Goal: Information Seeking & Learning: Learn about a topic

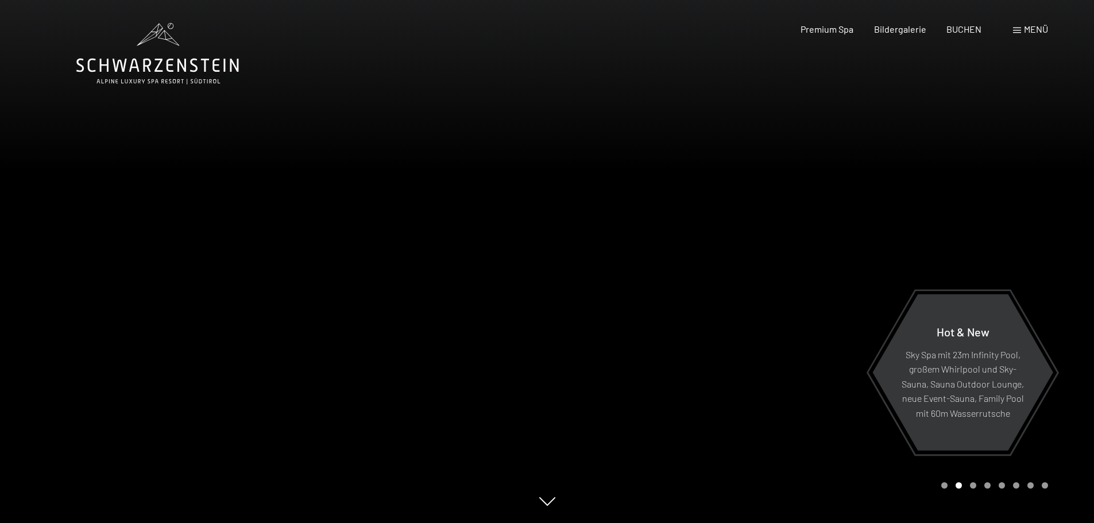
click at [966, 248] on div at bounding box center [820, 261] width 547 height 523
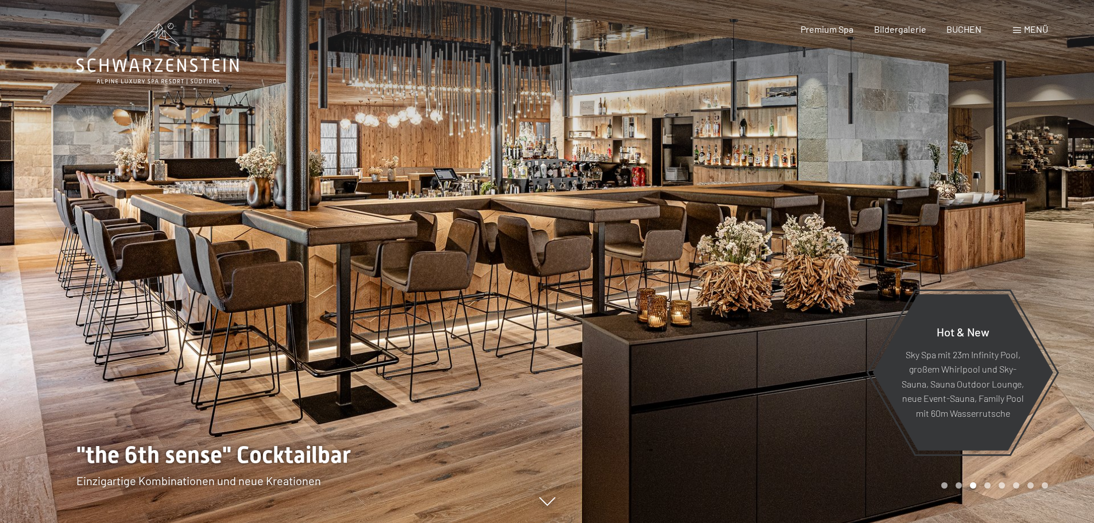
click at [971, 246] on div at bounding box center [820, 261] width 547 height 523
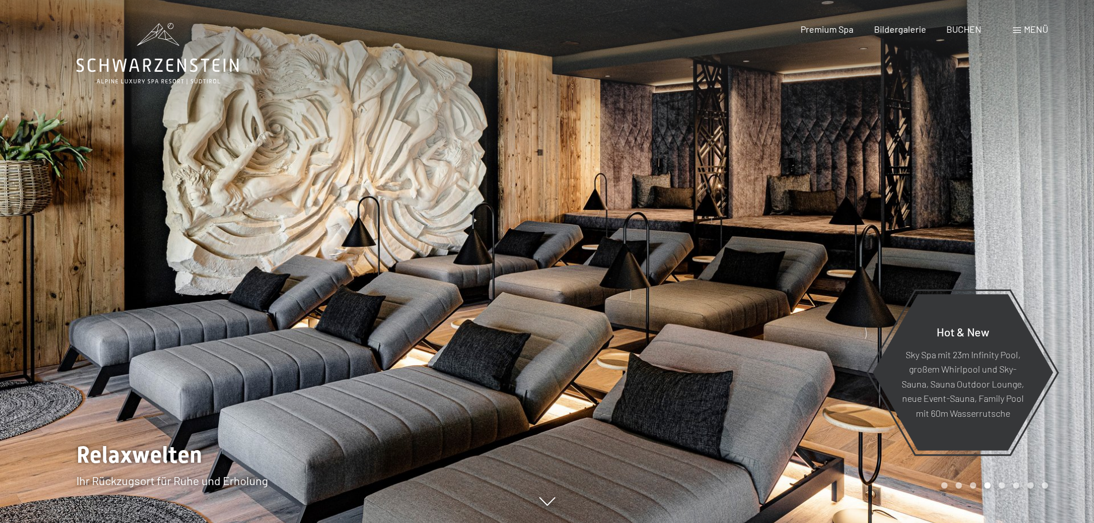
click at [983, 246] on div at bounding box center [820, 261] width 547 height 523
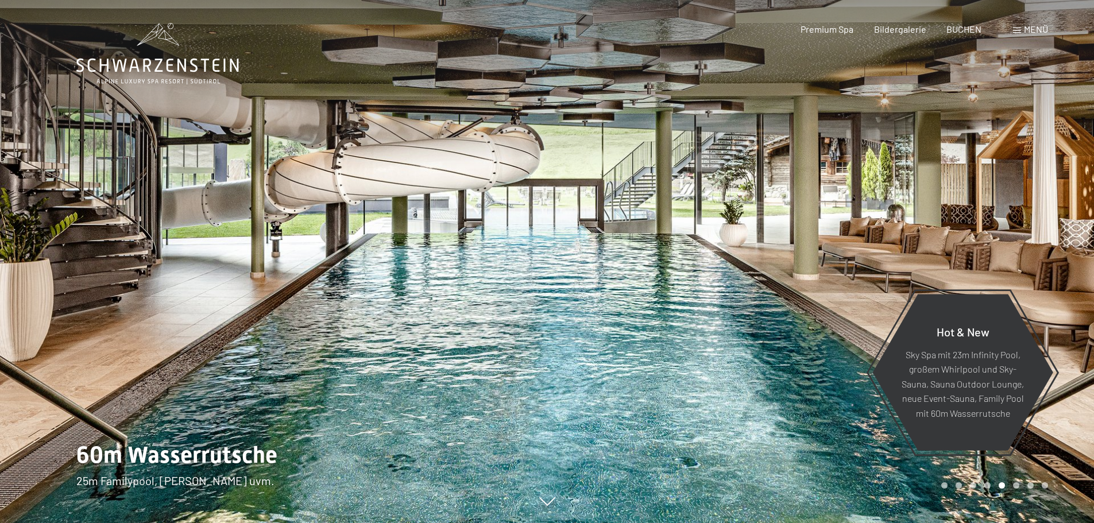
click at [983, 246] on div at bounding box center [820, 261] width 547 height 523
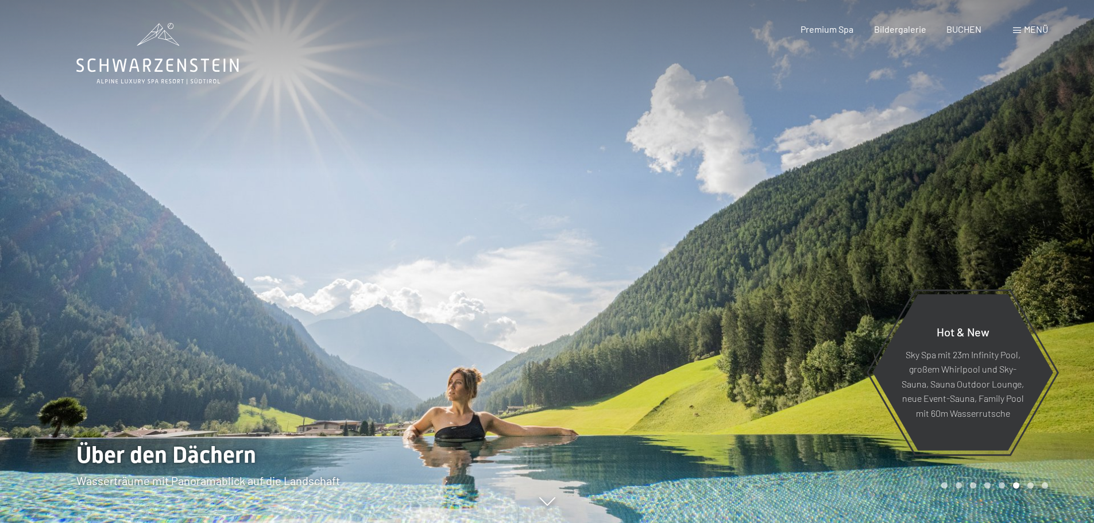
click at [983, 246] on div at bounding box center [820, 261] width 547 height 523
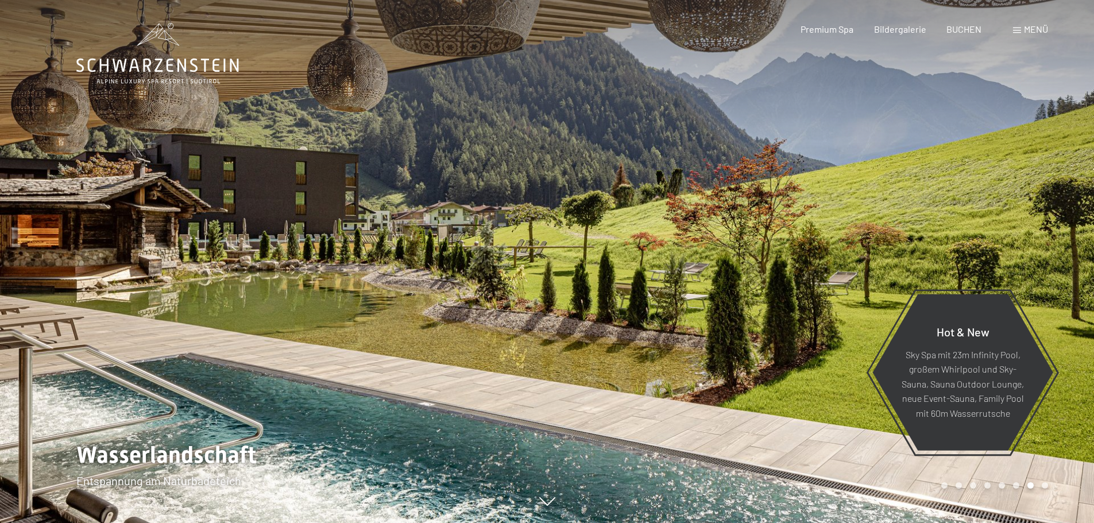
click at [983, 246] on div at bounding box center [820, 261] width 547 height 523
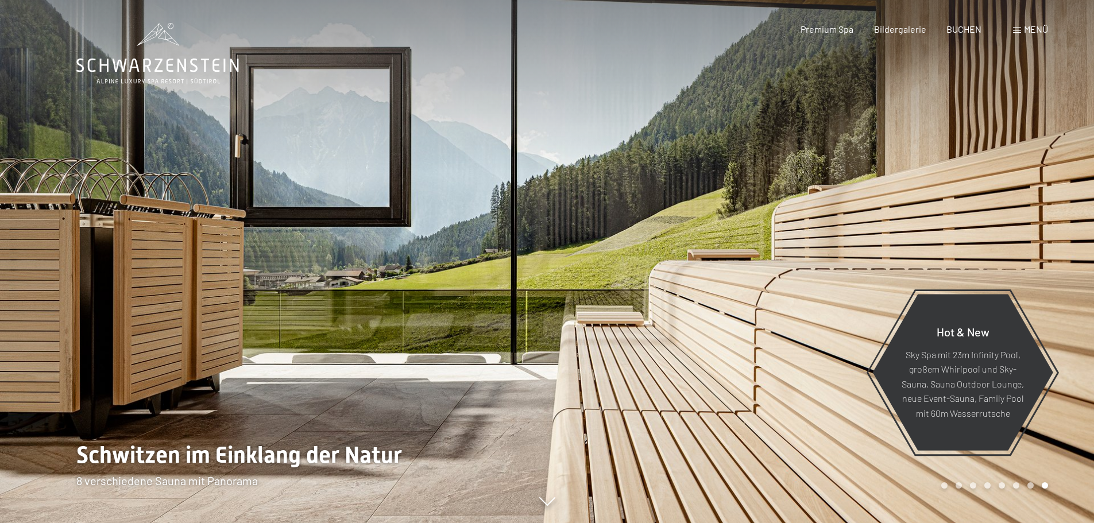
click at [983, 246] on div at bounding box center [820, 261] width 547 height 523
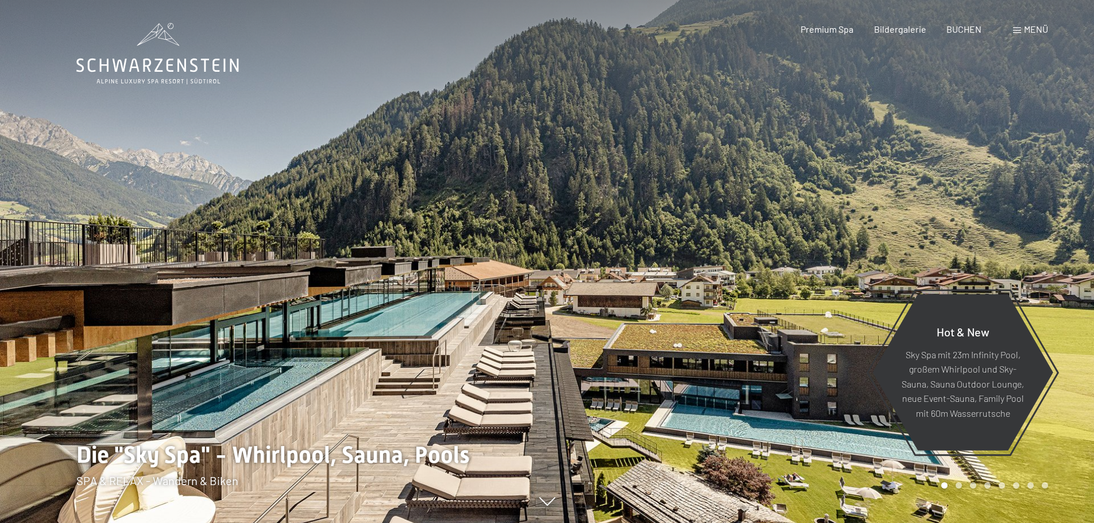
click at [965, 237] on div at bounding box center [820, 261] width 547 height 523
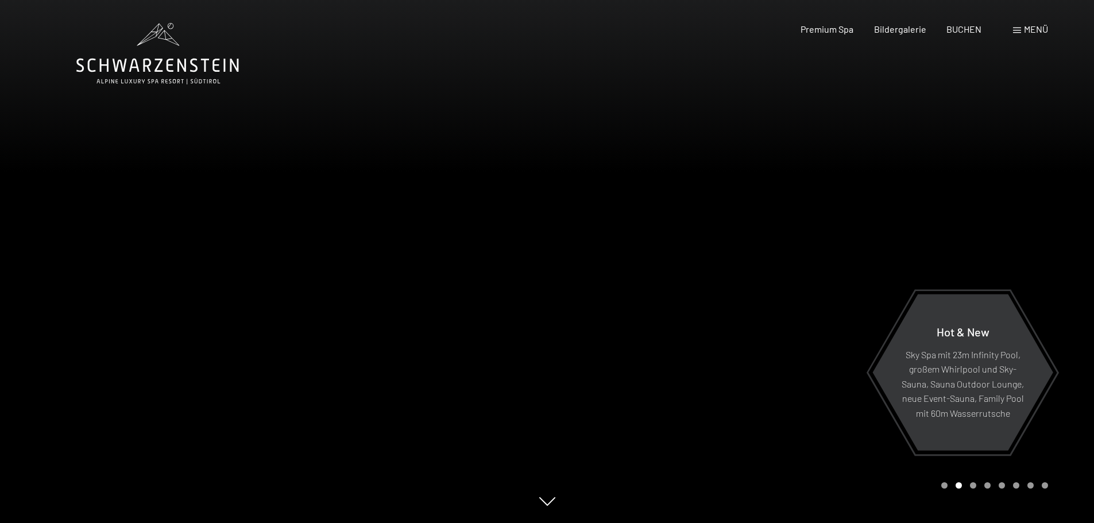
click at [965, 237] on div at bounding box center [820, 261] width 547 height 523
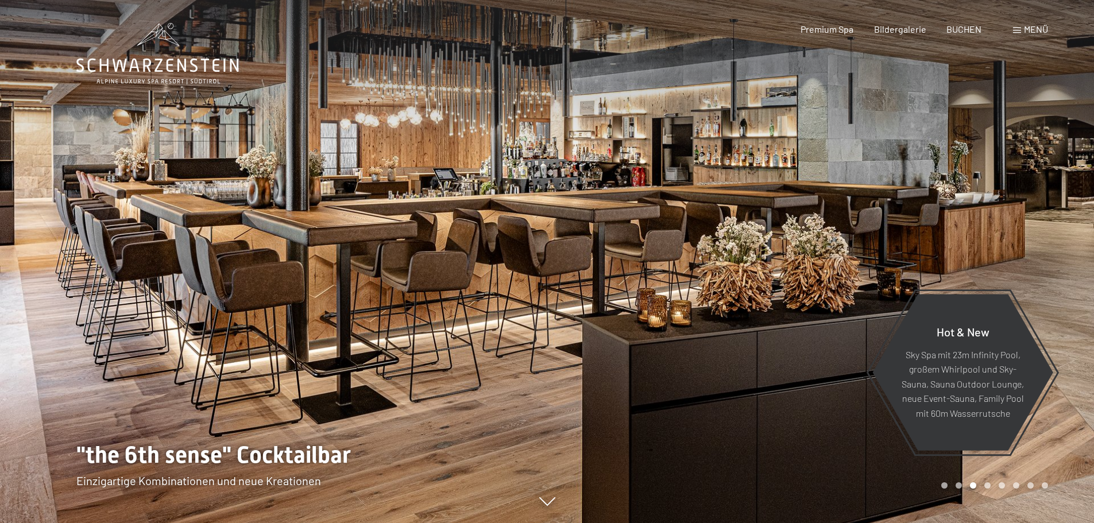
click at [965, 237] on div at bounding box center [820, 261] width 547 height 523
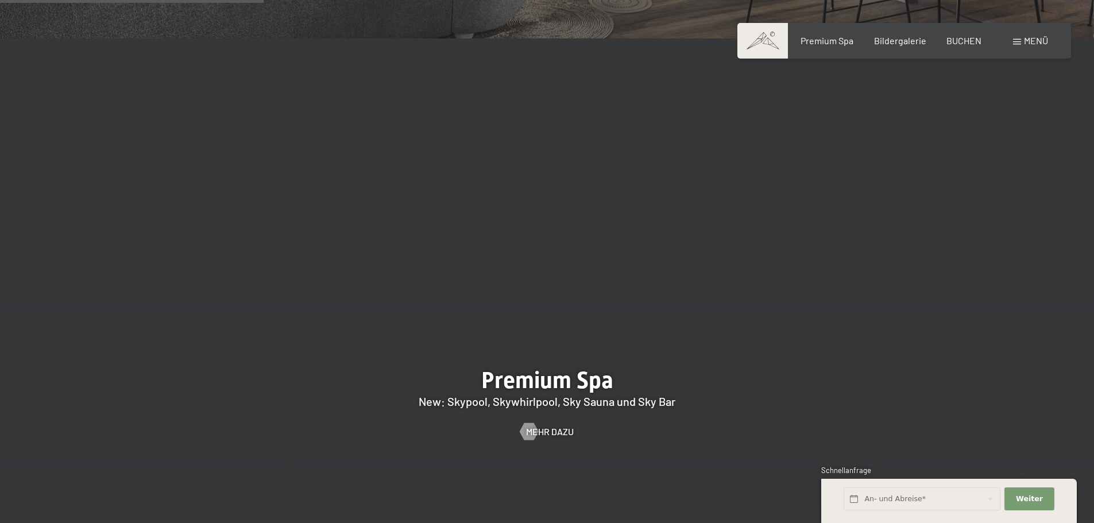
scroll to position [1665, 0]
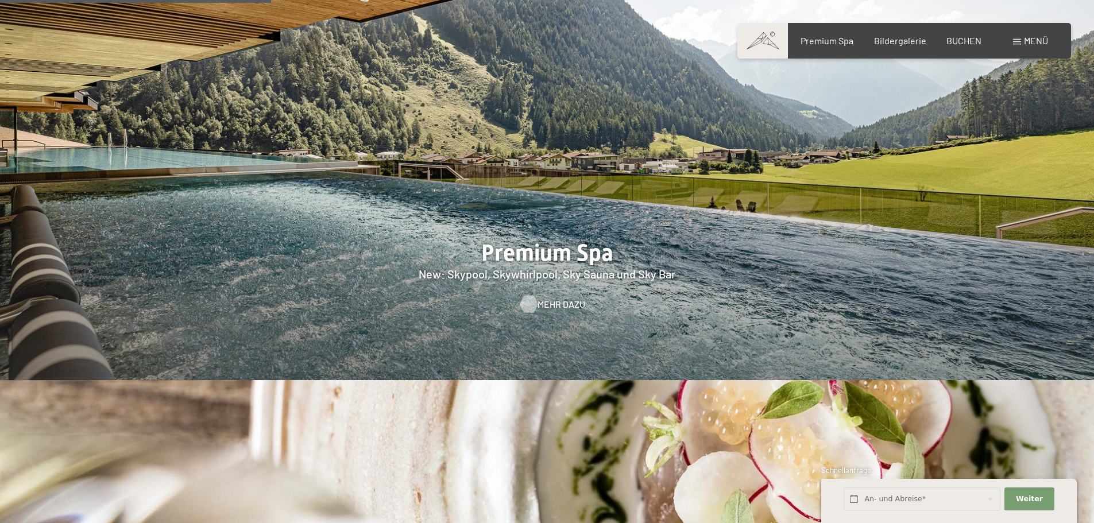
click at [556, 298] on span "Mehr dazu" at bounding box center [562, 304] width 48 height 13
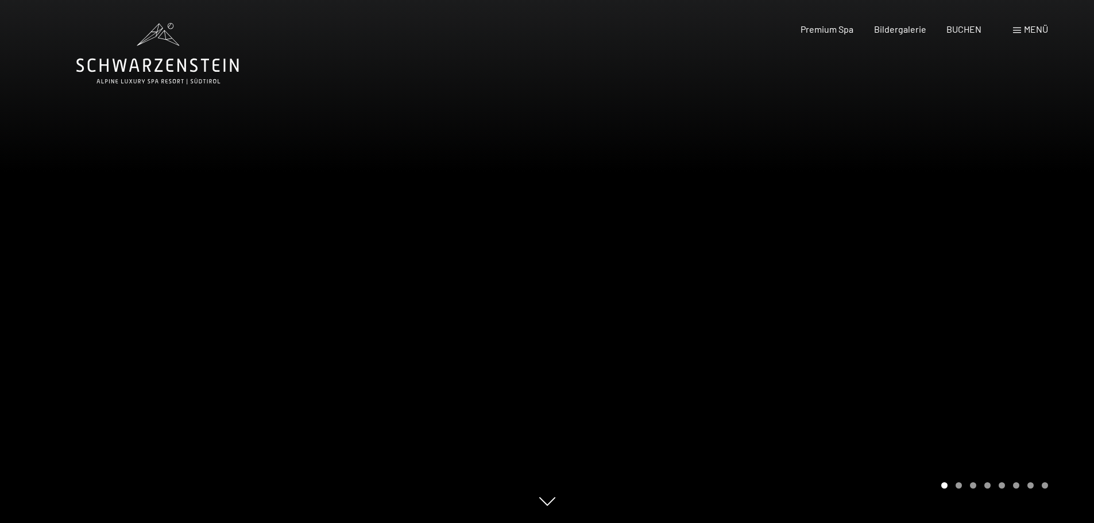
click at [961, 279] on div at bounding box center [820, 261] width 547 height 523
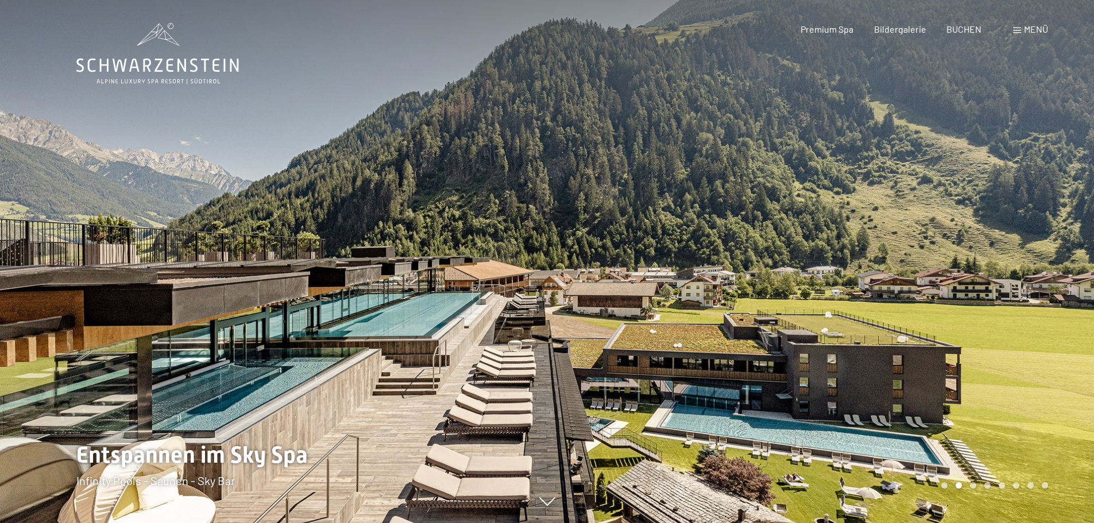
click at [961, 279] on div at bounding box center [820, 261] width 547 height 523
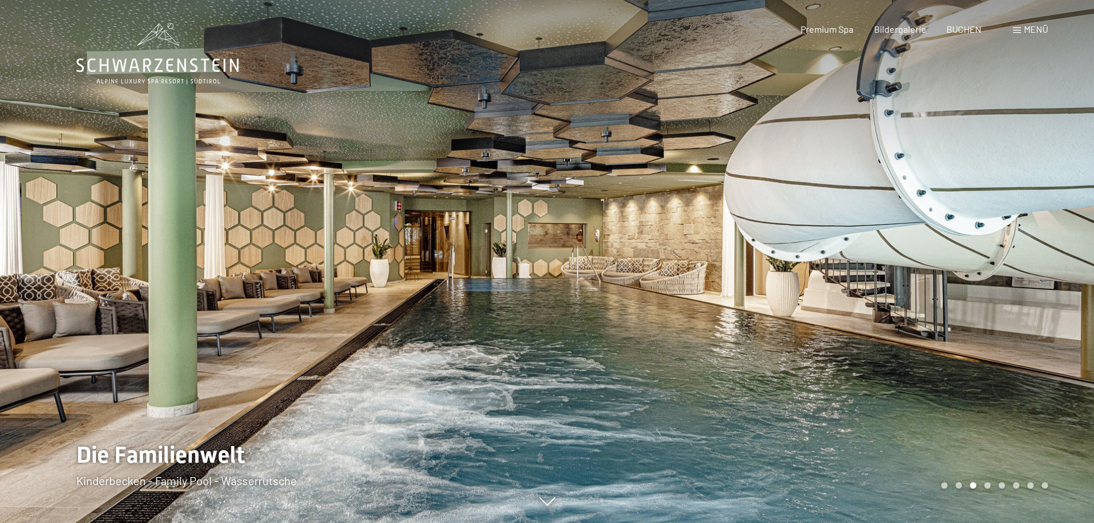
click at [961, 279] on div at bounding box center [820, 261] width 547 height 523
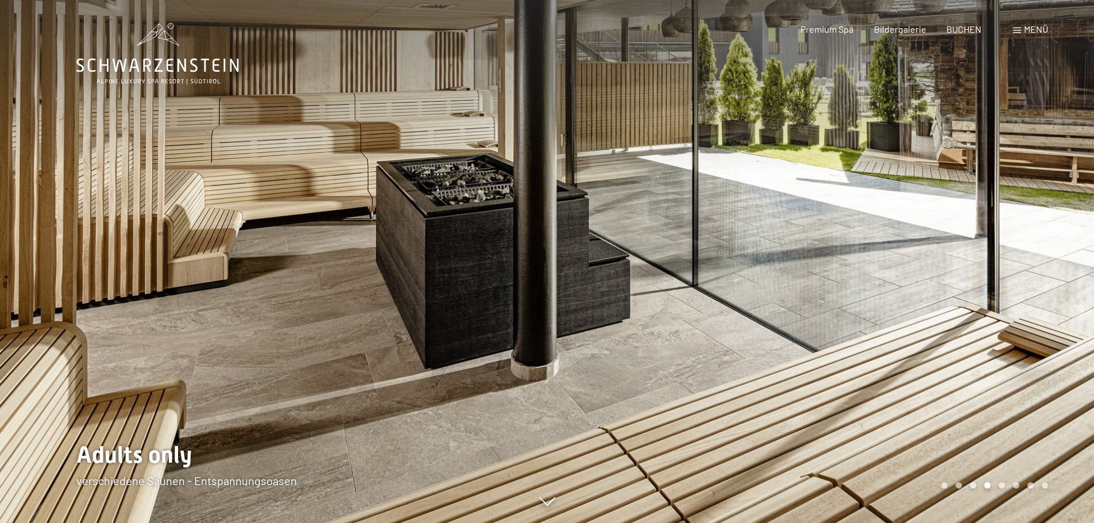
click at [961, 279] on div at bounding box center [820, 261] width 547 height 523
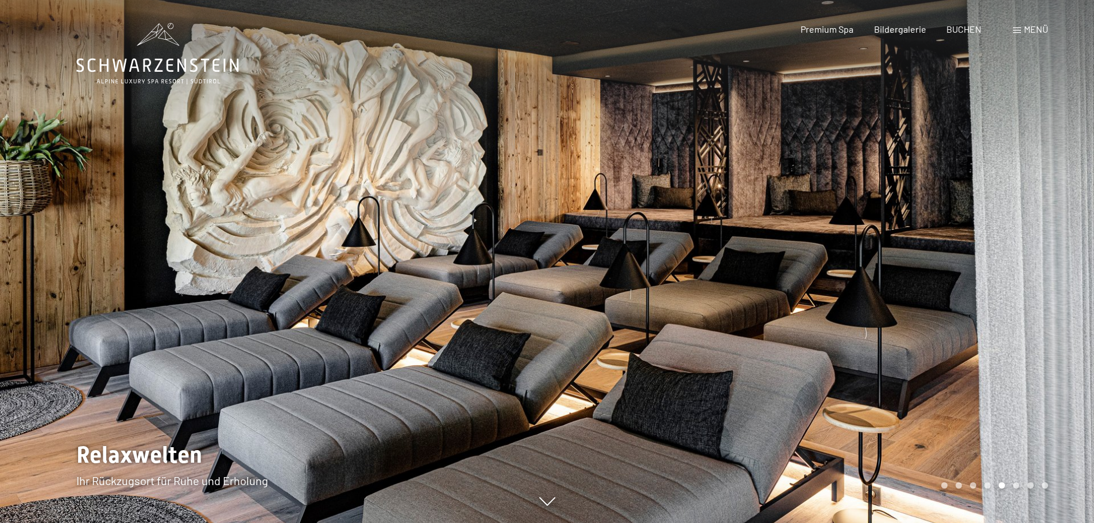
click at [961, 279] on div at bounding box center [820, 261] width 547 height 523
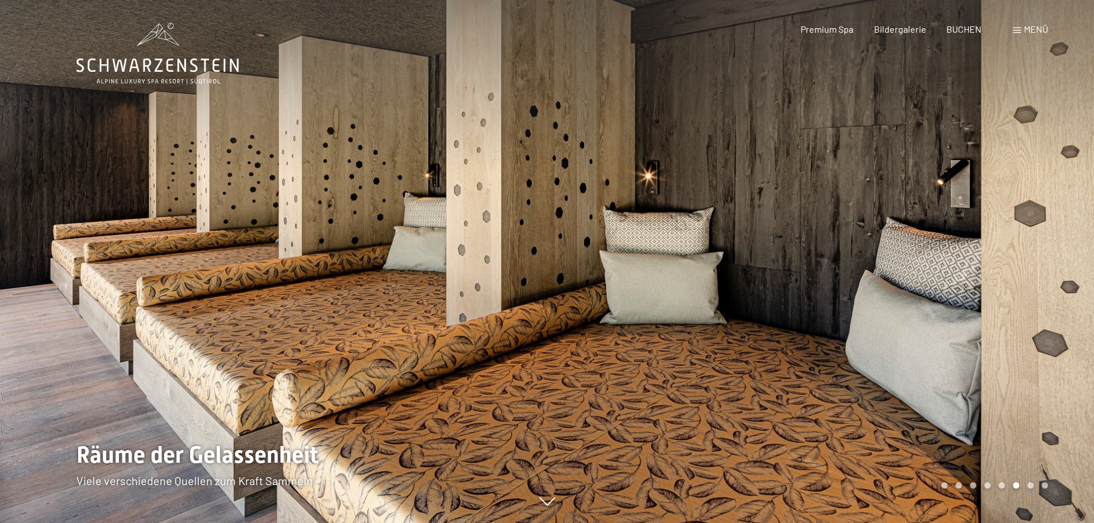
click at [961, 279] on div at bounding box center [820, 261] width 547 height 523
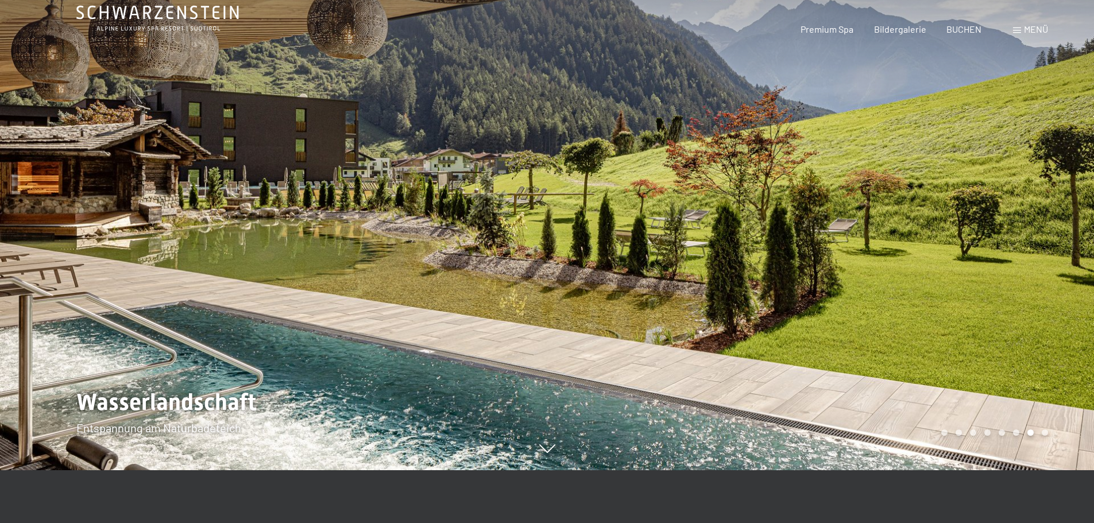
scroll to position [115, 0]
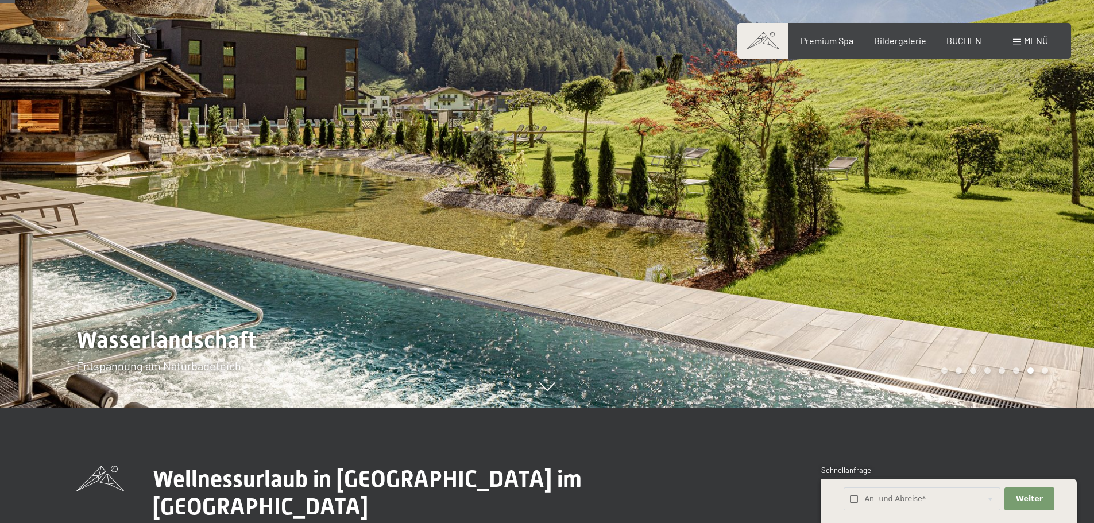
click at [961, 279] on div at bounding box center [820, 146] width 547 height 523
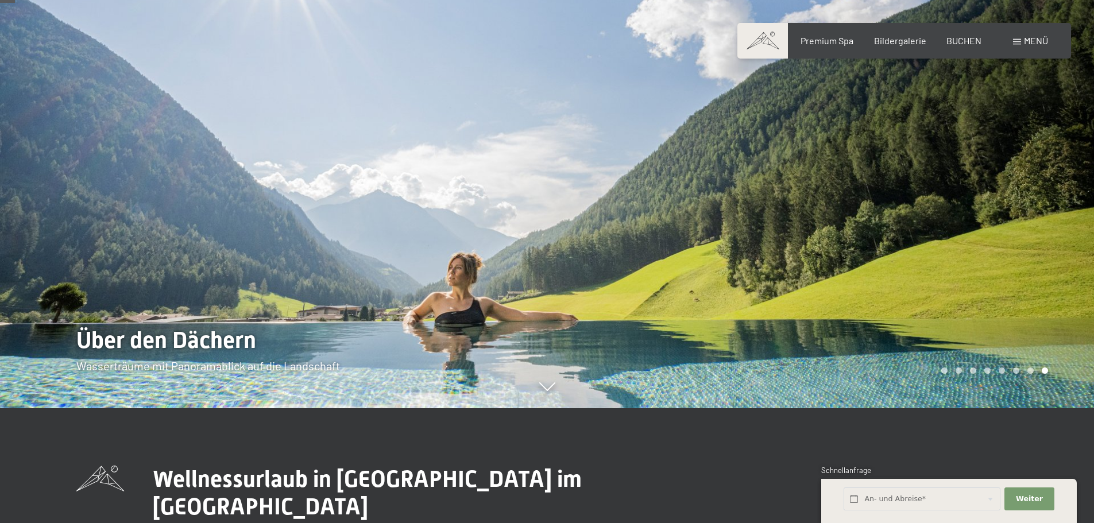
click at [961, 279] on div at bounding box center [820, 146] width 547 height 523
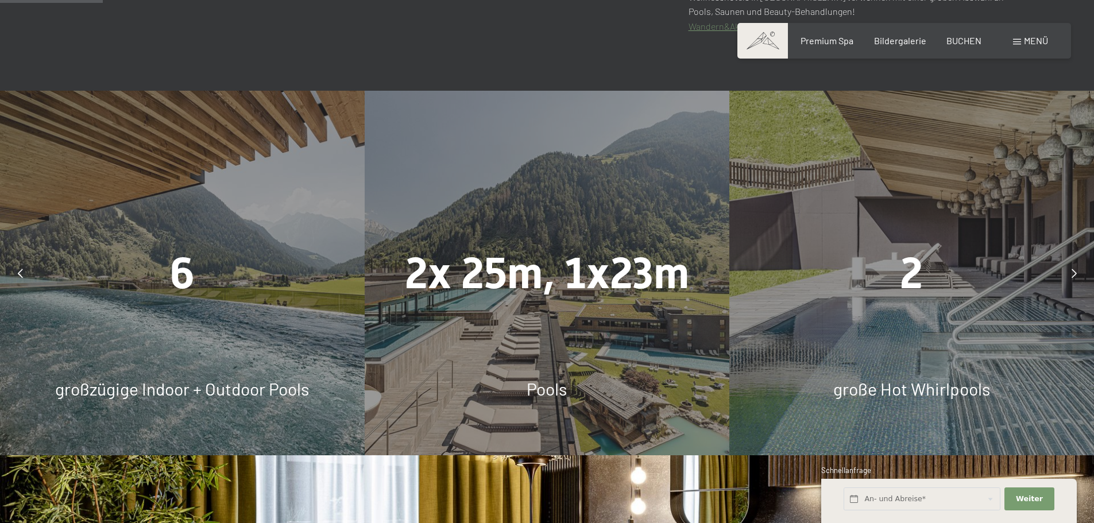
scroll to position [804, 0]
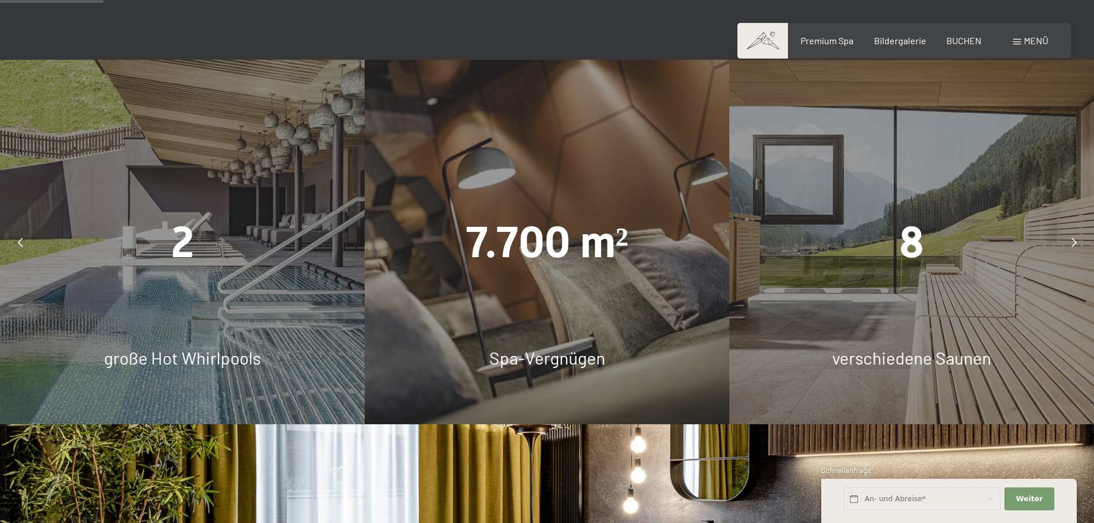
click at [915, 238] on span "8" at bounding box center [911, 242] width 25 height 51
click at [912, 243] on span "8" at bounding box center [911, 242] width 25 height 51
click at [900, 329] on div "8 verschiedene Saunen" at bounding box center [911, 242] width 365 height 365
click at [896, 353] on span "verschiedene Saunen" at bounding box center [911, 357] width 159 height 21
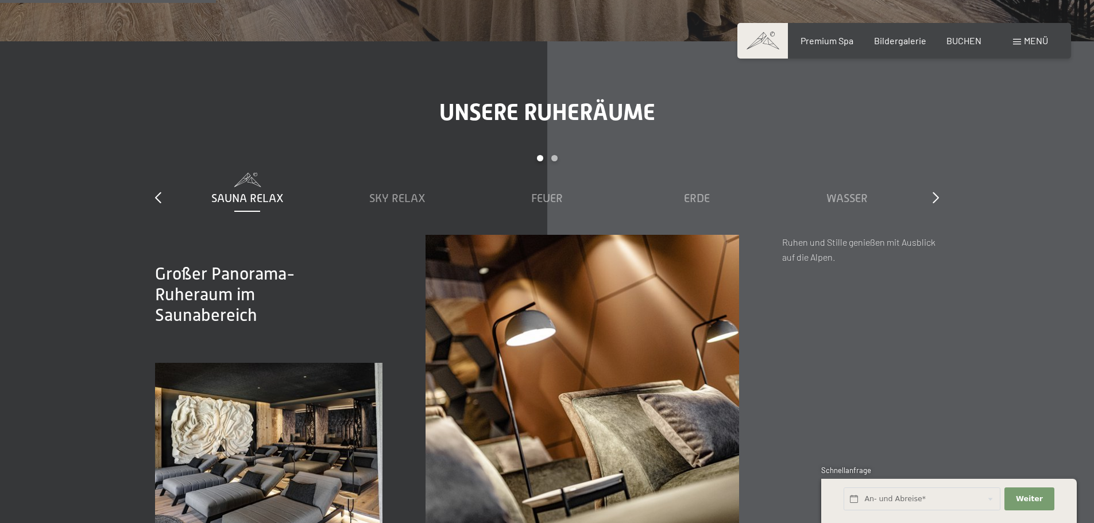
scroll to position [1723, 0]
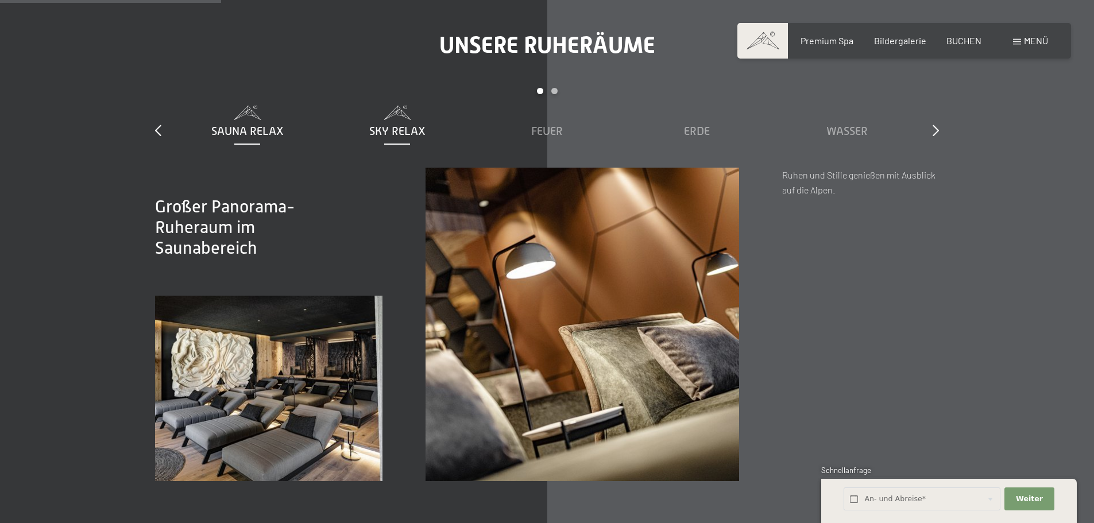
click at [397, 132] on span "Sky Relax" at bounding box center [397, 131] width 56 height 13
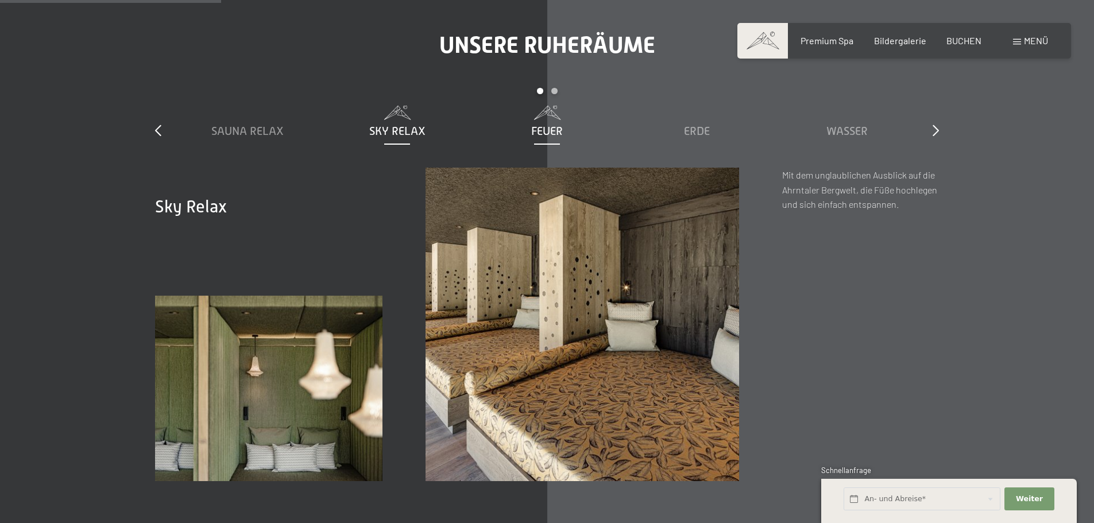
click at [544, 131] on span "Feuer" at bounding box center [547, 131] width 32 height 13
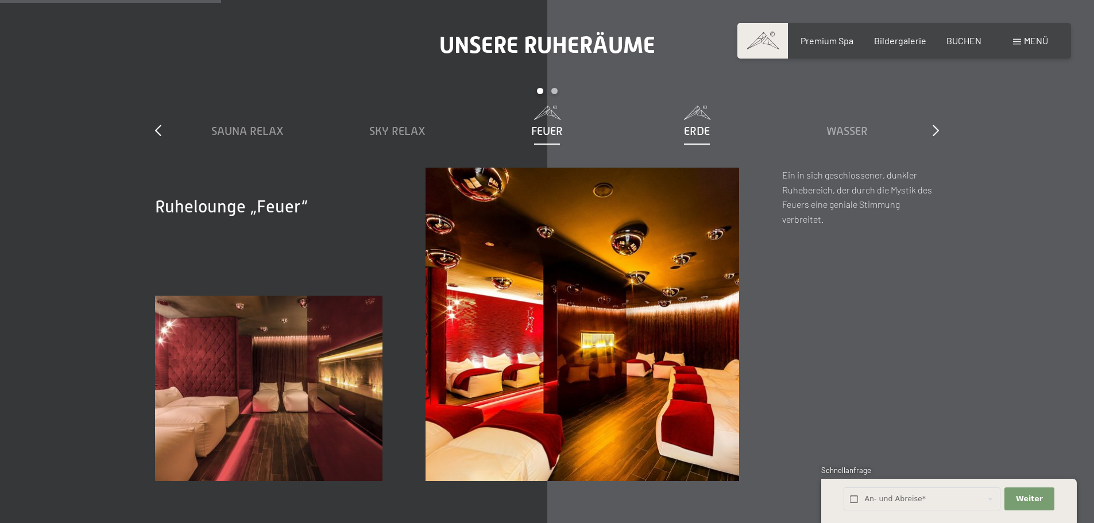
click at [688, 127] on span "Erde" at bounding box center [697, 131] width 26 height 13
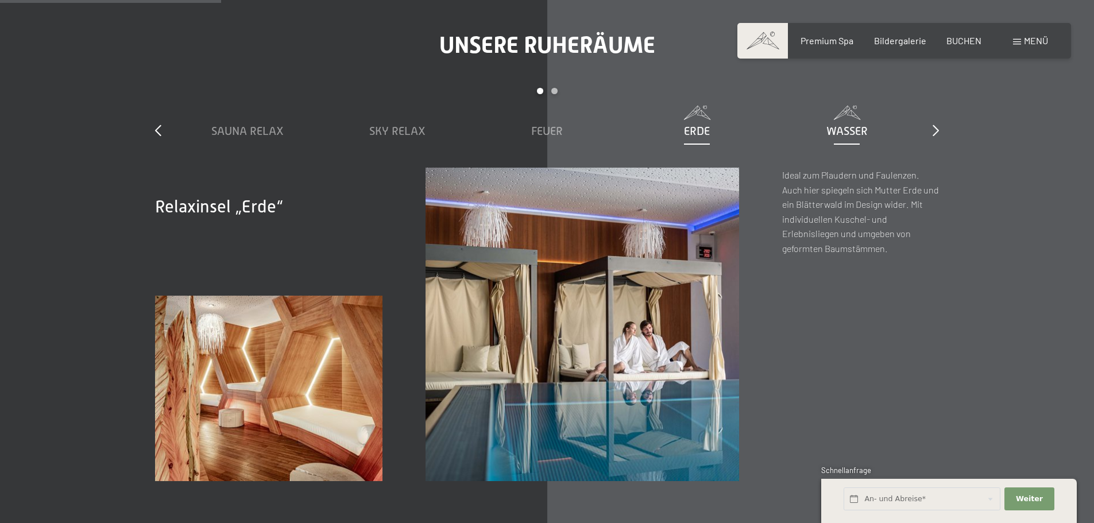
click at [841, 133] on span "Wasser" at bounding box center [846, 131] width 41 height 13
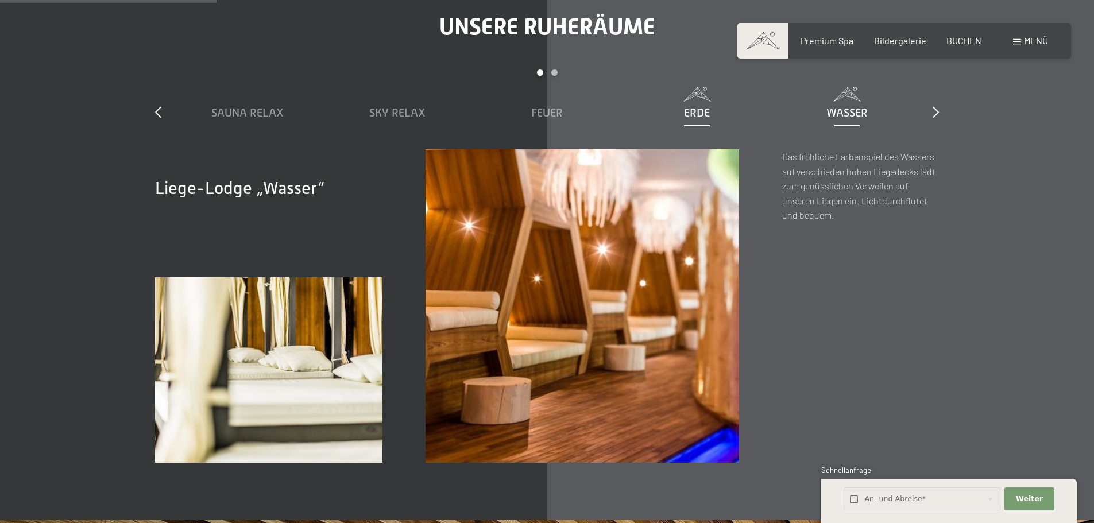
scroll to position [1665, 0]
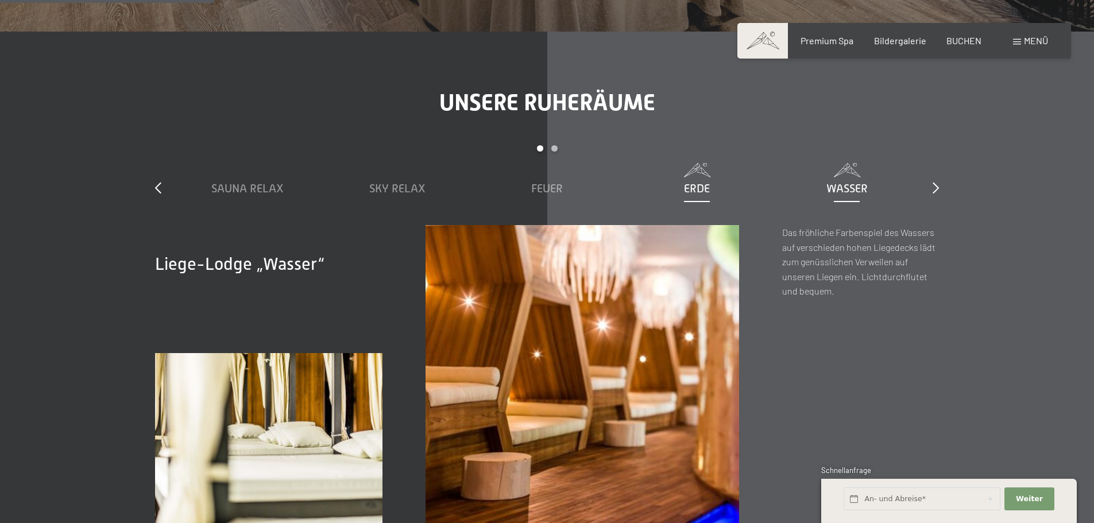
click at [706, 194] on span "Erde" at bounding box center [697, 188] width 26 height 13
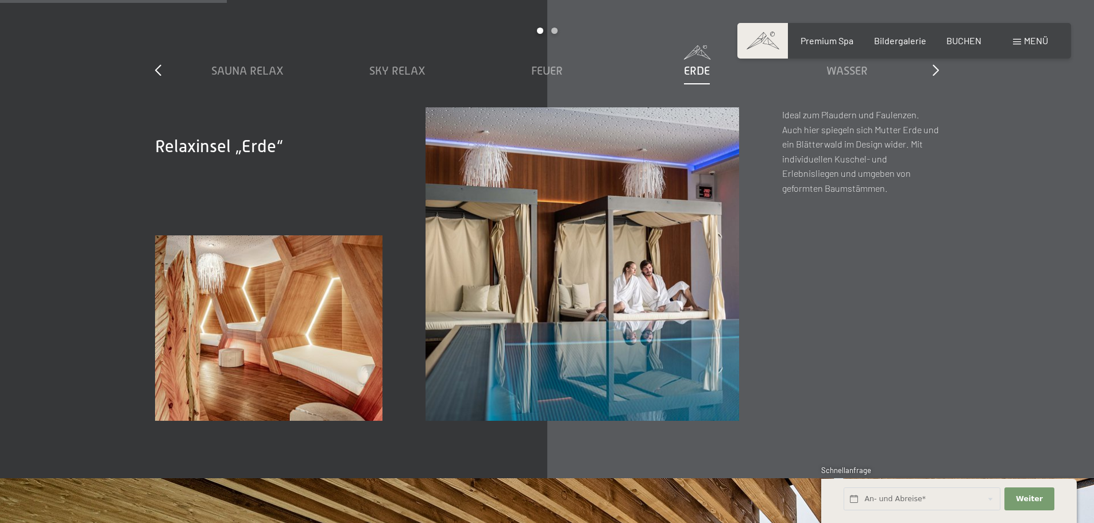
scroll to position [1723, 0]
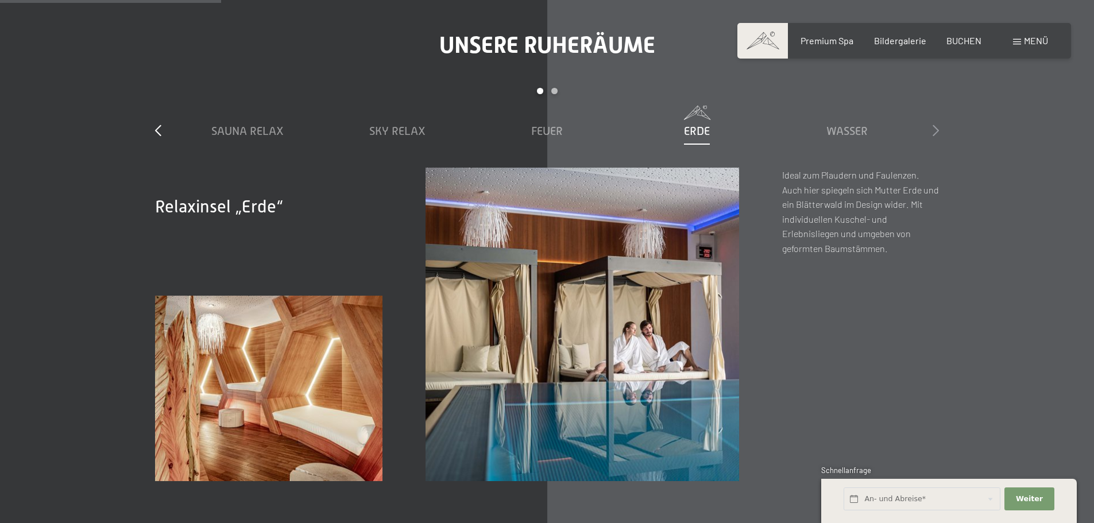
click at [937, 132] on icon at bounding box center [936, 130] width 6 height 11
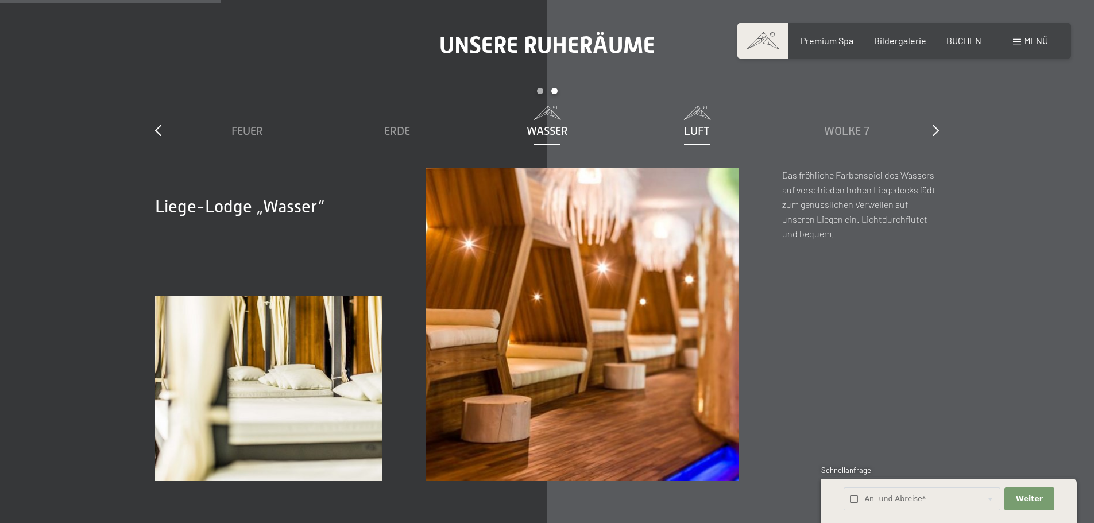
click at [688, 133] on span "Luft" at bounding box center [697, 131] width 26 height 13
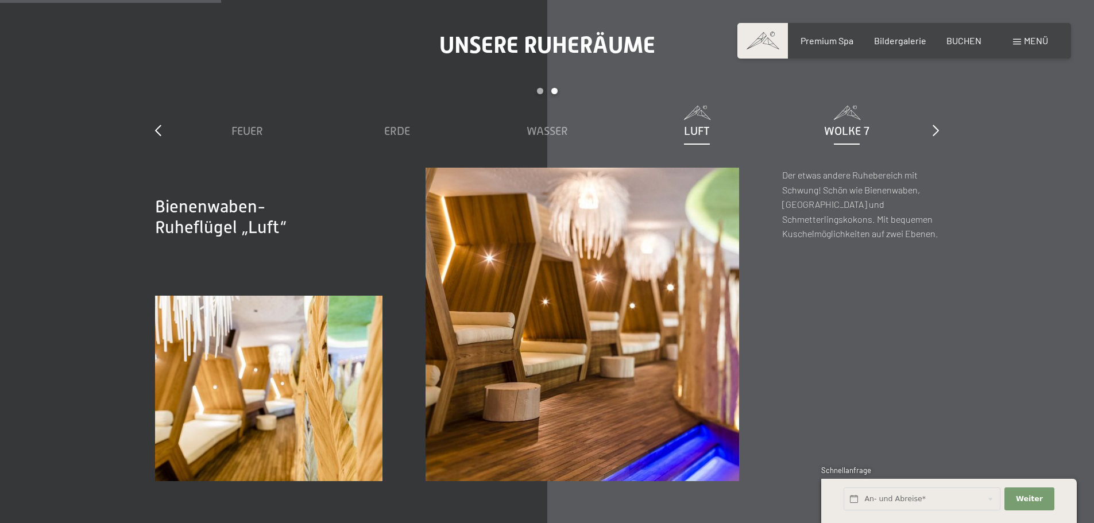
click at [860, 133] on span "Wolke 7" at bounding box center [846, 131] width 45 height 13
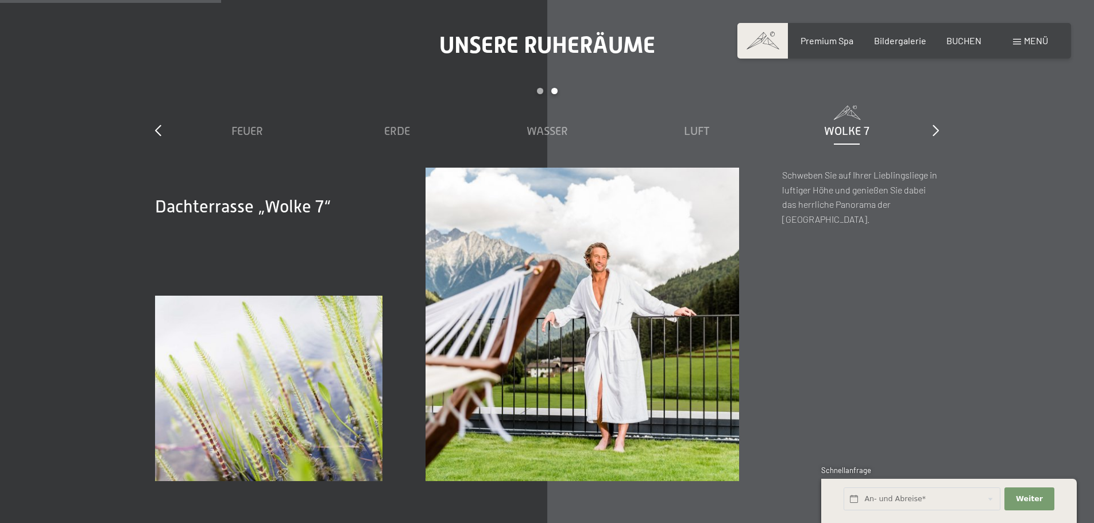
click at [926, 133] on div "slide 3 to 7 of 7 Sauna Relax Sky Relax Feuer Erde Wasser Luft Wolke 7" at bounding box center [547, 128] width 784 height 80
click at [938, 133] on icon at bounding box center [936, 130] width 6 height 11
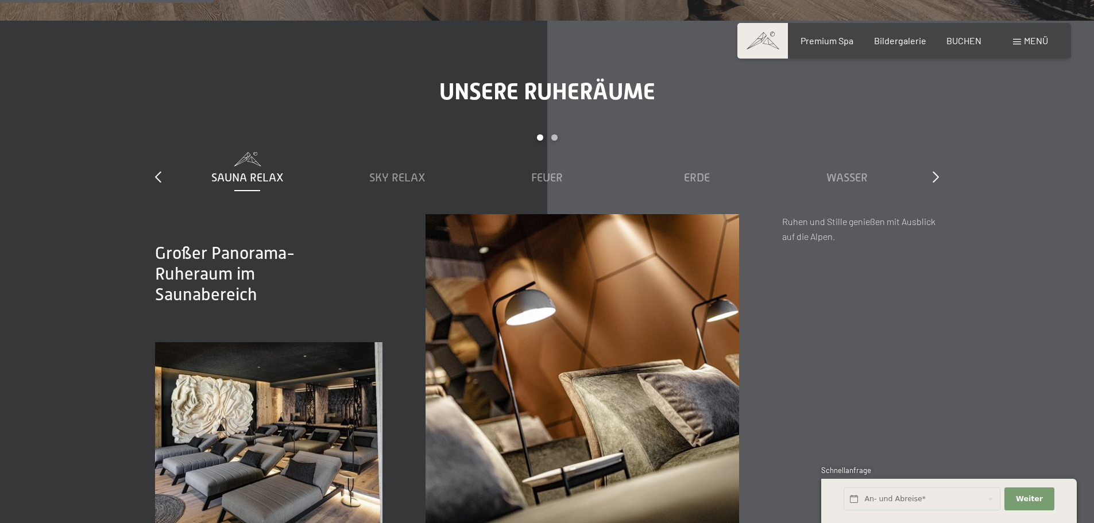
scroll to position [1665, 0]
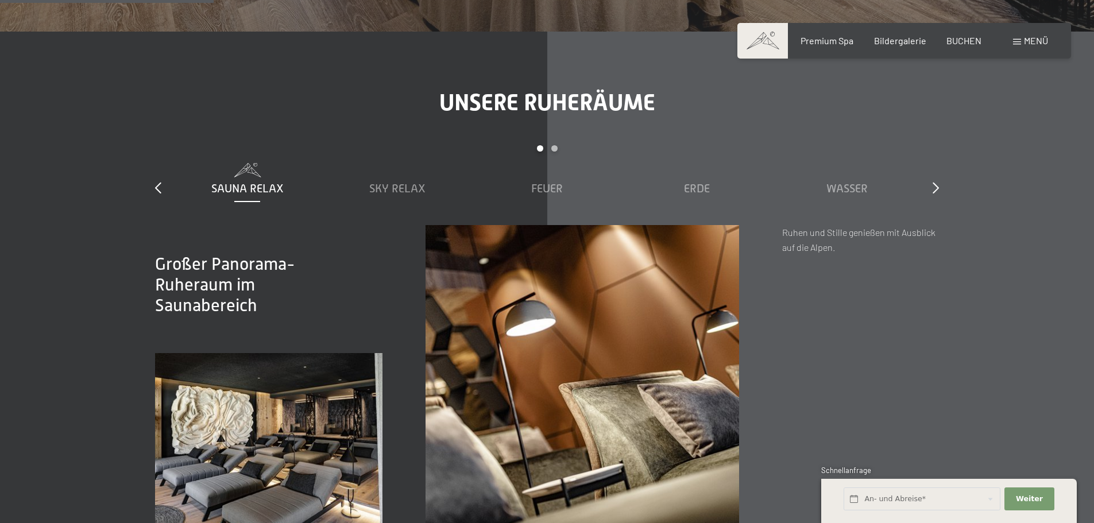
click at [554, 149] on div "Carousel Page 2" at bounding box center [554, 148] width 6 height 6
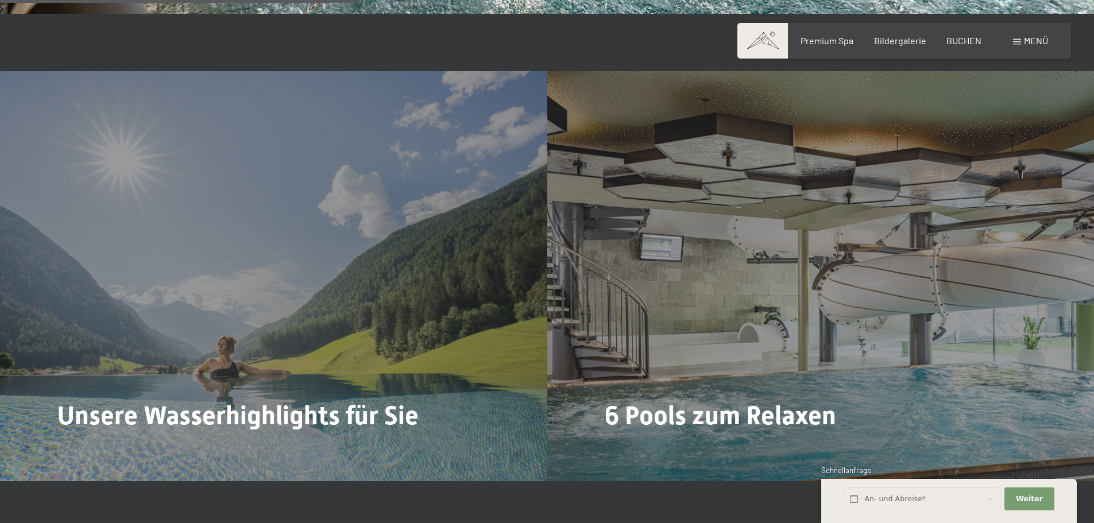
scroll to position [2871, 0]
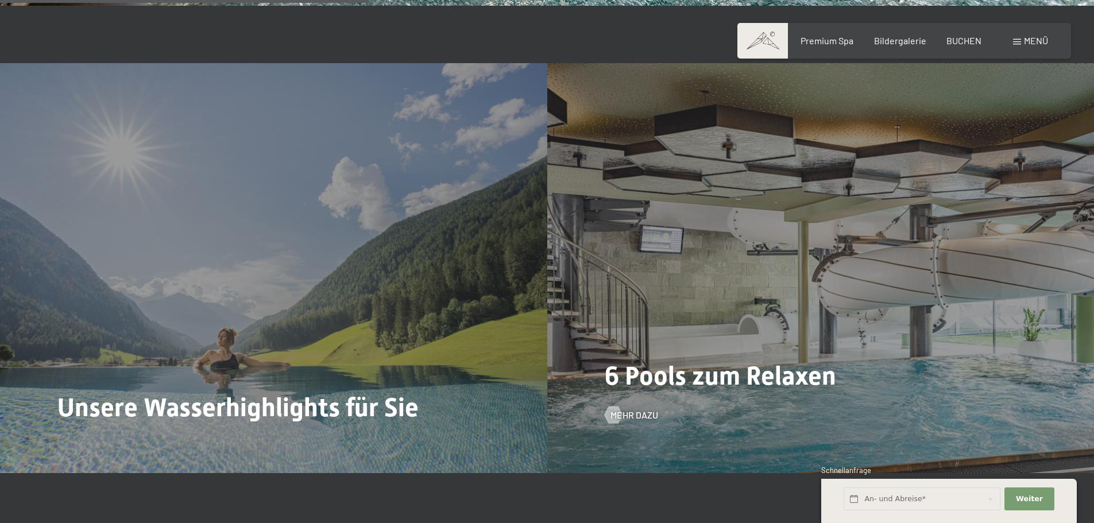
click at [628, 220] on div "6 Pools zum Relaxen Mehr dazu" at bounding box center [820, 268] width 547 height 410
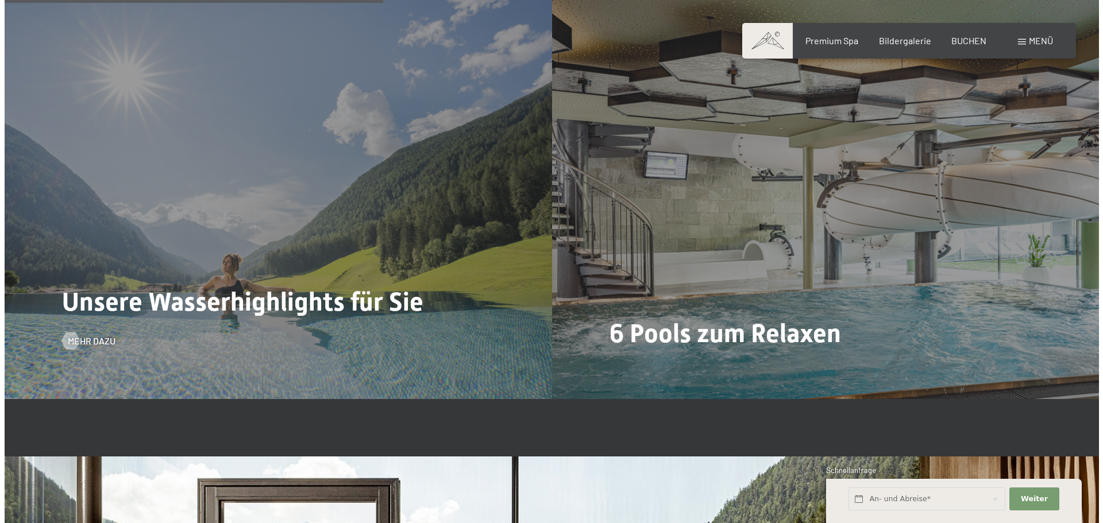
scroll to position [2986, 0]
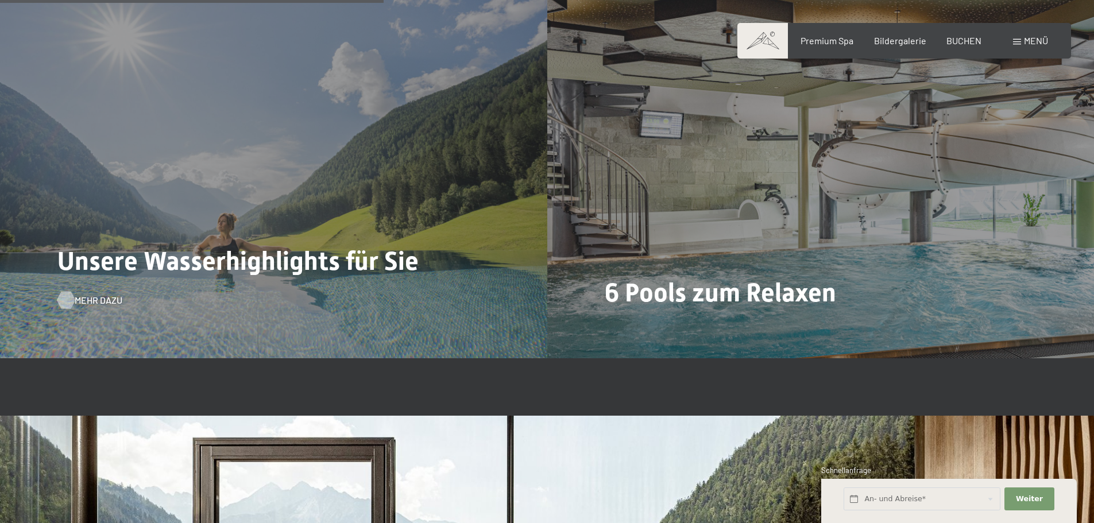
click at [86, 296] on span "Mehr dazu" at bounding box center [99, 300] width 48 height 13
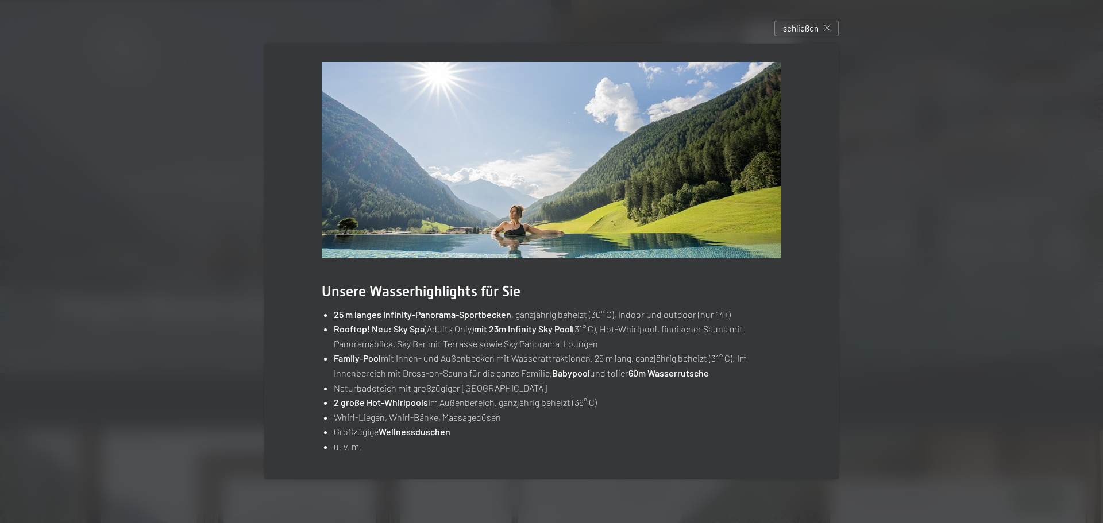
scroll to position [0, 0]
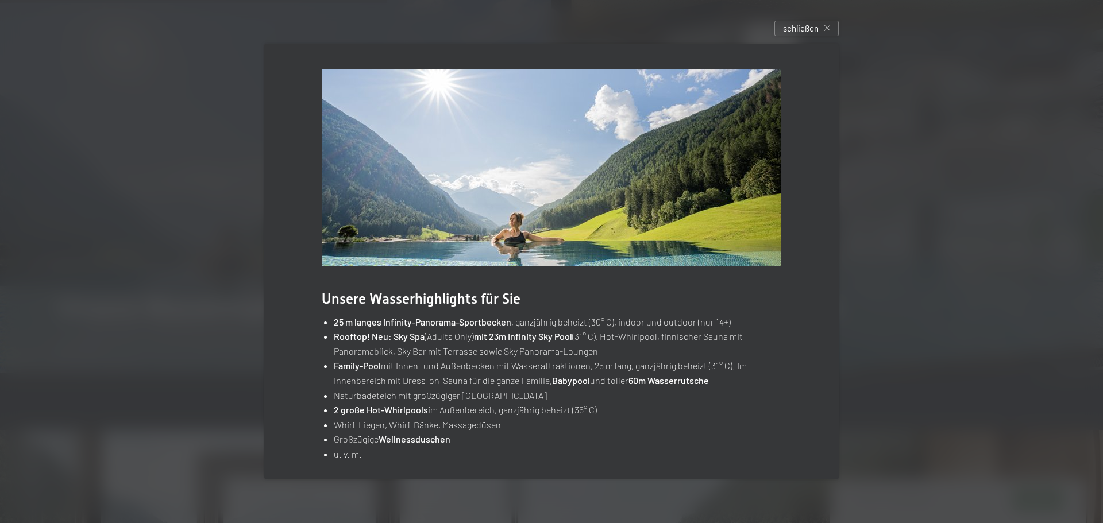
click at [805, 27] on span "schließen" at bounding box center [801, 28] width 36 height 12
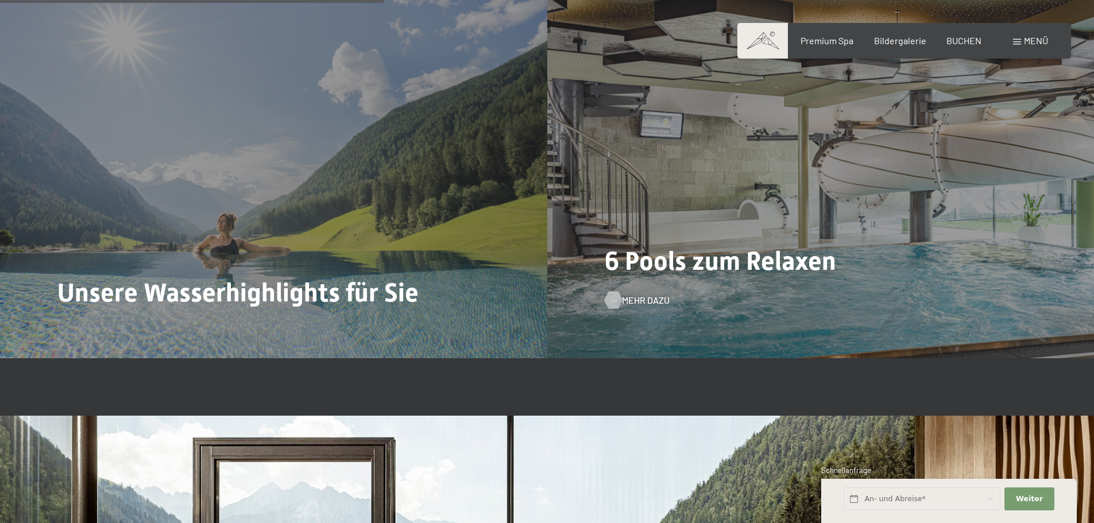
click at [652, 301] on span "Mehr dazu" at bounding box center [646, 300] width 48 height 13
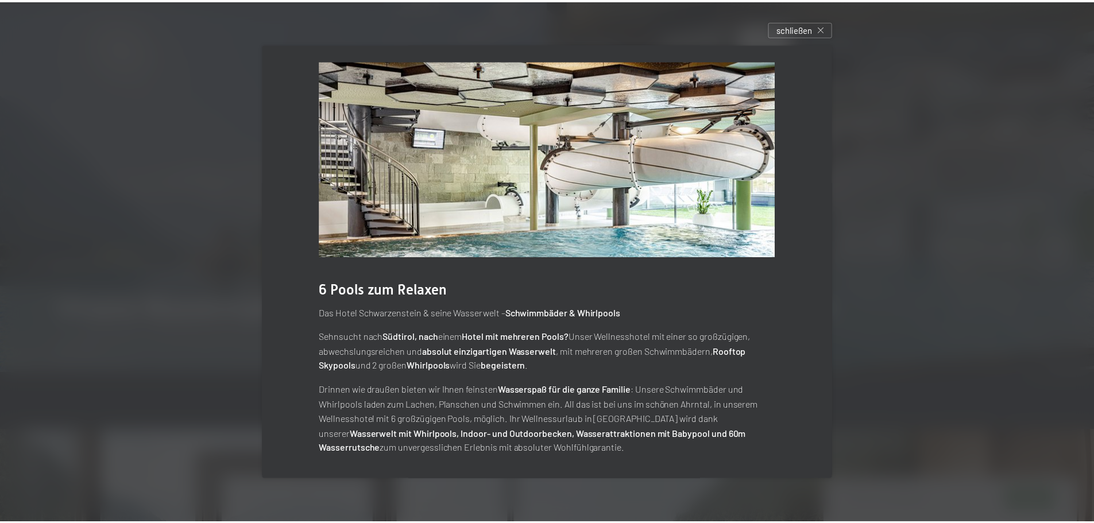
scroll to position [11, 0]
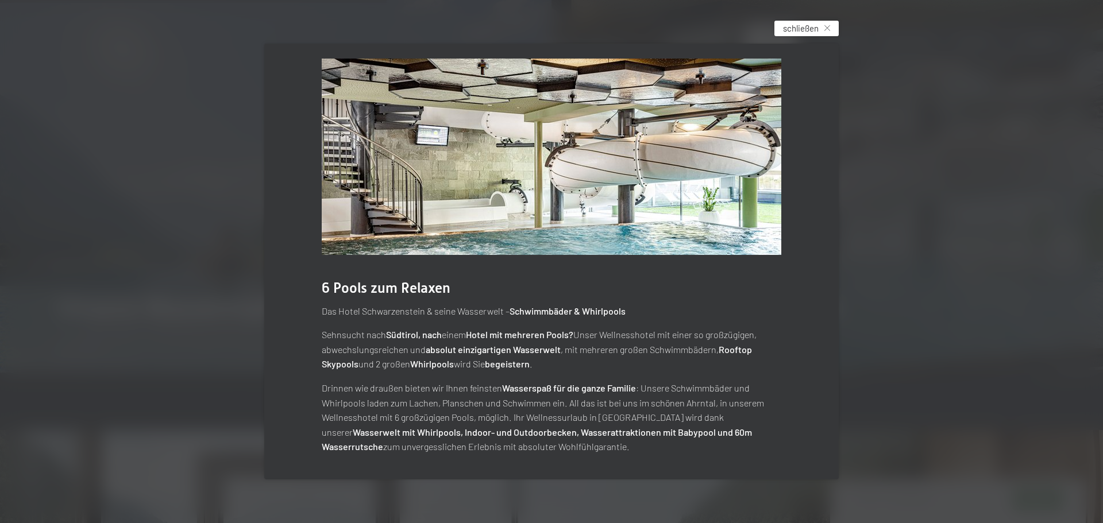
click at [811, 25] on span "schließen" at bounding box center [801, 28] width 36 height 12
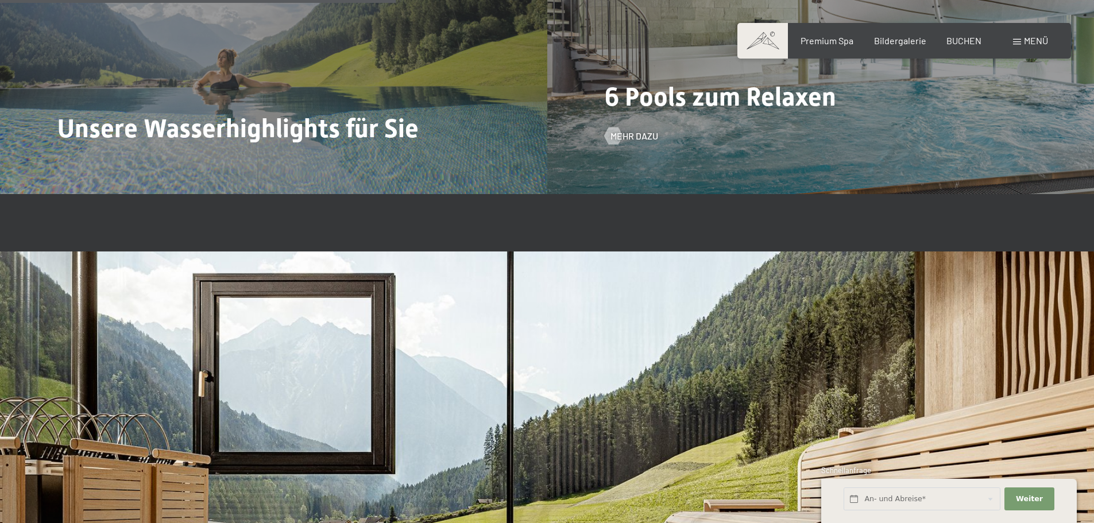
scroll to position [3158, 0]
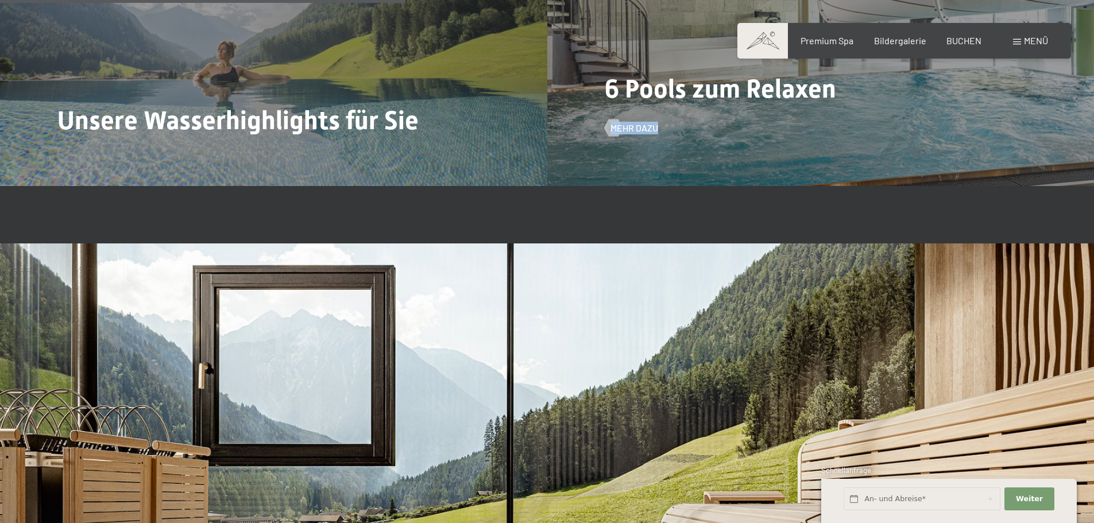
drag, startPoint x: 835, startPoint y: 110, endPoint x: 687, endPoint y: 155, distance: 154.2
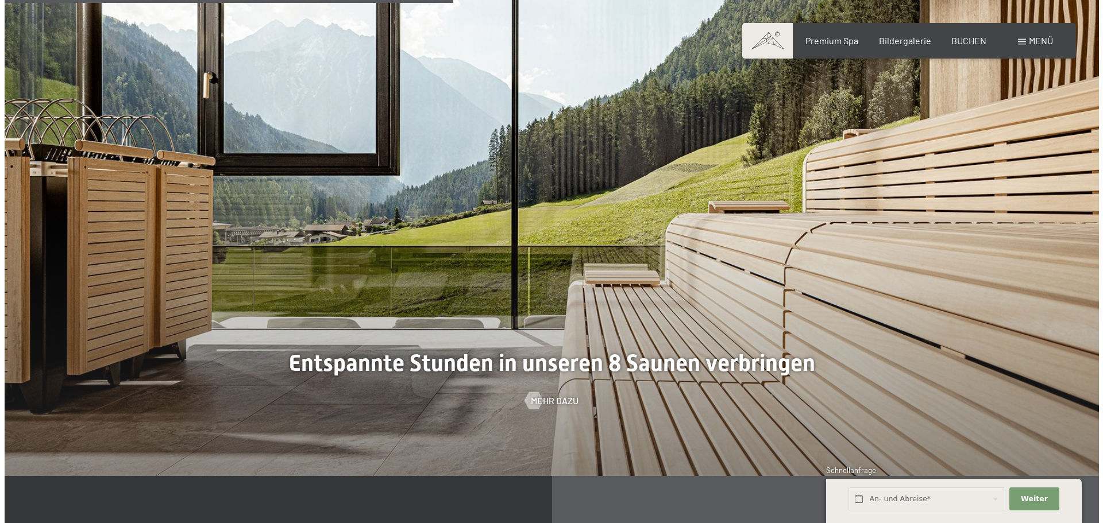
scroll to position [3446, 0]
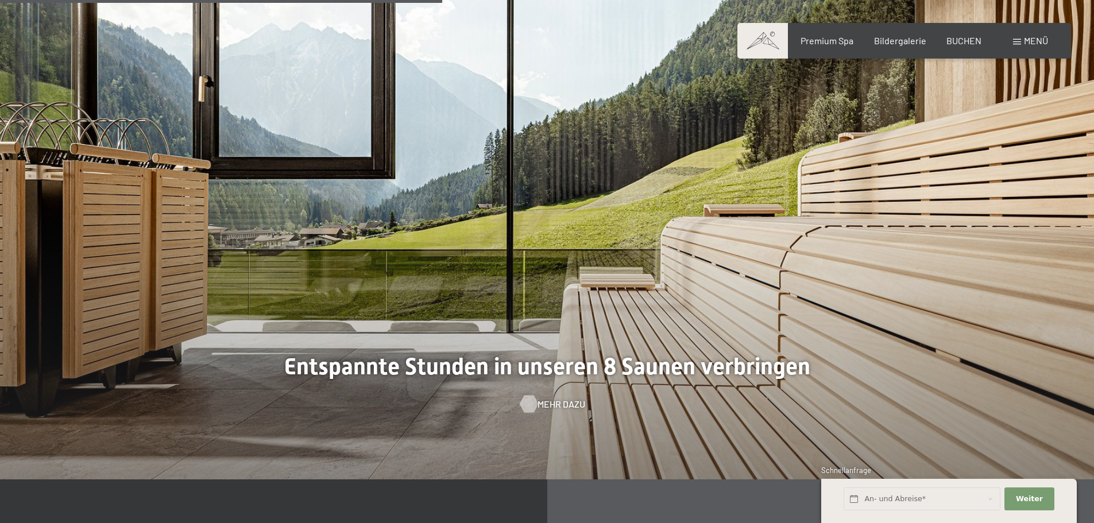
click at [563, 404] on span "Mehr dazu" at bounding box center [562, 404] width 48 height 13
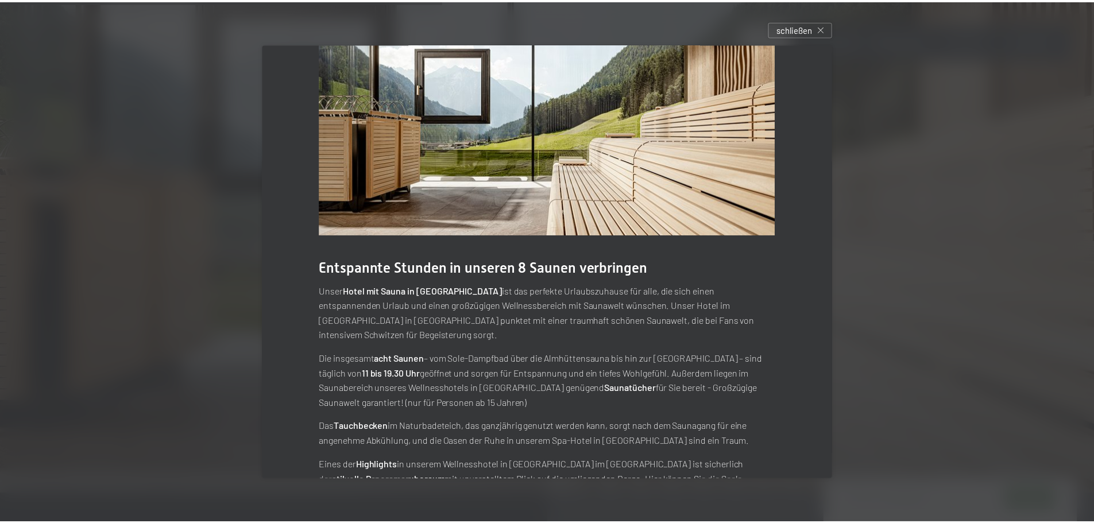
scroll to position [0, 0]
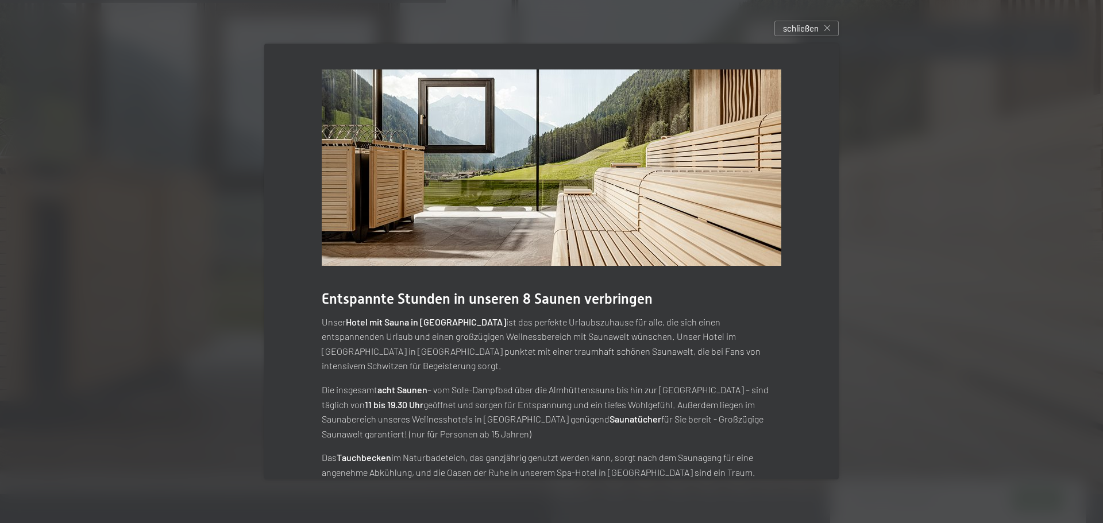
click at [939, 239] on div at bounding box center [551, 261] width 1103 height 523
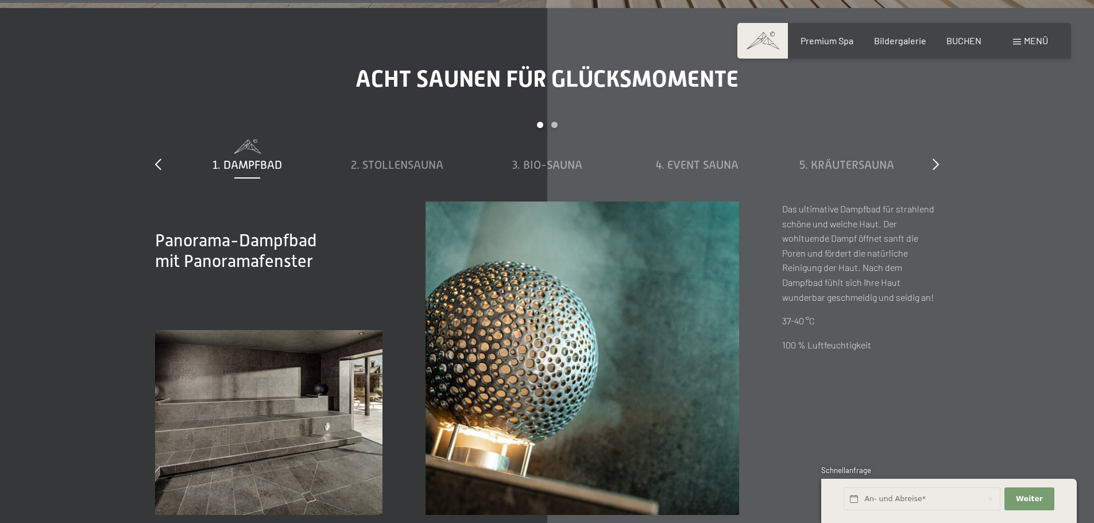
scroll to position [3962, 0]
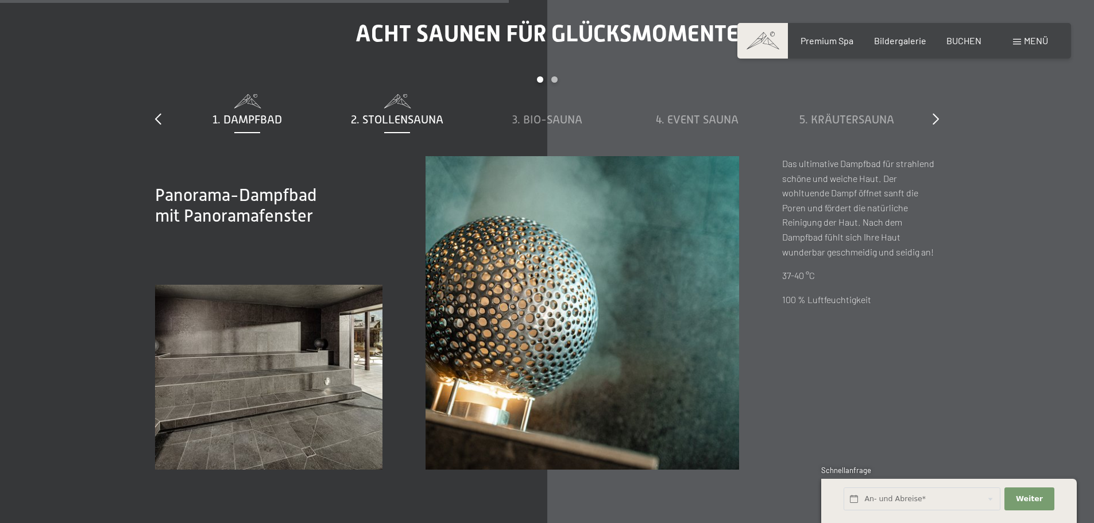
click at [424, 119] on span "2. Stollensauna" at bounding box center [397, 119] width 92 height 13
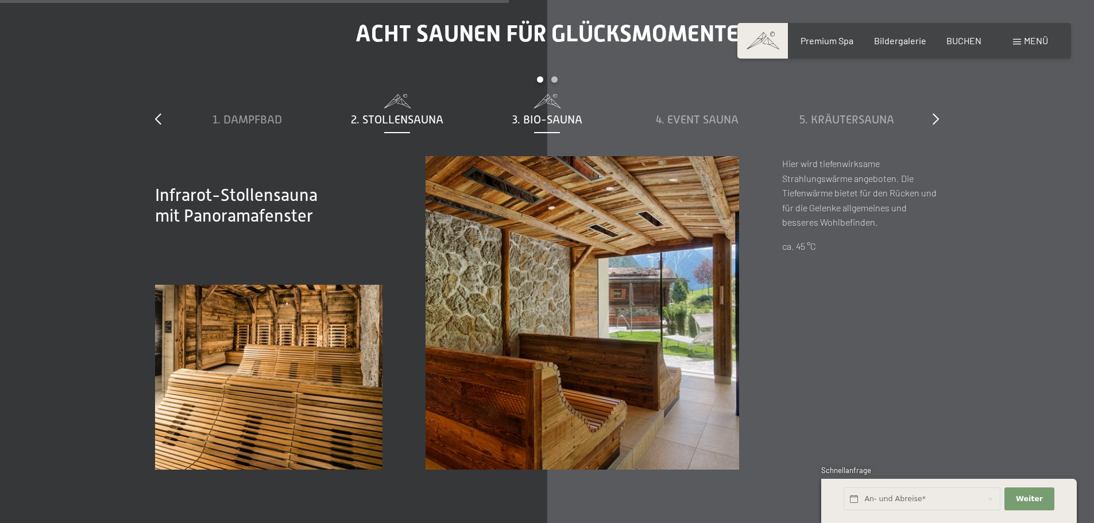
click at [550, 119] on span "3. Bio-Sauna" at bounding box center [547, 119] width 70 height 13
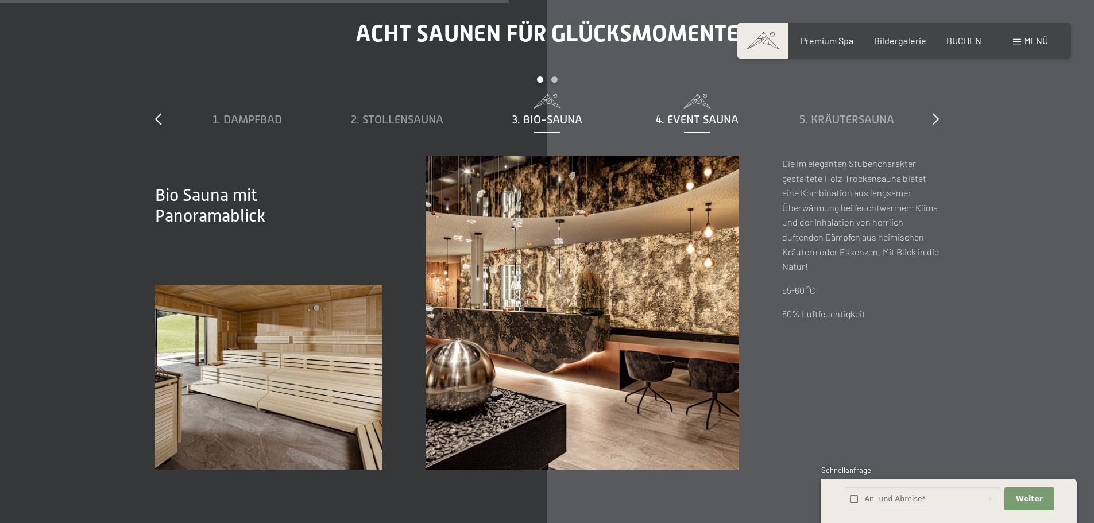
click at [681, 121] on span "4. Event Sauna" at bounding box center [697, 119] width 83 height 13
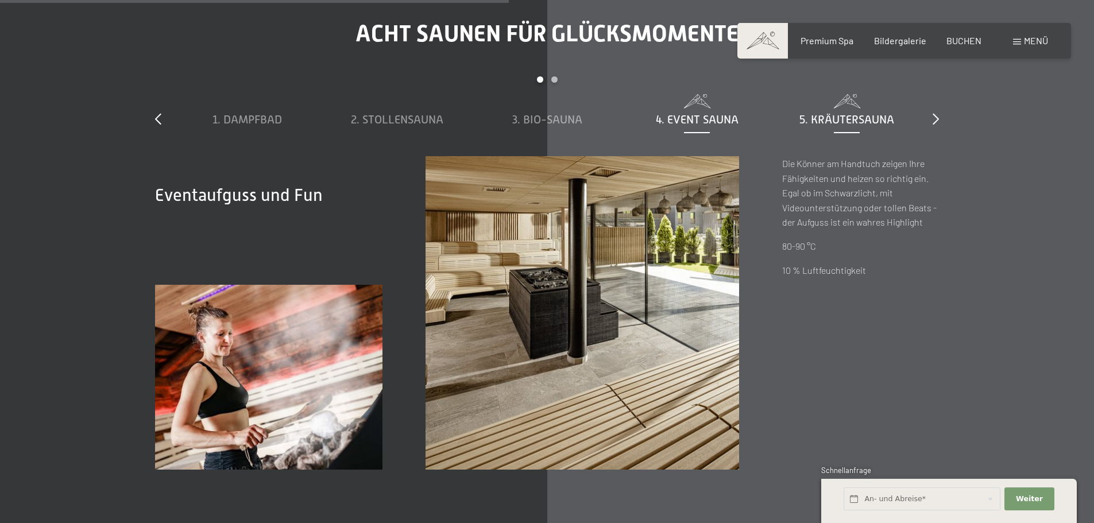
click at [829, 116] on span "5. Kräutersauna" at bounding box center [846, 119] width 95 height 13
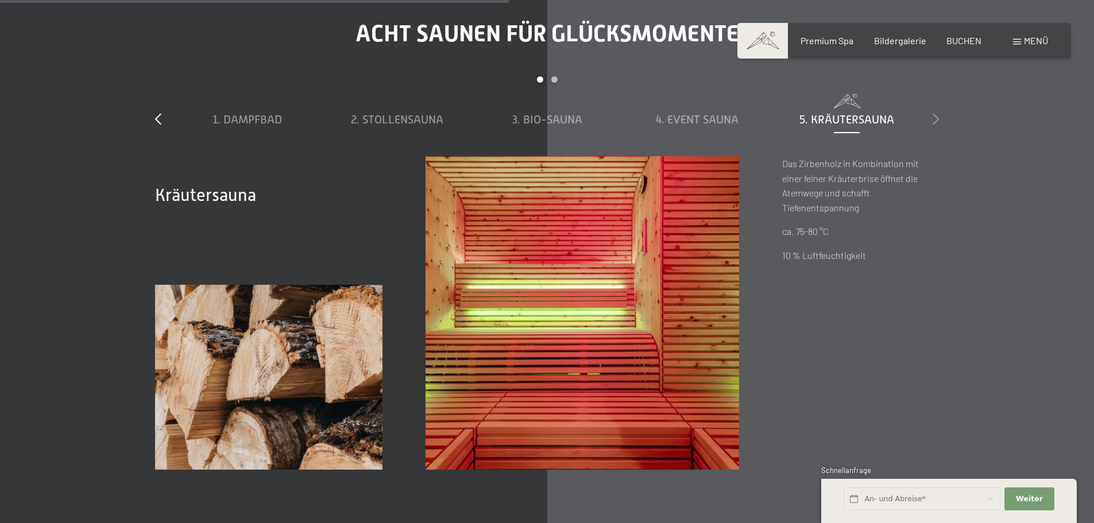
click at [934, 117] on icon at bounding box center [936, 118] width 6 height 11
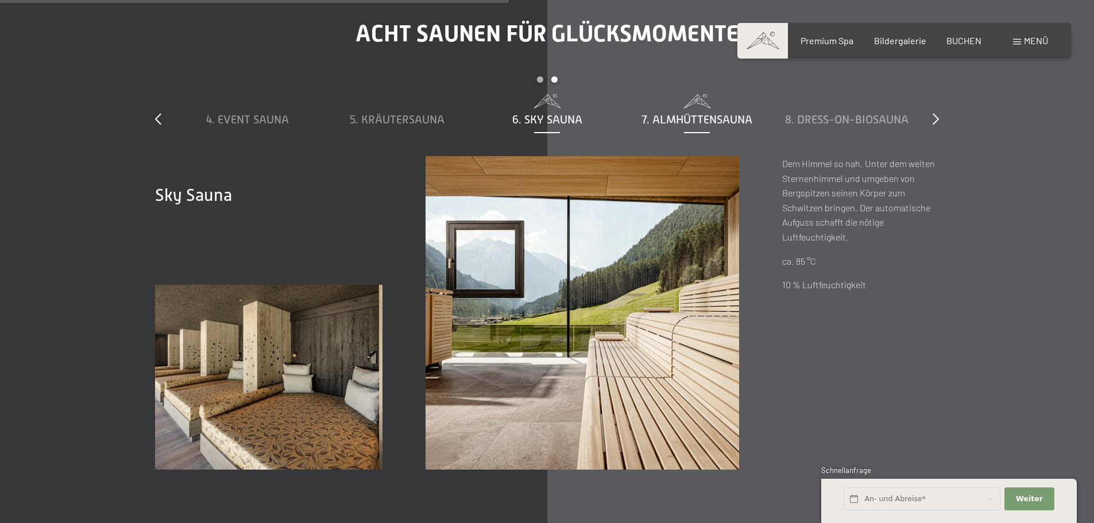
click at [721, 118] on span "7. Almhüttensauna" at bounding box center [696, 119] width 111 height 13
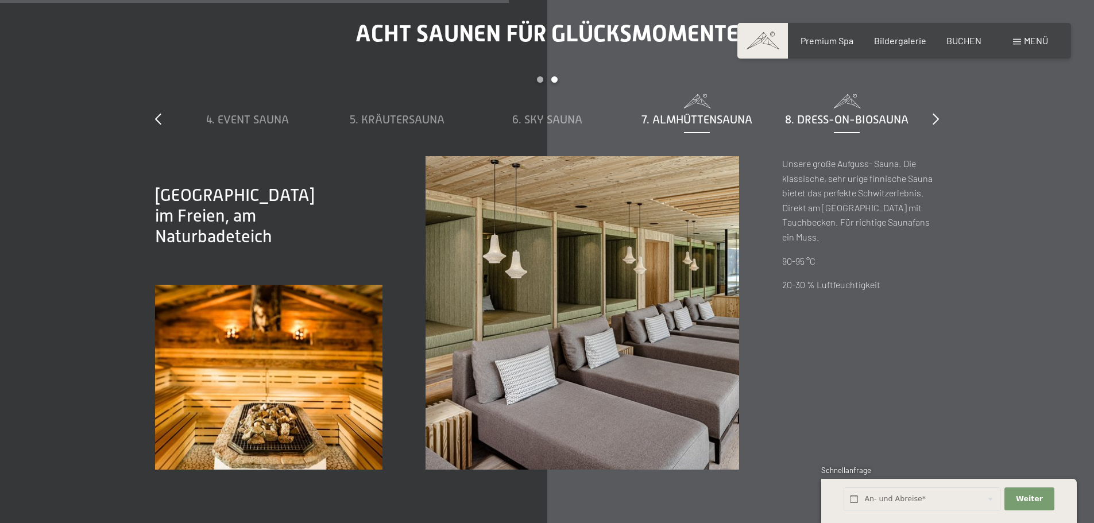
click at [832, 117] on span "8. Dress-on-Biosauna" at bounding box center [846, 119] width 123 height 13
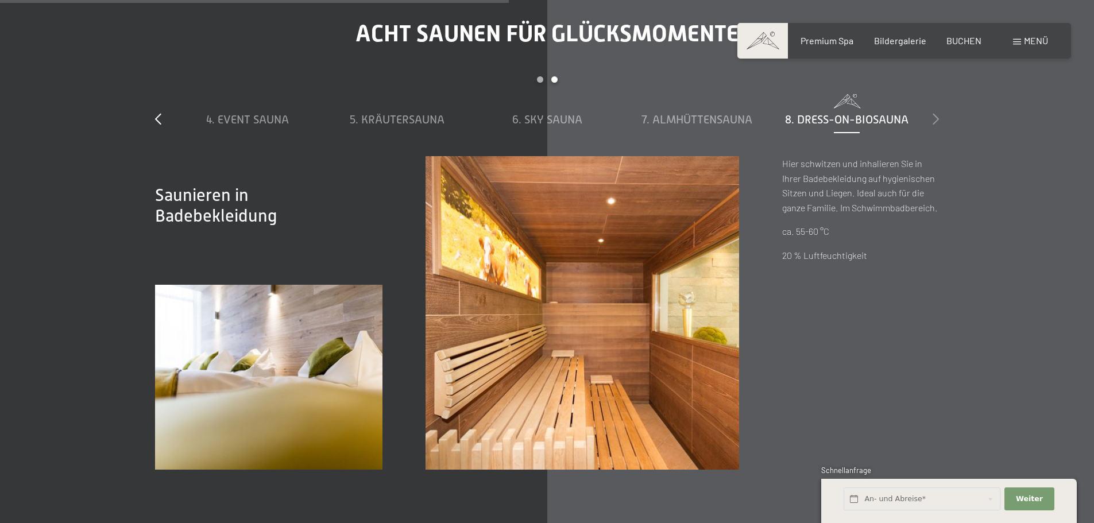
click at [934, 119] on icon at bounding box center [936, 118] width 6 height 11
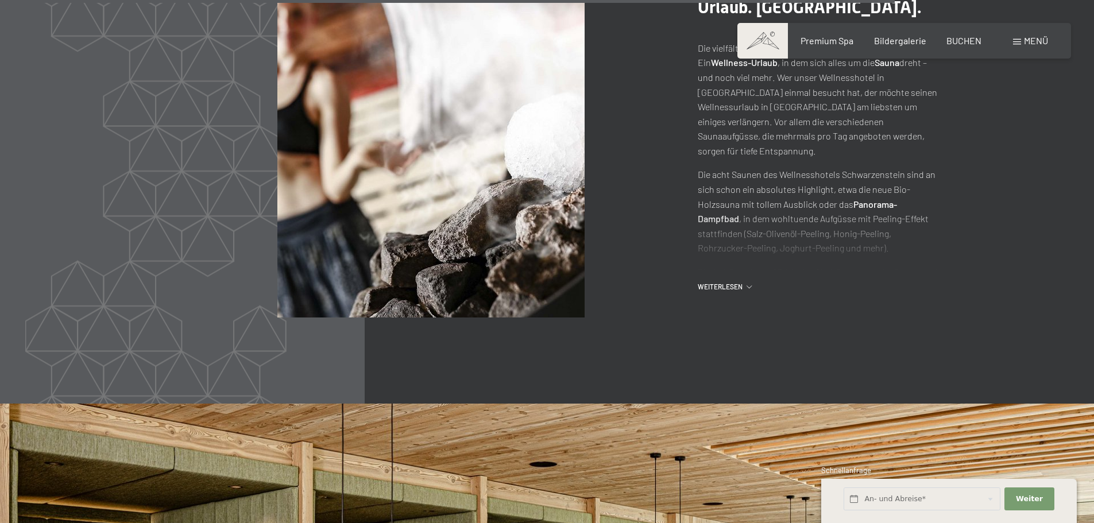
scroll to position [5834, 0]
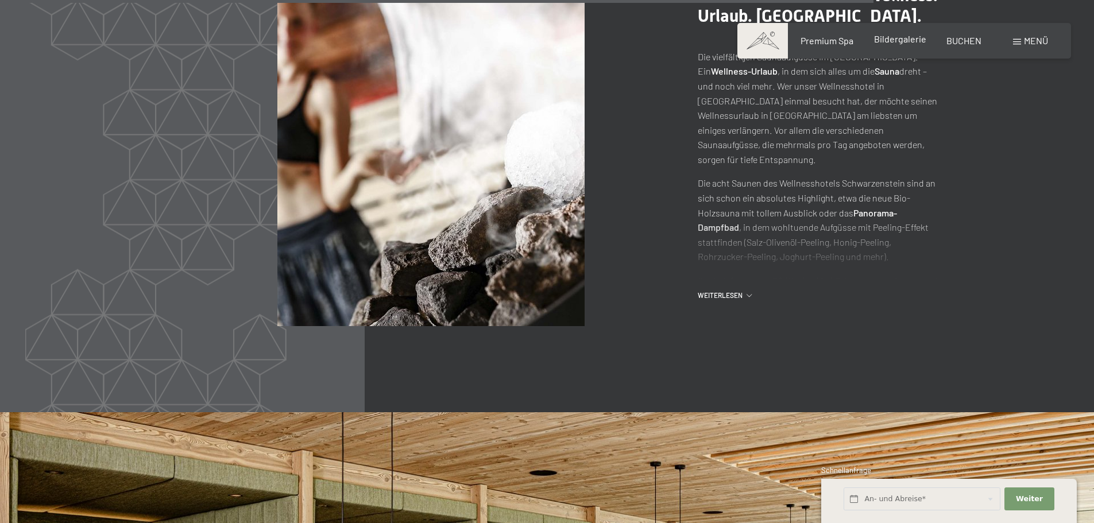
click at [900, 38] on span "Bildergalerie" at bounding box center [900, 38] width 52 height 11
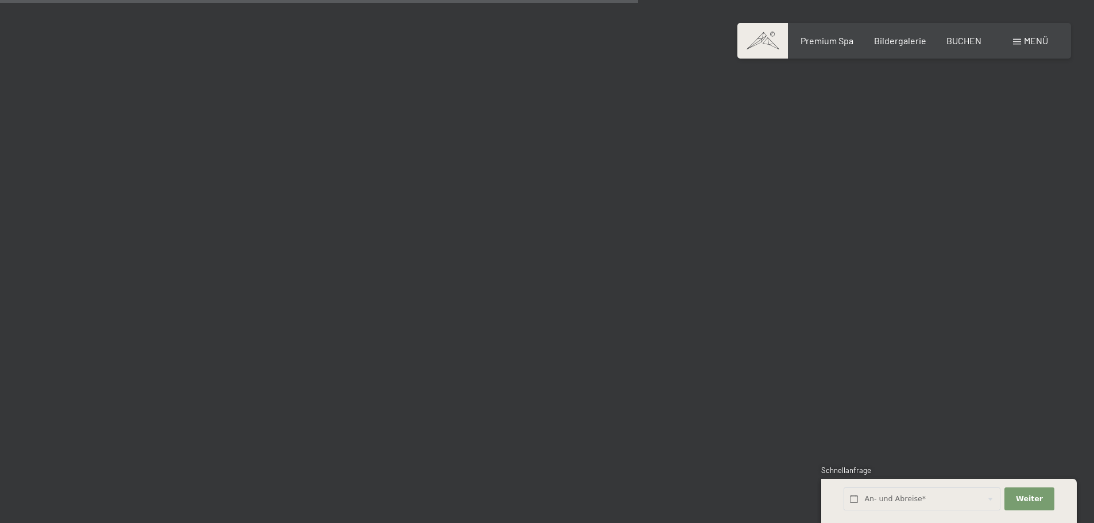
scroll to position [8442, 0]
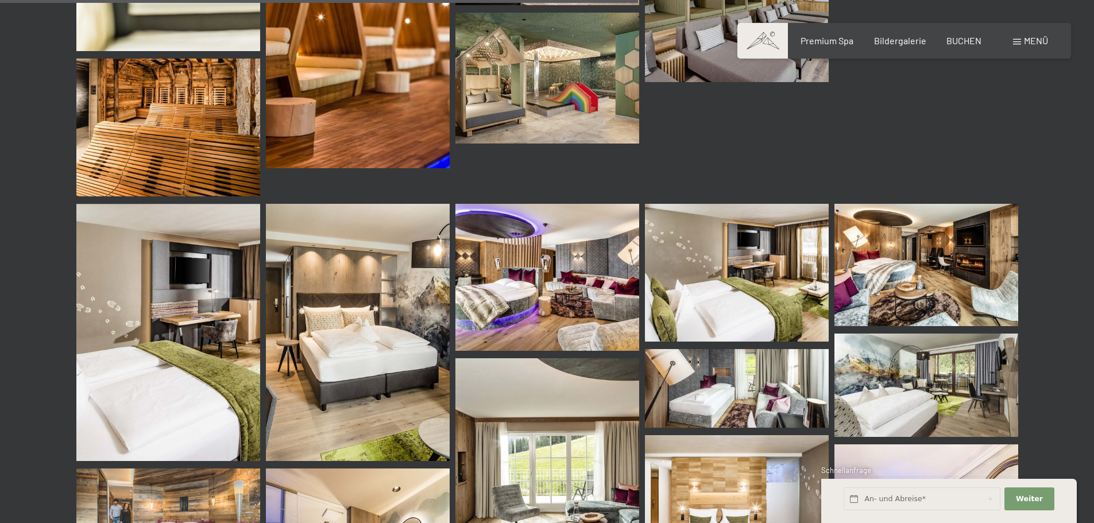
click at [627, 117] on img at bounding box center [547, 79] width 184 height 132
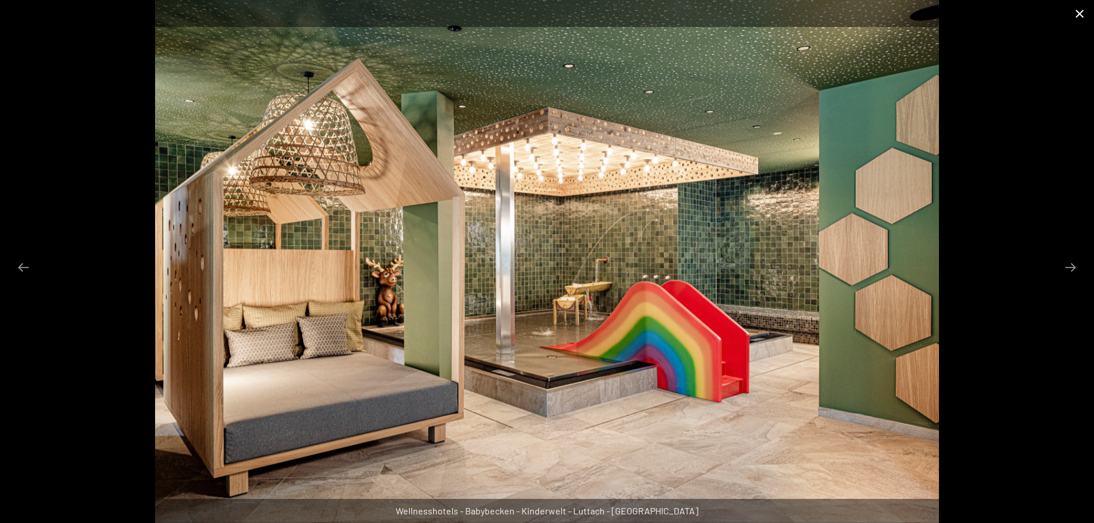
click at [1081, 12] on button "Close gallery" at bounding box center [1079, 13] width 29 height 27
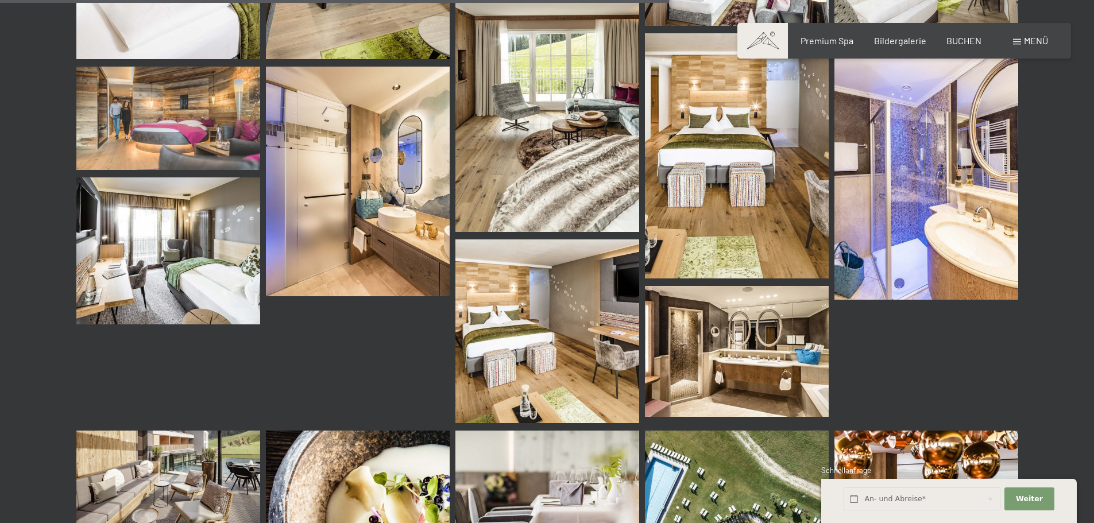
scroll to position [8901, 0]
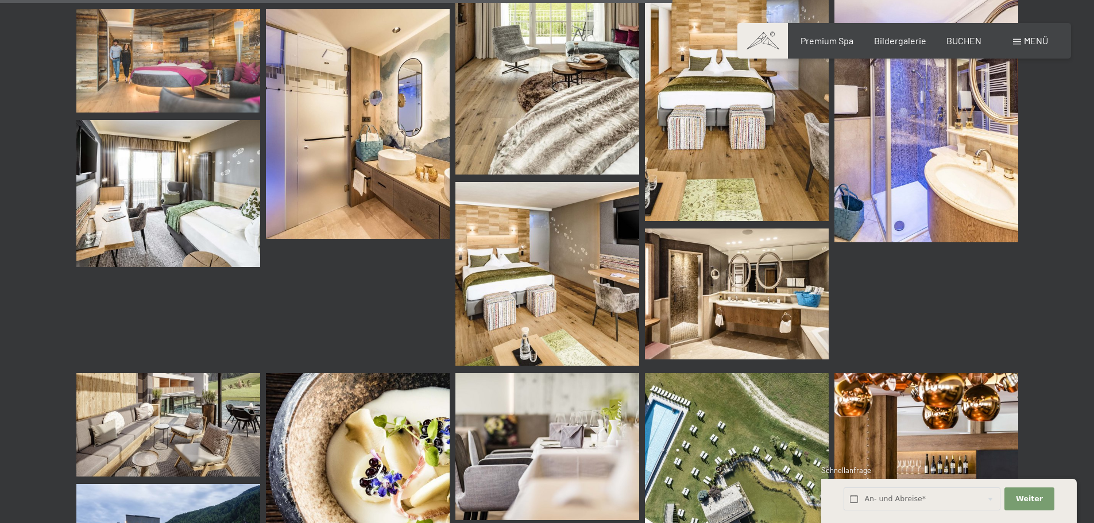
click at [182, 91] on img at bounding box center [168, 60] width 184 height 103
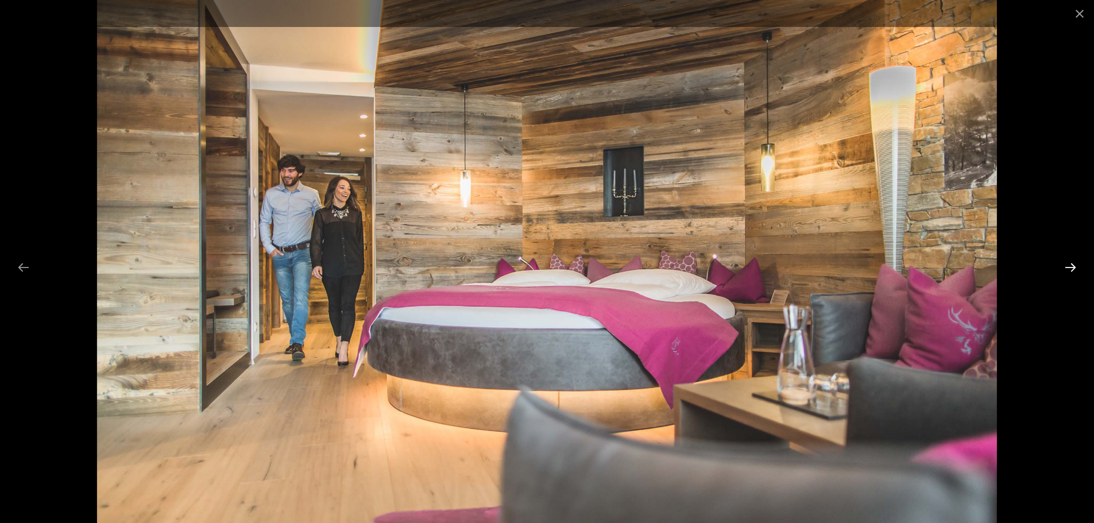
click at [1065, 269] on button "Next slide" at bounding box center [1070, 267] width 24 height 22
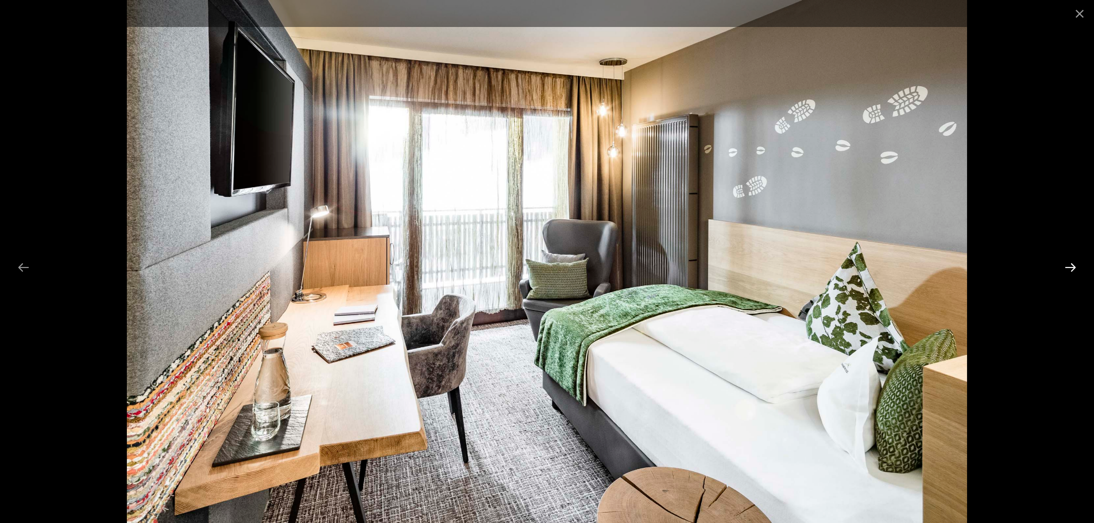
click at [1065, 269] on button "Next slide" at bounding box center [1070, 267] width 24 height 22
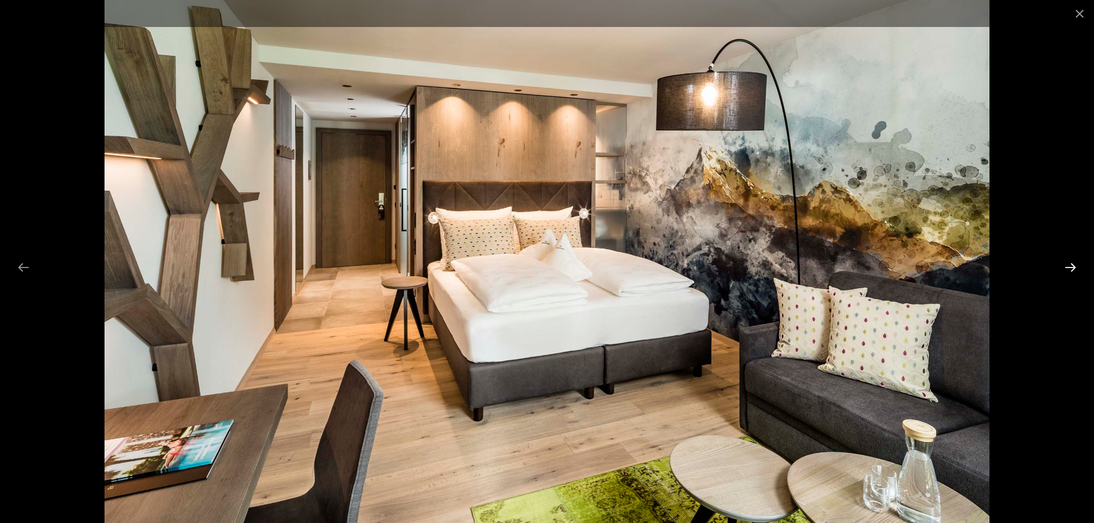
click at [1065, 269] on button "Next slide" at bounding box center [1070, 267] width 24 height 22
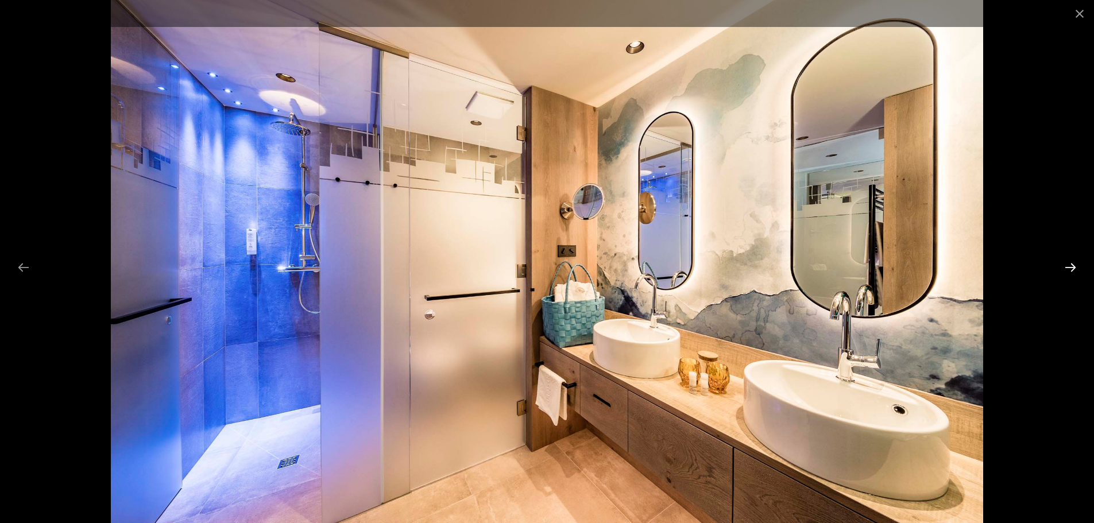
click at [1065, 269] on button "Next slide" at bounding box center [1070, 267] width 24 height 22
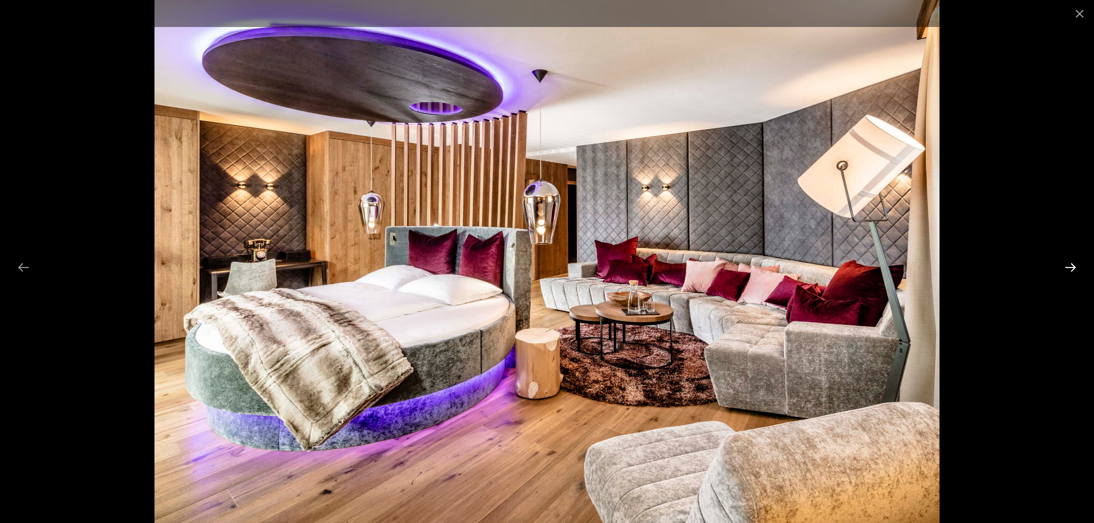
click at [1065, 269] on button "Next slide" at bounding box center [1070, 267] width 24 height 22
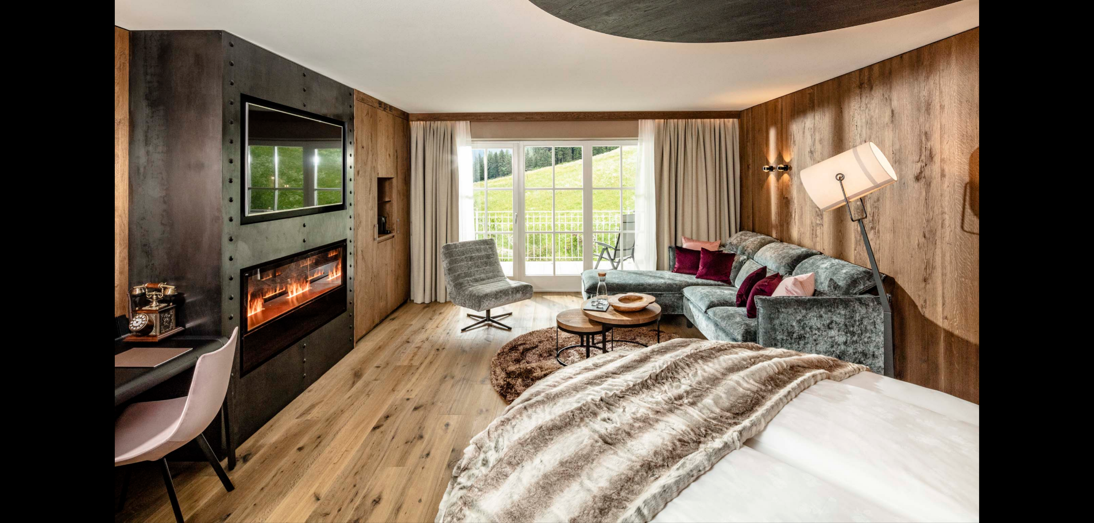
click at [1065, 269] on button "Next slide" at bounding box center [1076, 267] width 24 height 22
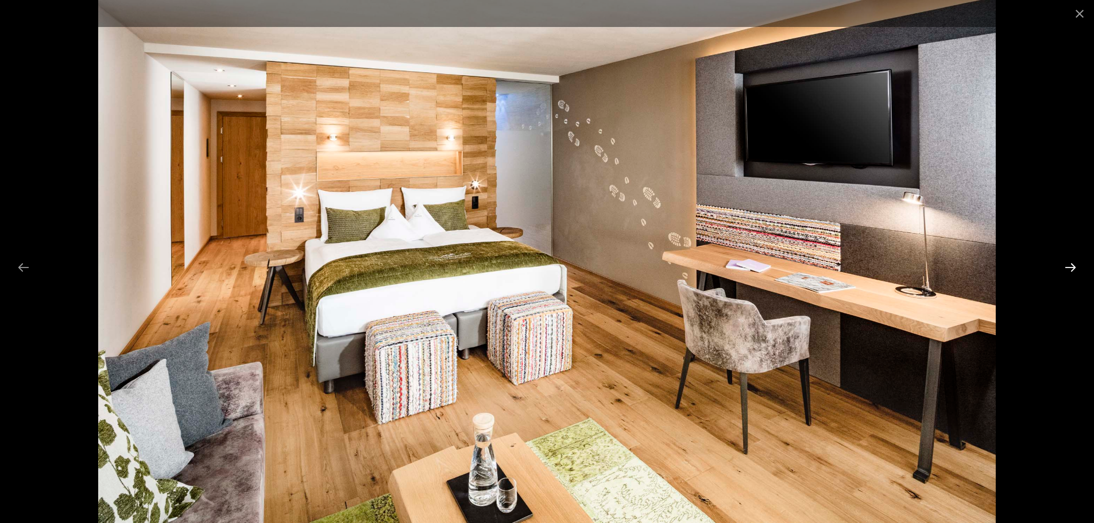
click at [1065, 269] on button "Next slide" at bounding box center [1070, 267] width 24 height 22
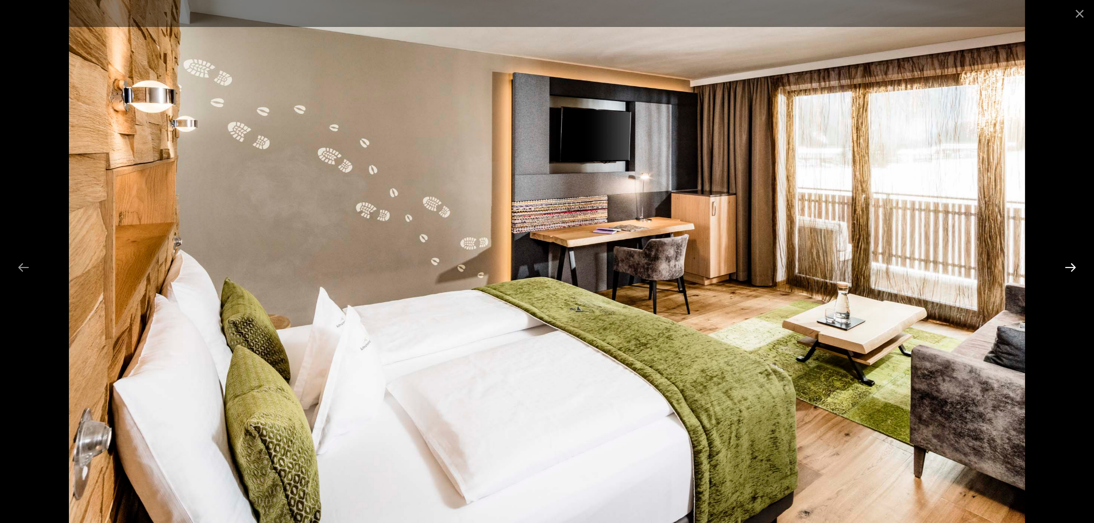
click at [1065, 269] on button "Next slide" at bounding box center [1070, 267] width 24 height 22
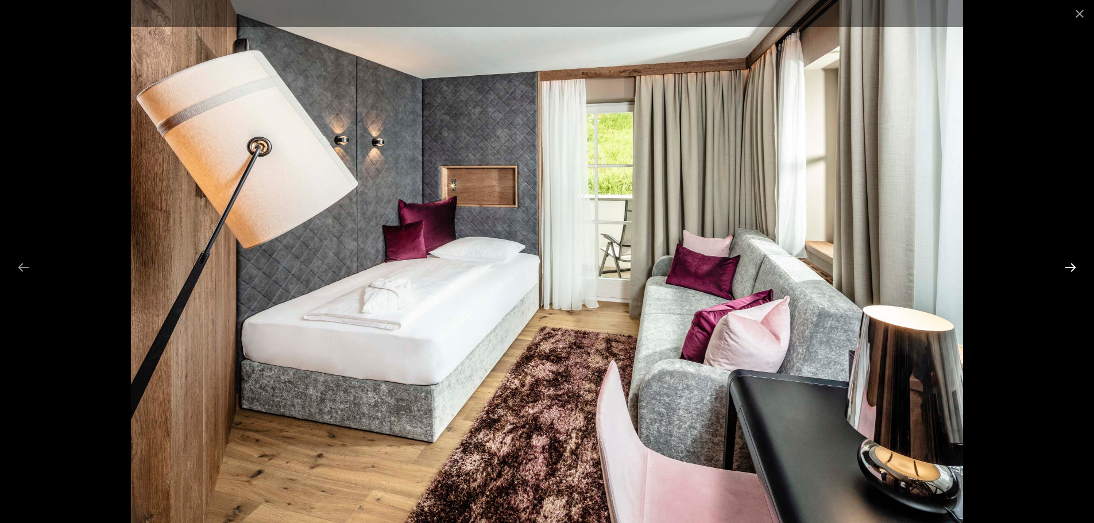
click at [1065, 269] on button "Next slide" at bounding box center [1070, 267] width 24 height 22
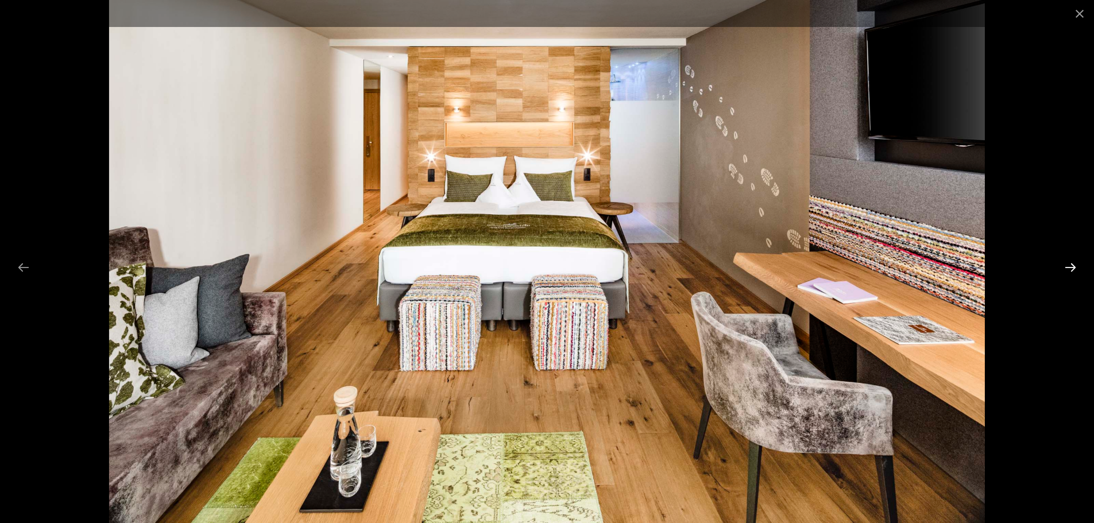
click at [1066, 269] on button "Next slide" at bounding box center [1070, 267] width 24 height 22
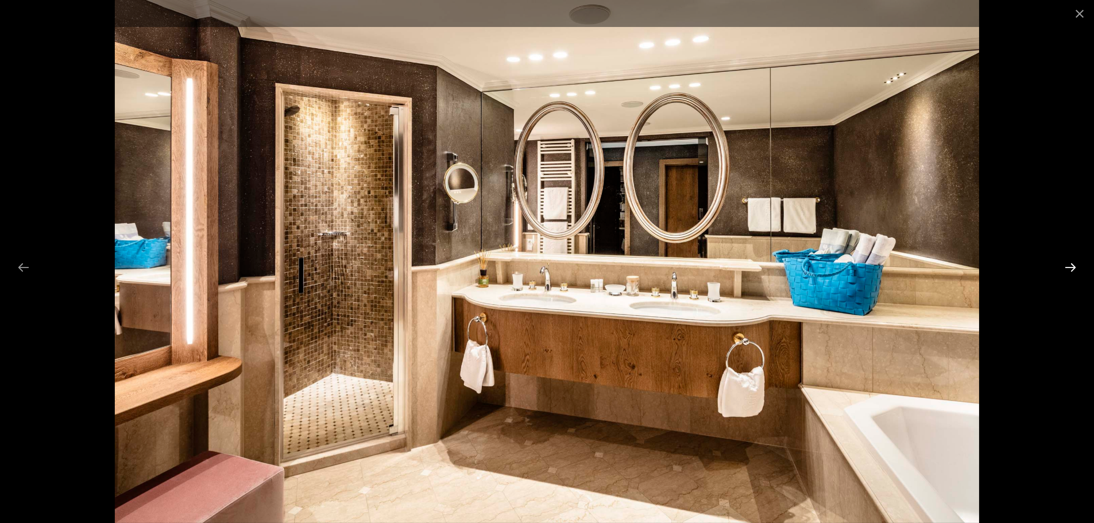
click at [1066, 269] on button "Next slide" at bounding box center [1070, 267] width 24 height 22
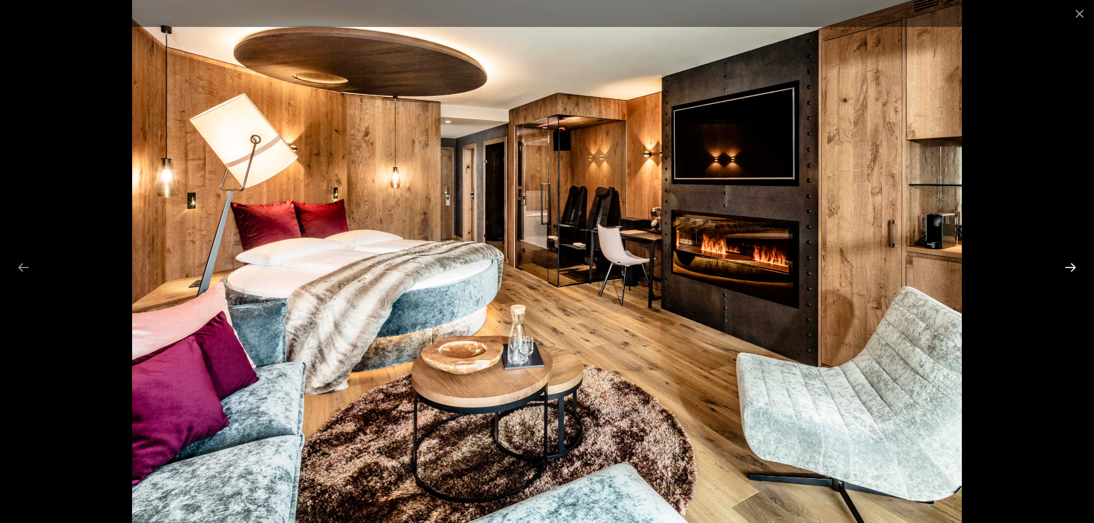
click at [1066, 269] on button "Next slide" at bounding box center [1070, 267] width 24 height 22
click at [1071, 266] on button "Next slide" at bounding box center [1070, 267] width 24 height 22
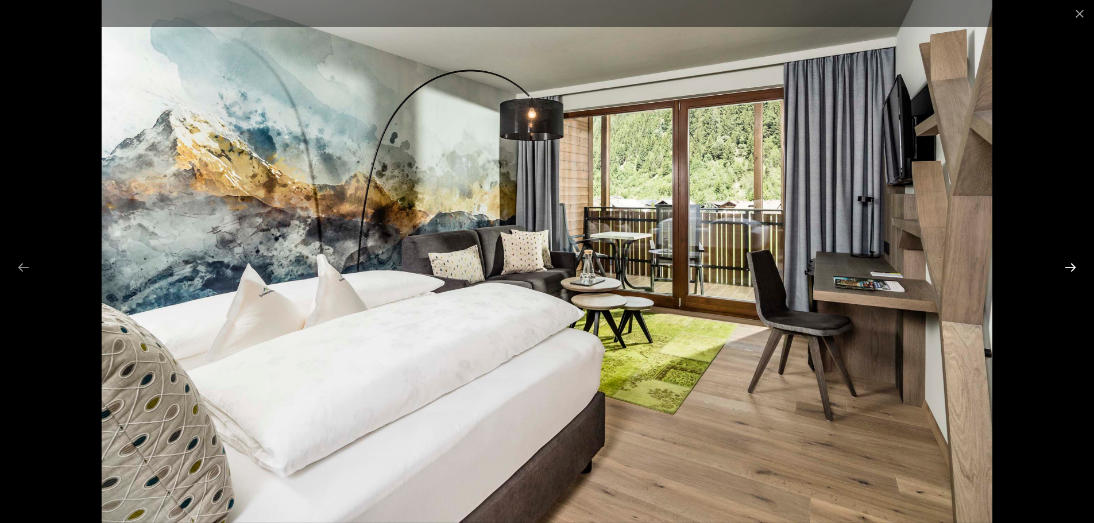
click at [1071, 266] on button "Next slide" at bounding box center [1070, 267] width 24 height 22
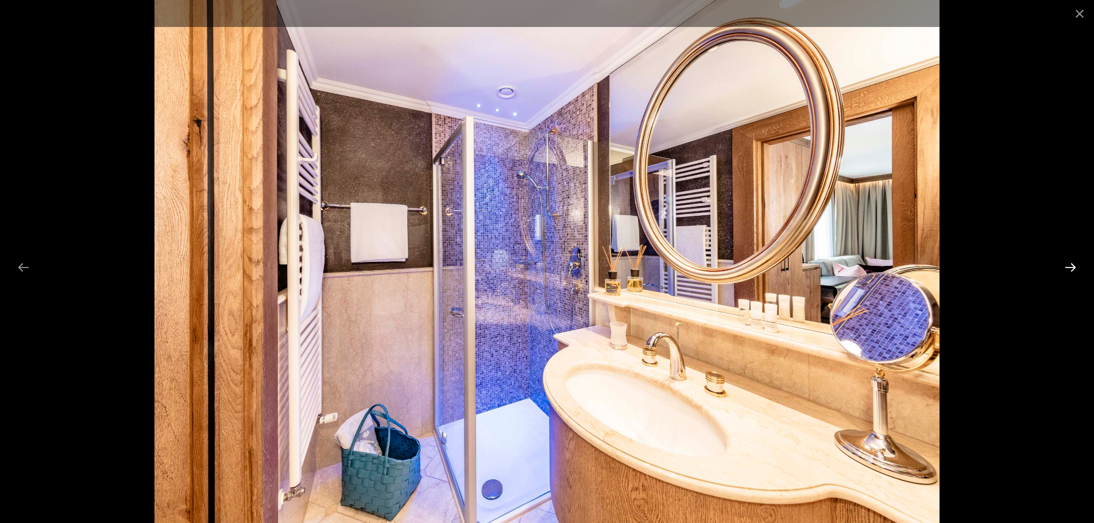
click at [1071, 266] on button "Next slide" at bounding box center [1070, 267] width 24 height 22
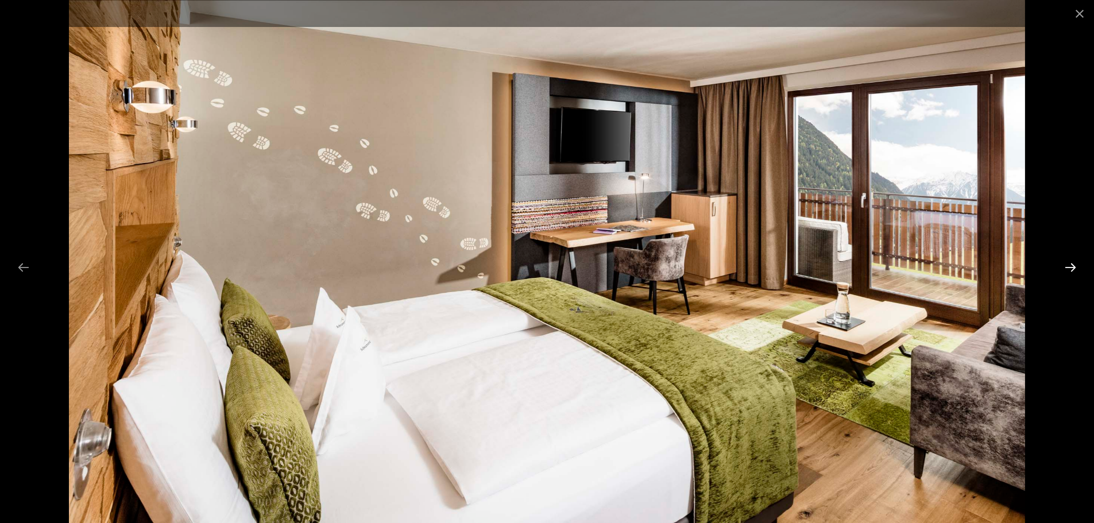
click at [1071, 266] on button "Next slide" at bounding box center [1070, 267] width 24 height 22
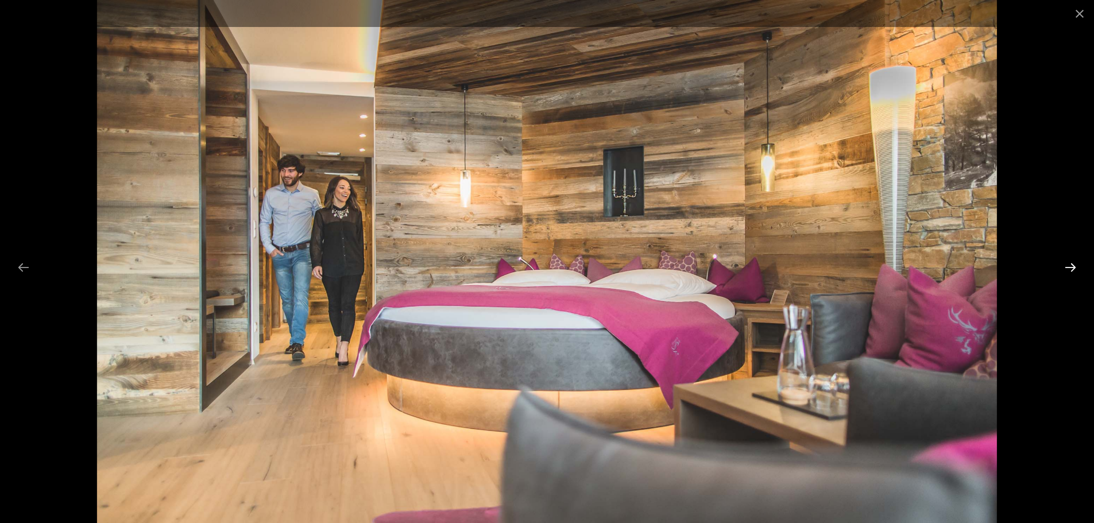
click at [1071, 266] on button "Next slide" at bounding box center [1070, 267] width 24 height 22
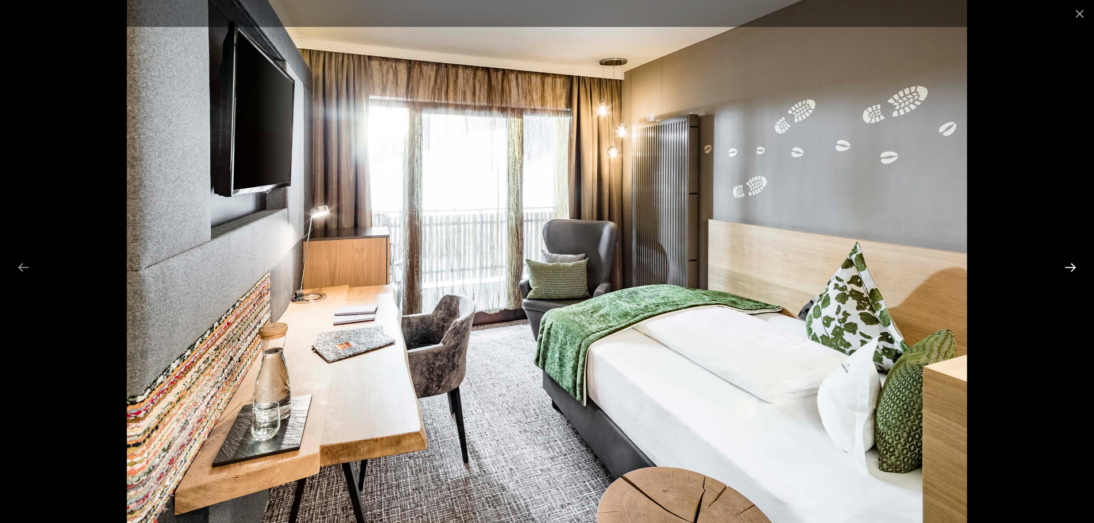
click at [1076, 266] on button "Next slide" at bounding box center [1070, 267] width 24 height 22
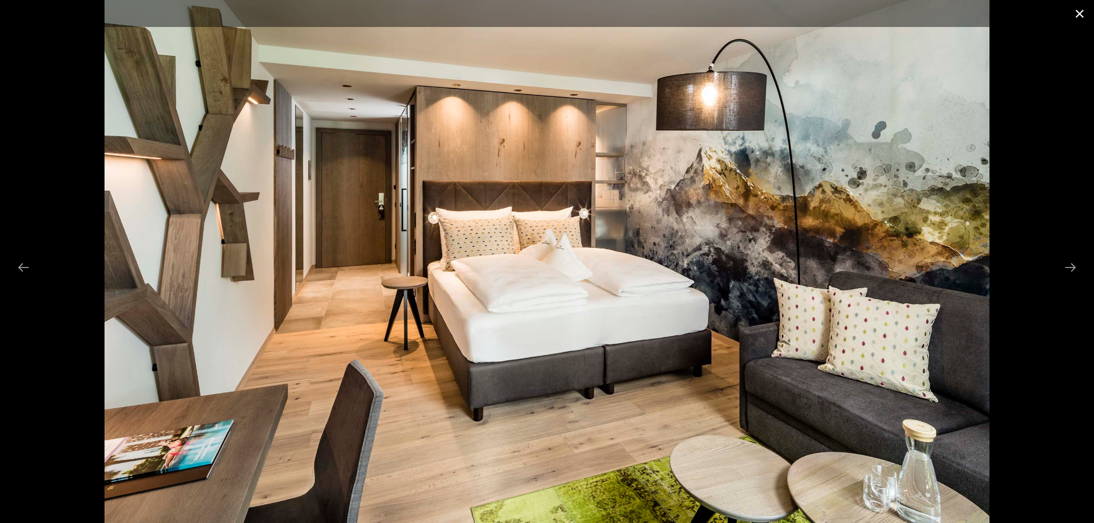
click at [1079, 14] on button "Close gallery" at bounding box center [1079, 13] width 29 height 27
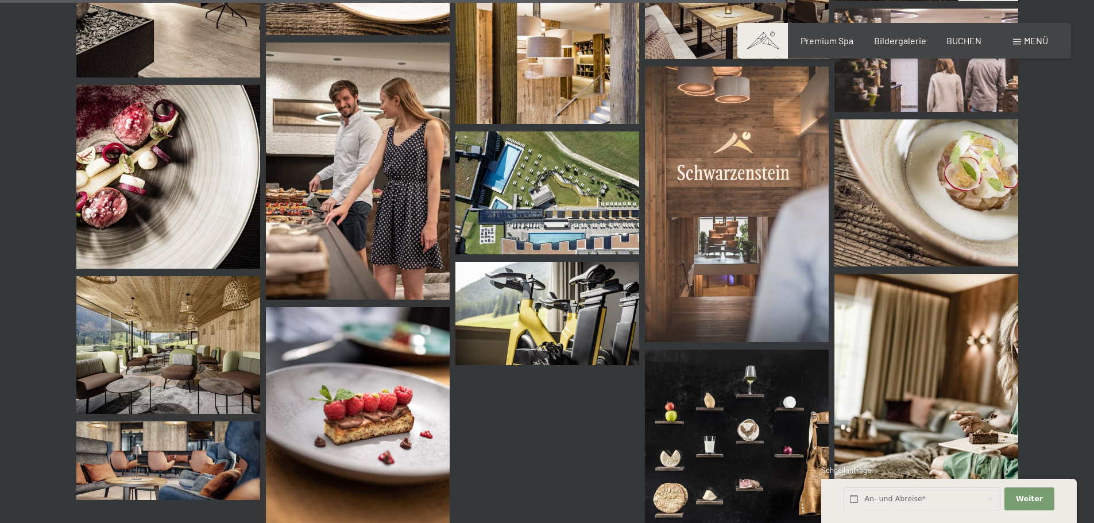
scroll to position [10451, 0]
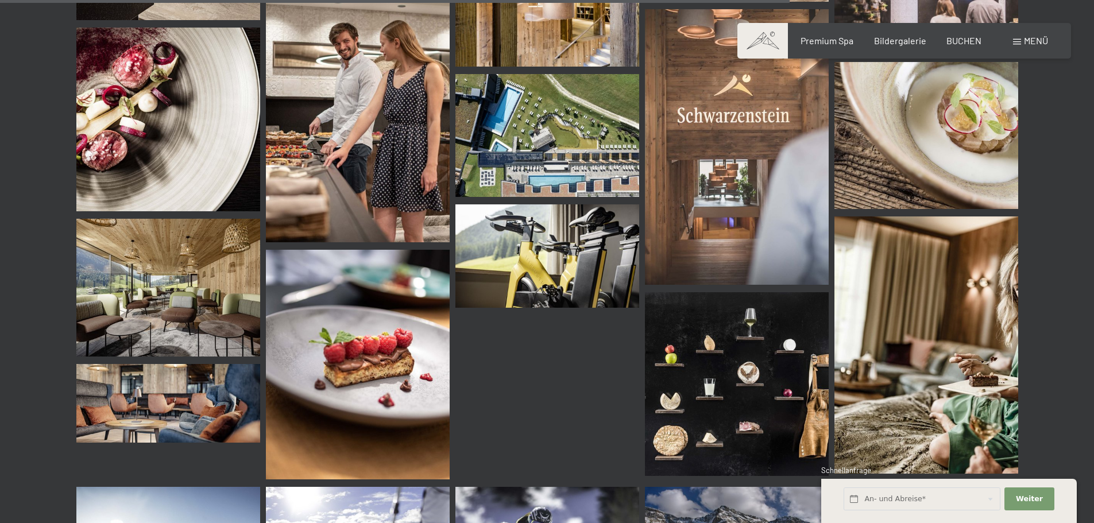
click at [717, 137] on img at bounding box center [737, 147] width 184 height 276
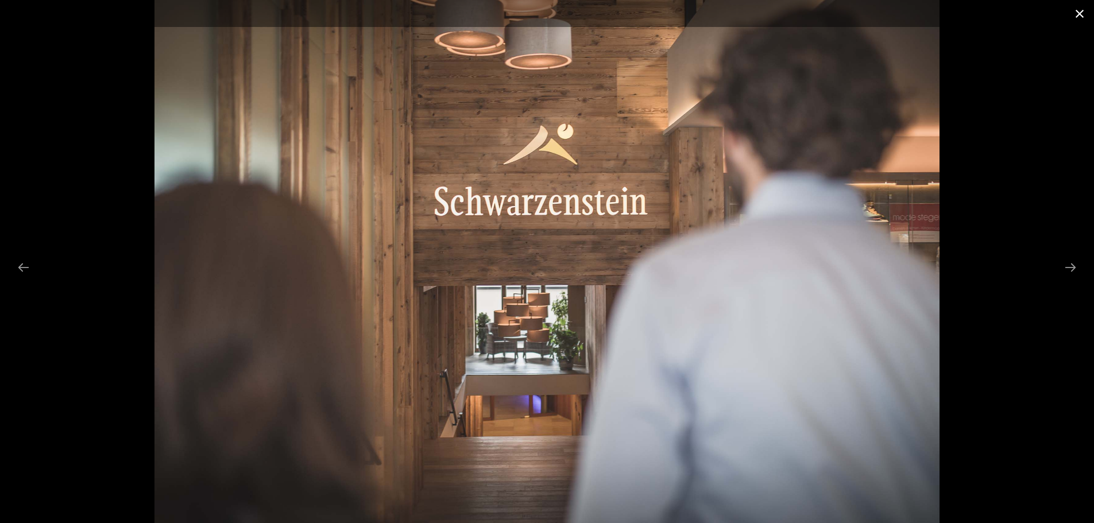
click at [1078, 14] on button "Close gallery" at bounding box center [1079, 13] width 29 height 27
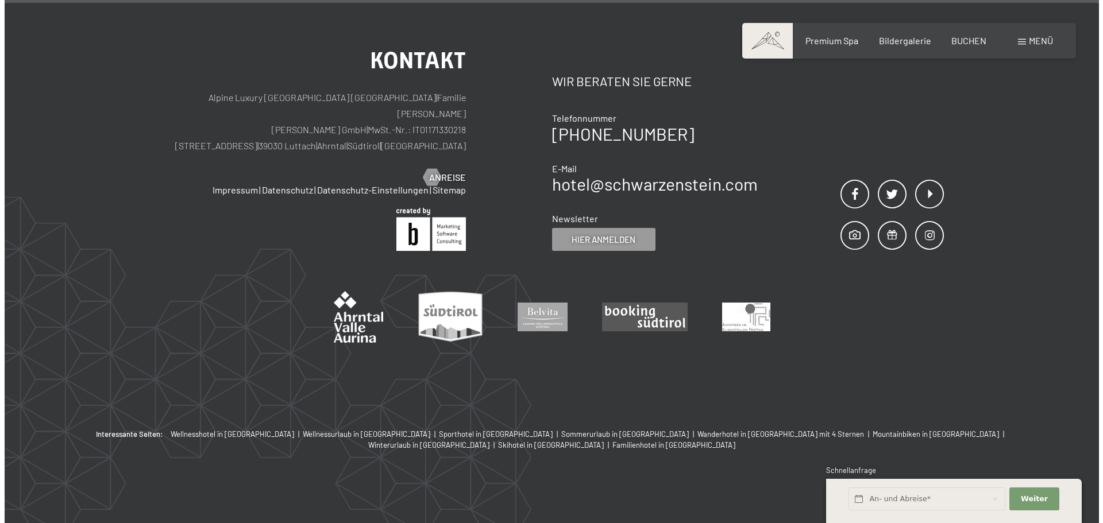
scroll to position [14529, 0]
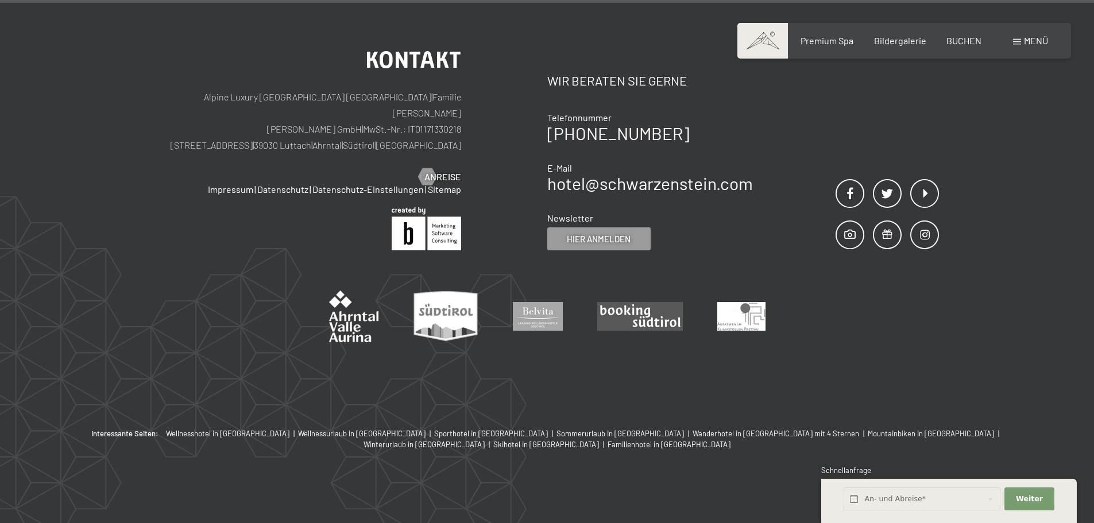
click at [1023, 47] on div "Menü" at bounding box center [1030, 40] width 35 height 13
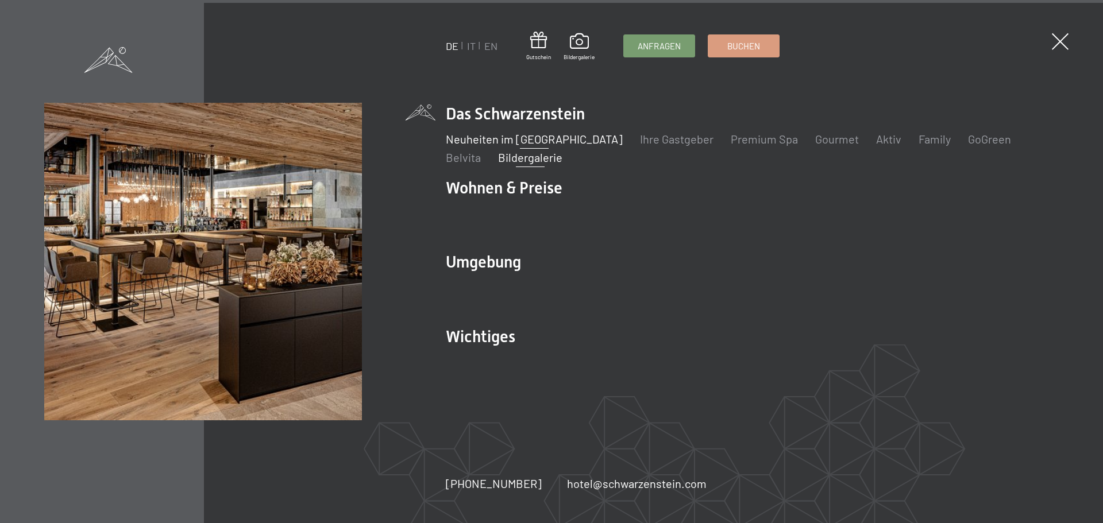
click at [583, 139] on link "Neuheiten im [GEOGRAPHIC_DATA]" at bounding box center [534, 139] width 177 height 14
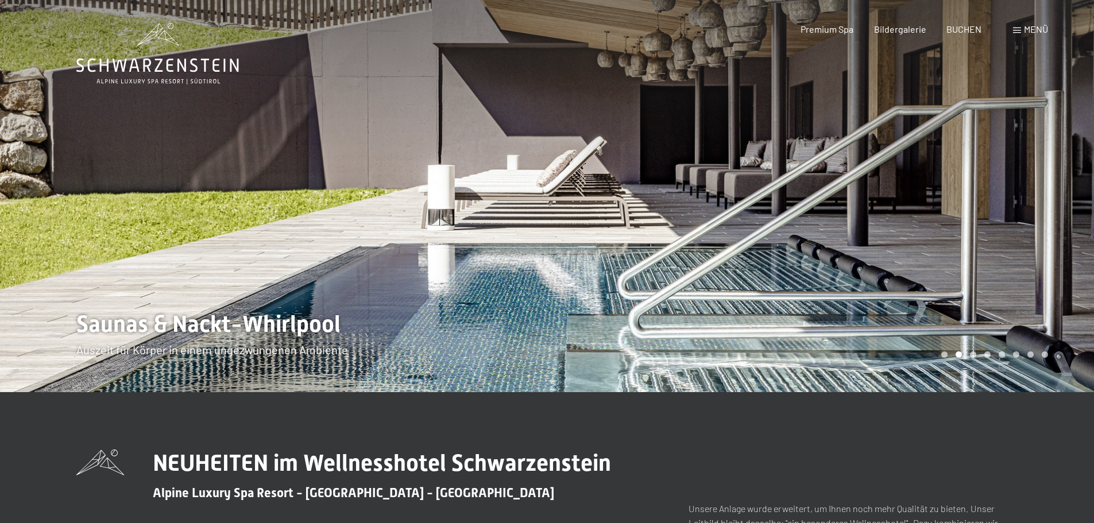
click at [944, 354] on div "Carousel Page 1" at bounding box center [944, 354] width 6 height 6
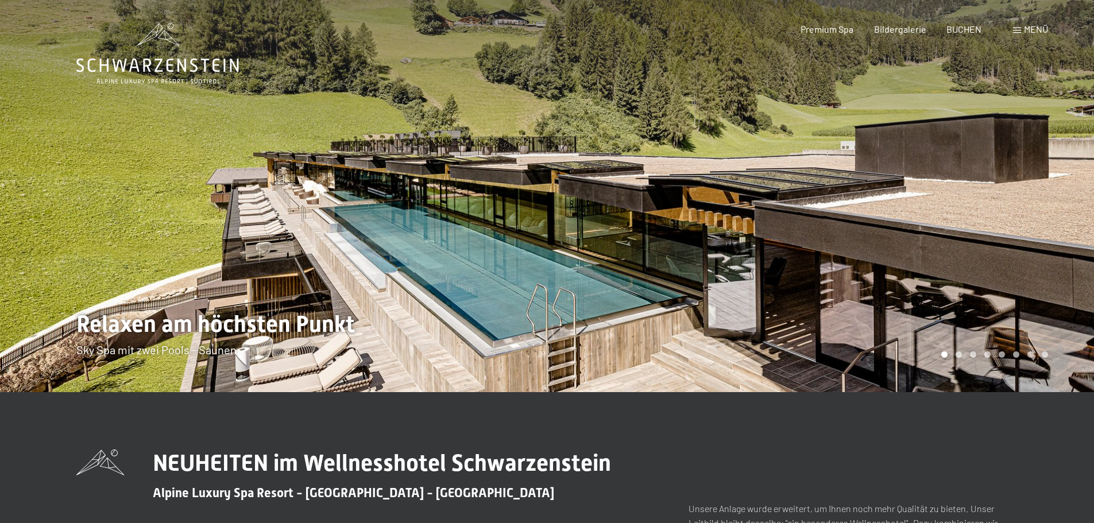
click at [1043, 197] on div at bounding box center [820, 196] width 547 height 392
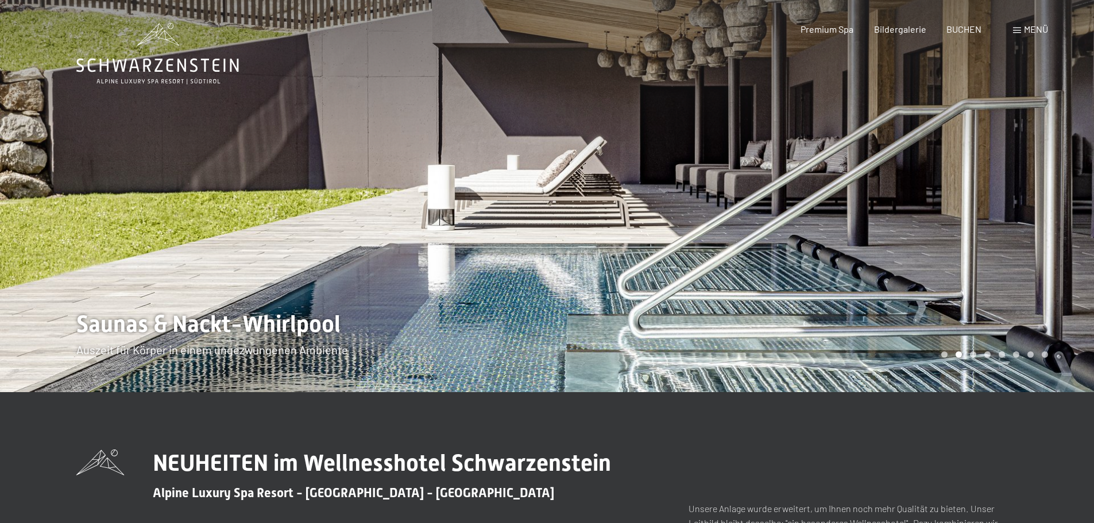
click at [1043, 197] on div at bounding box center [820, 196] width 547 height 392
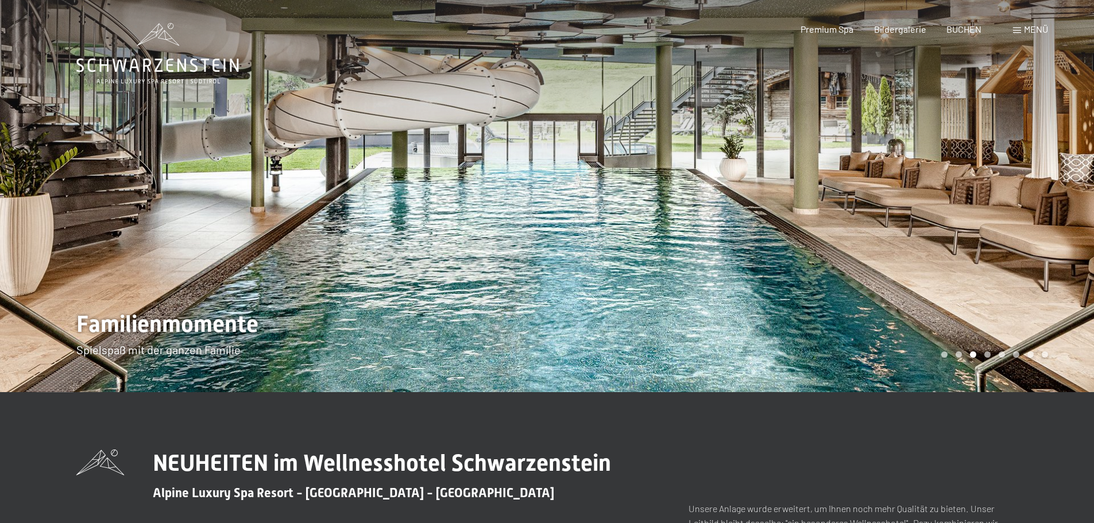
click at [1043, 197] on div at bounding box center [820, 196] width 547 height 392
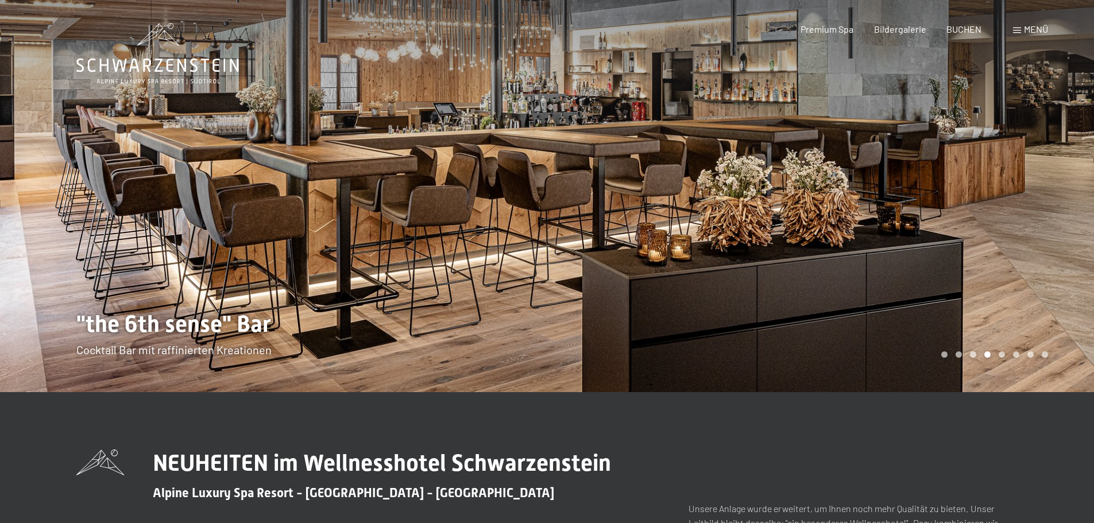
click at [1043, 197] on div at bounding box center [820, 196] width 547 height 392
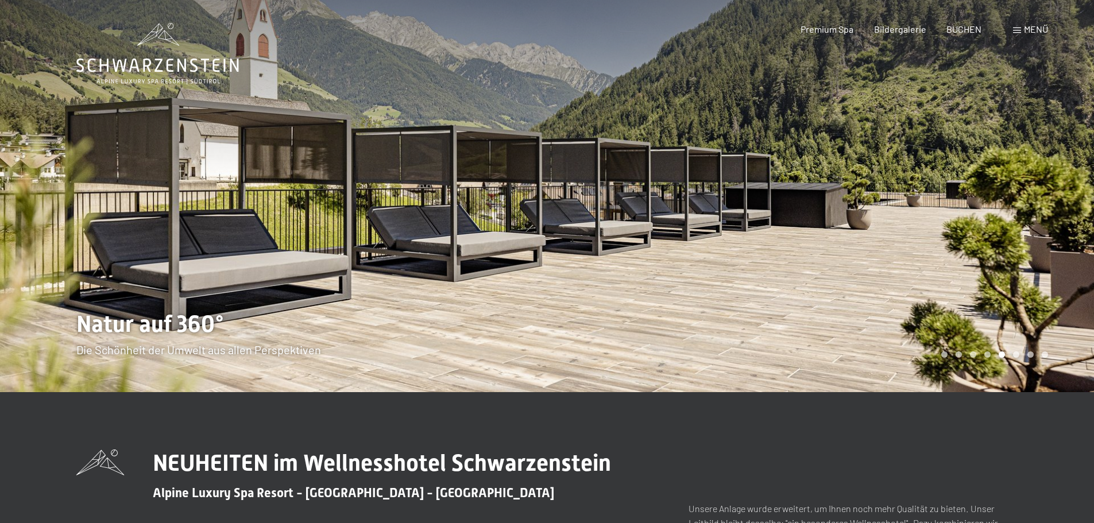
click at [1043, 197] on div at bounding box center [820, 196] width 547 height 392
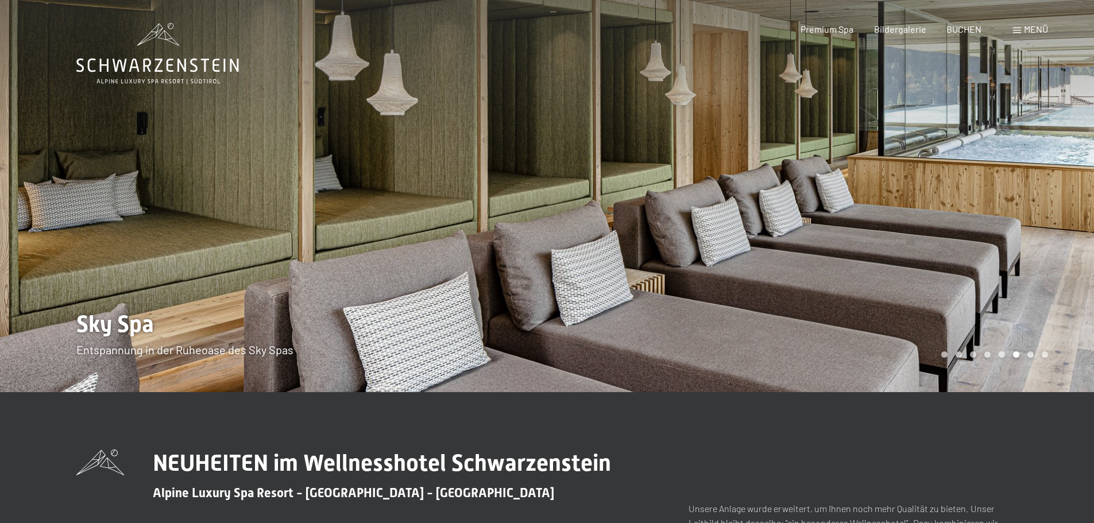
click at [1043, 197] on div at bounding box center [820, 196] width 547 height 392
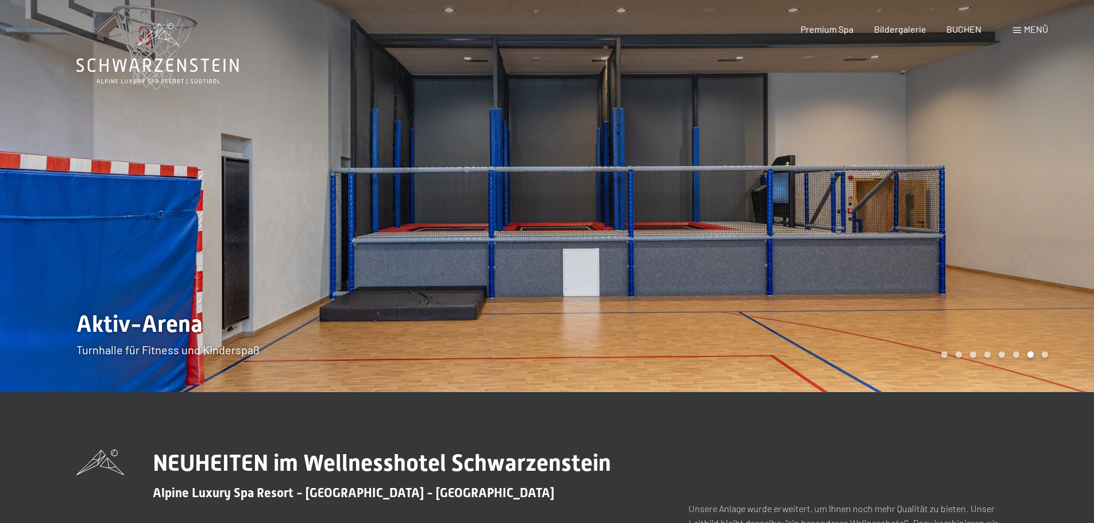
click at [1043, 197] on div at bounding box center [820, 196] width 547 height 392
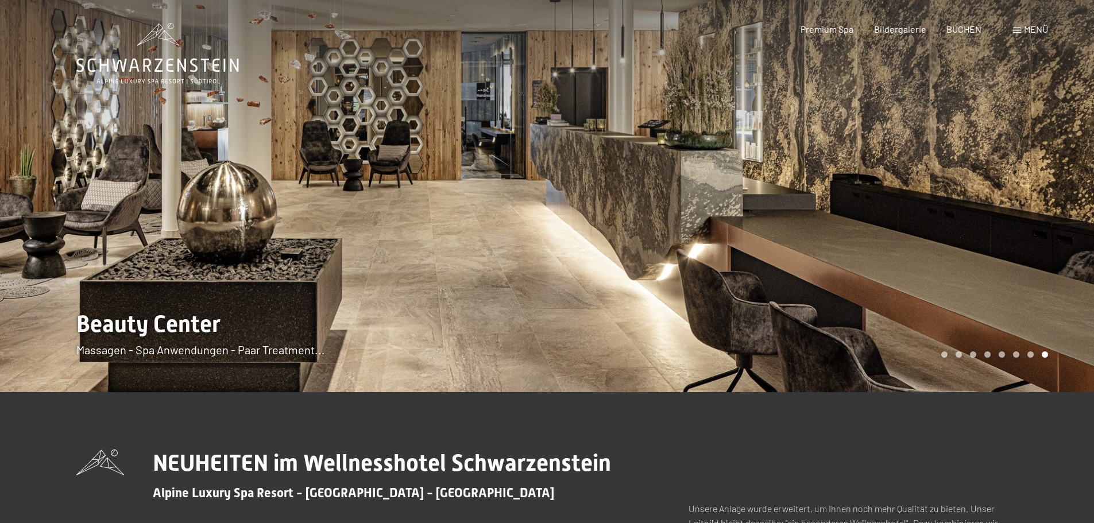
click at [1043, 197] on div at bounding box center [820, 196] width 547 height 392
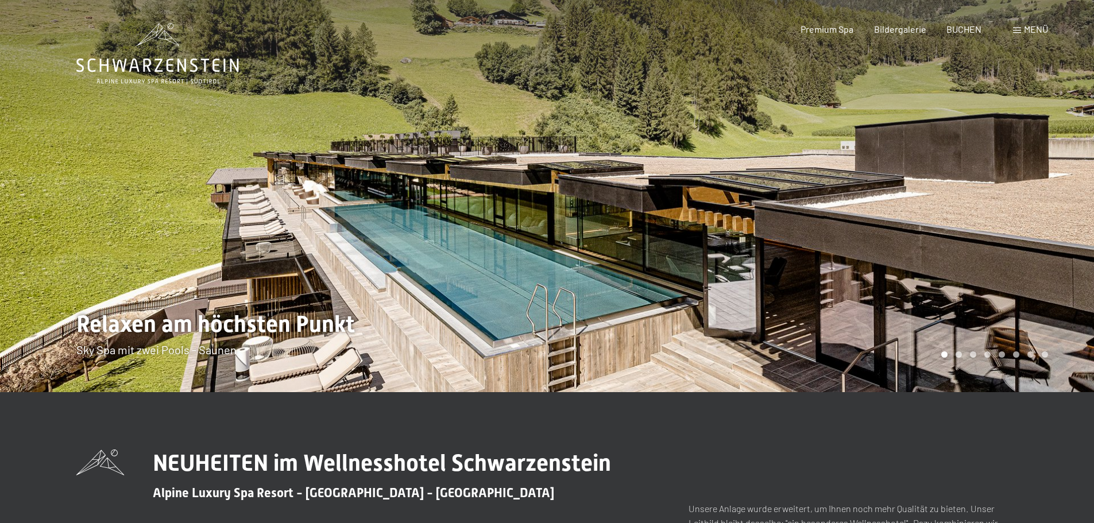
click at [1043, 197] on div at bounding box center [820, 196] width 547 height 392
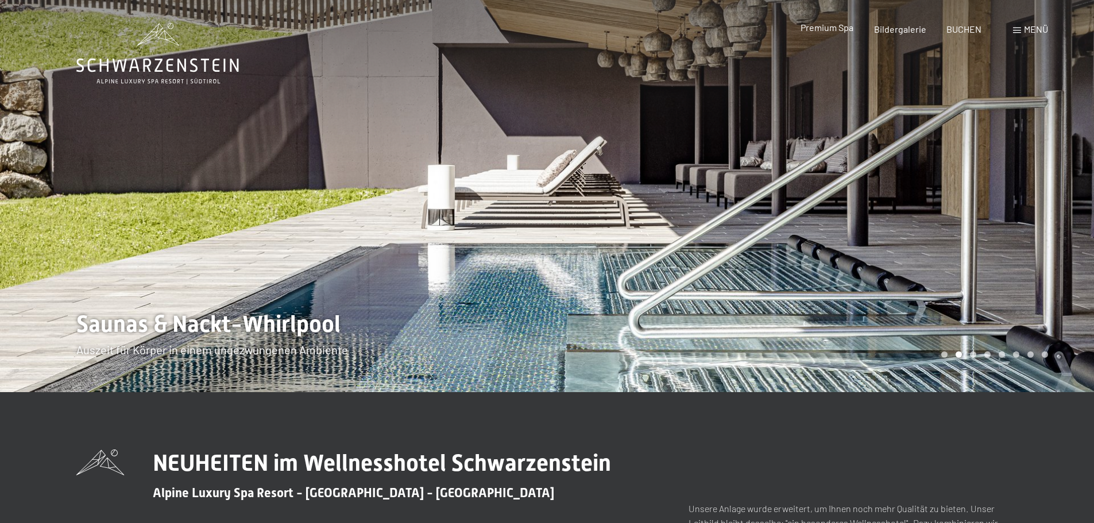
click at [828, 33] on span "Premium Spa" at bounding box center [827, 27] width 53 height 11
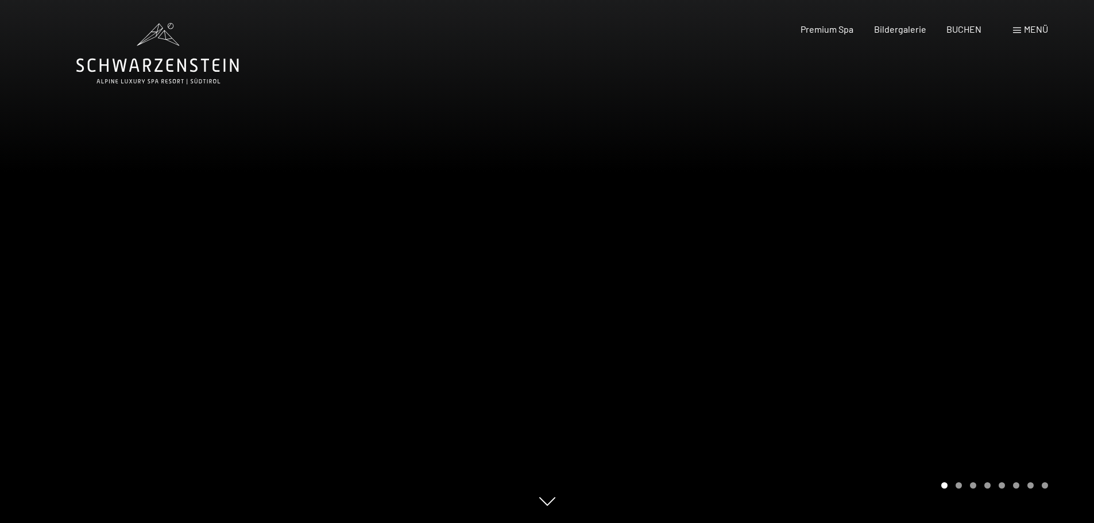
click at [1024, 29] on span "Menü" at bounding box center [1036, 29] width 24 height 11
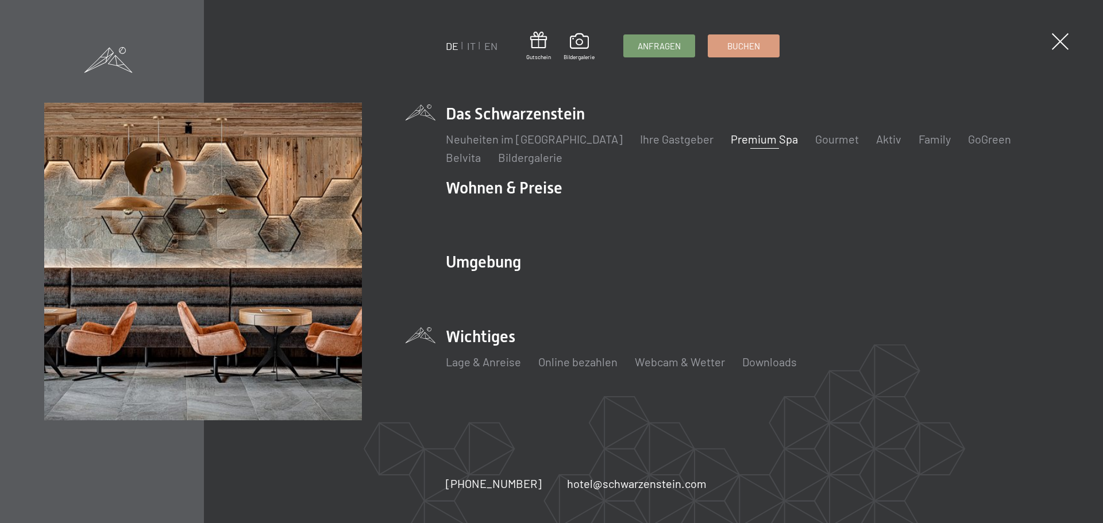
click at [500, 339] on li "Wichtiges Lage & Anreise Online bezahlen Webcam & Wetter Downloads" at bounding box center [752, 354] width 613 height 57
click at [551, 366] on link "Online bezahlen" at bounding box center [577, 362] width 79 height 14
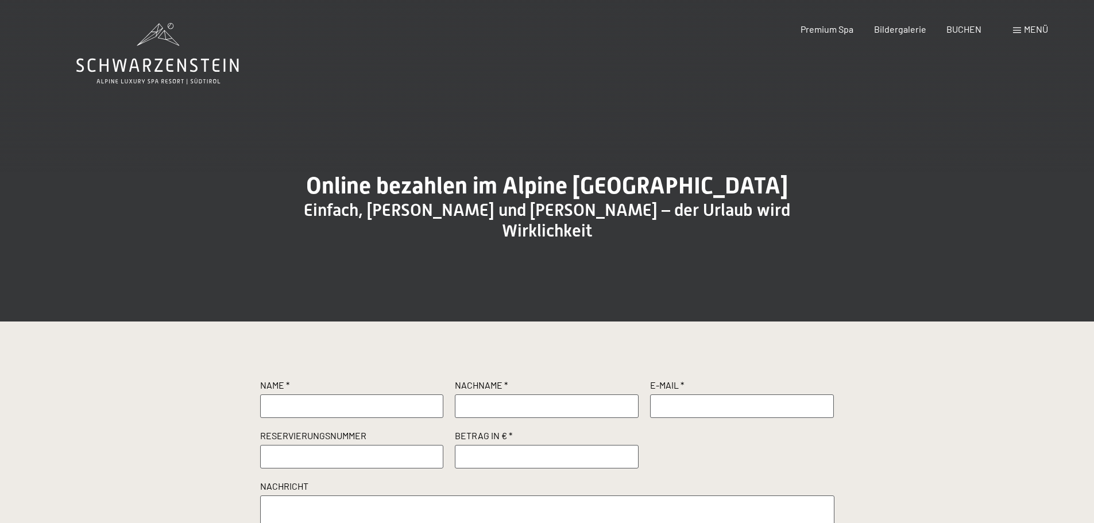
click at [1024, 30] on span "Menü" at bounding box center [1036, 29] width 24 height 11
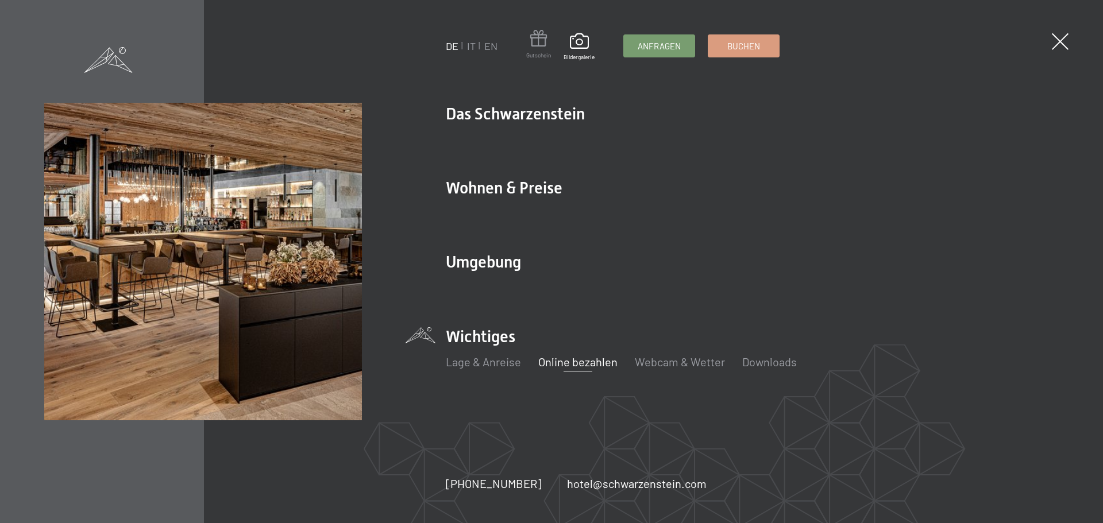
click at [542, 40] on span at bounding box center [538, 40] width 25 height 21
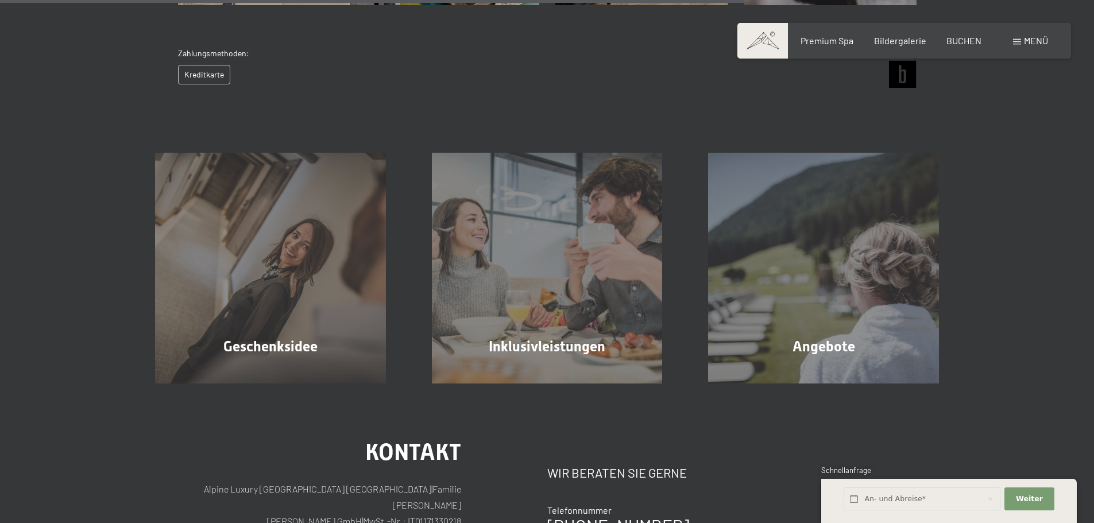
scroll to position [683, 0]
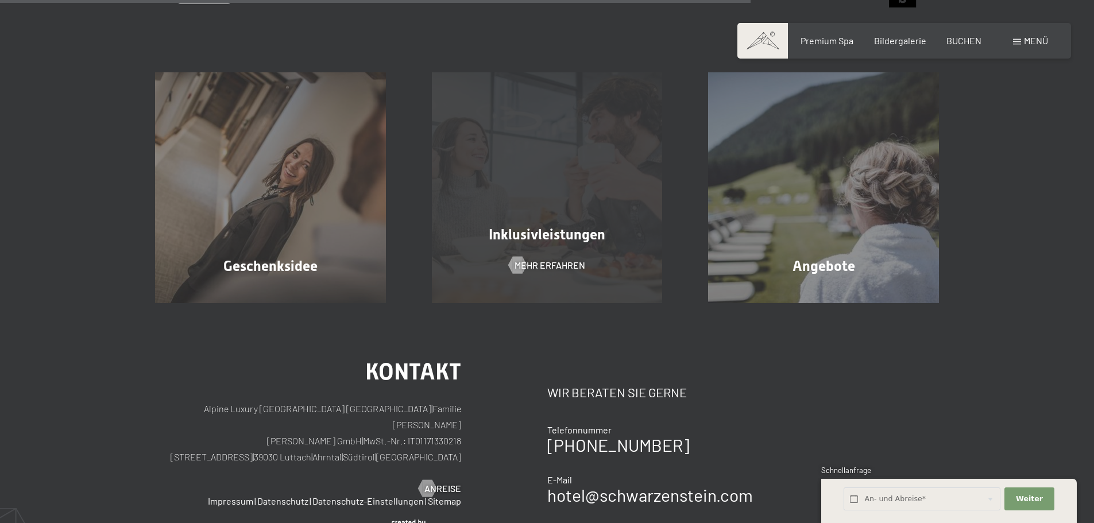
click at [542, 188] on div "Inklusivleistungen Mehr erfahren" at bounding box center [547, 187] width 277 height 231
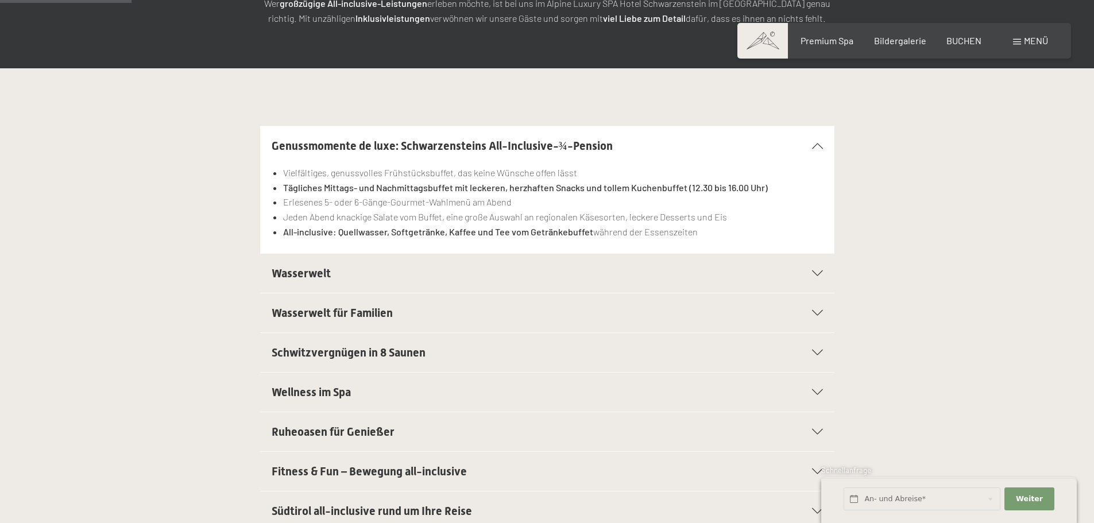
scroll to position [287, 0]
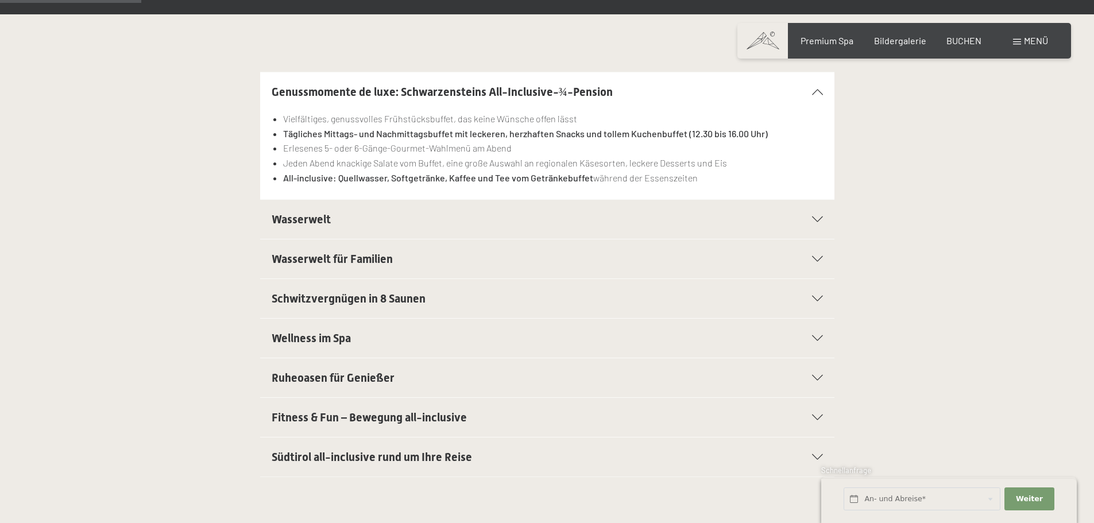
click at [635, 216] on h2 "Wasserwelt" at bounding box center [520, 219] width 496 height 16
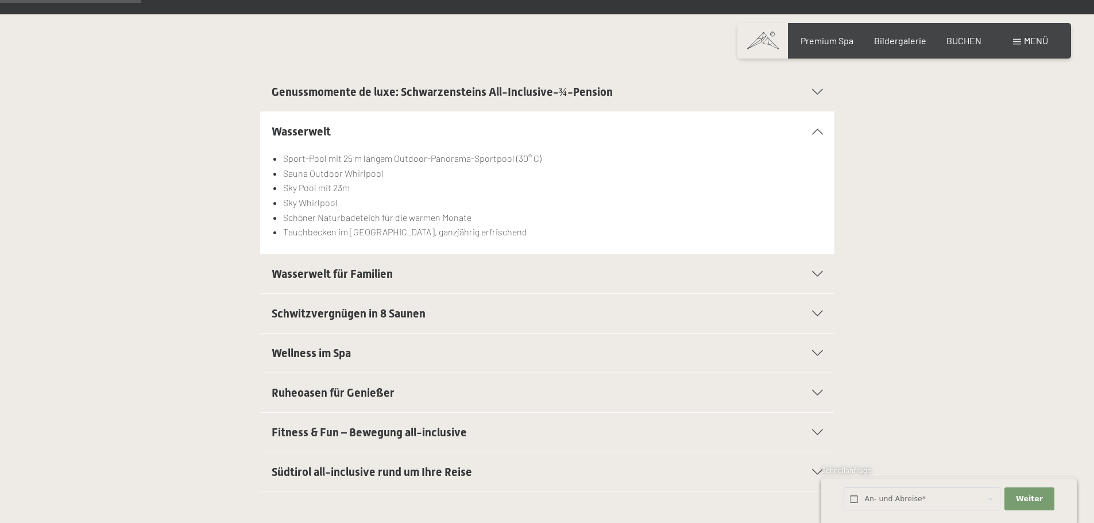
click at [635, 216] on li "Schöner Naturbadeteich für die warmen Monate" at bounding box center [552, 217] width 539 height 15
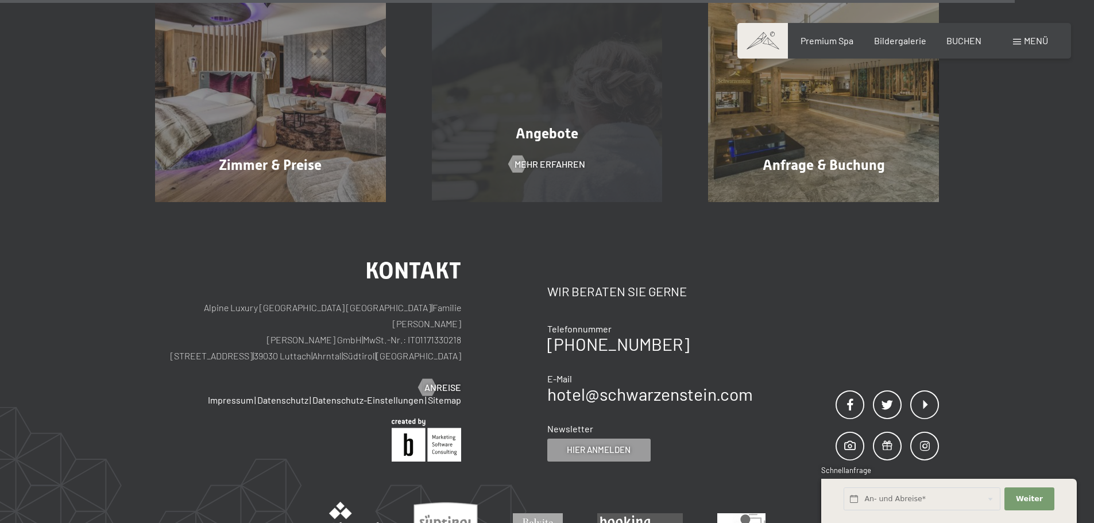
scroll to position [2125, 0]
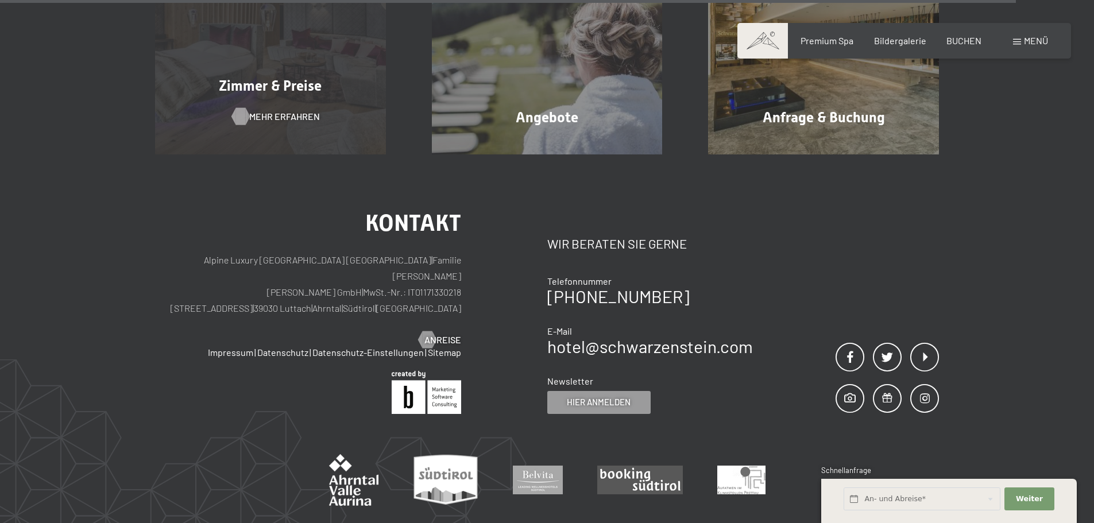
click at [299, 119] on span "Mehr erfahren" at bounding box center [284, 116] width 71 height 13
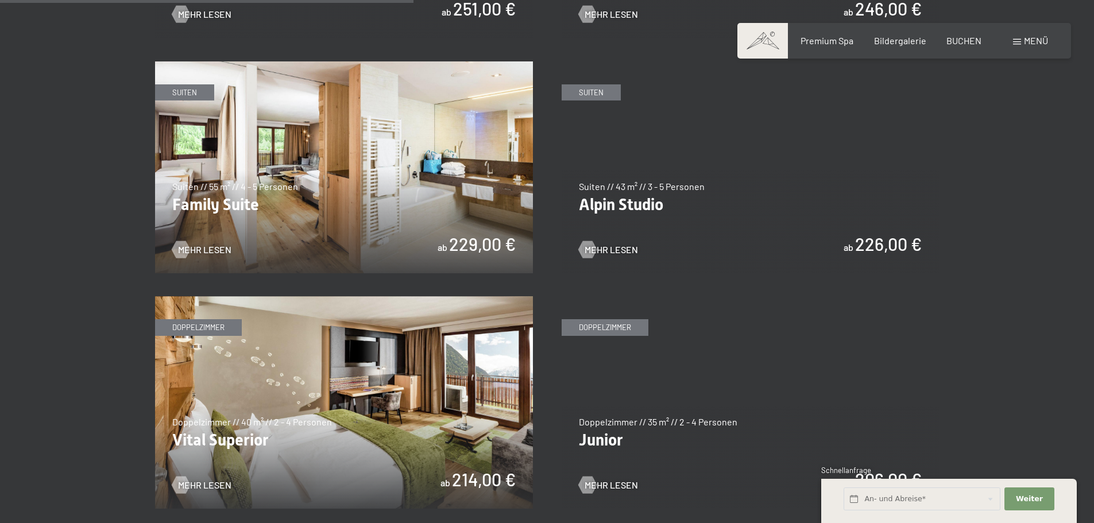
scroll to position [1436, 0]
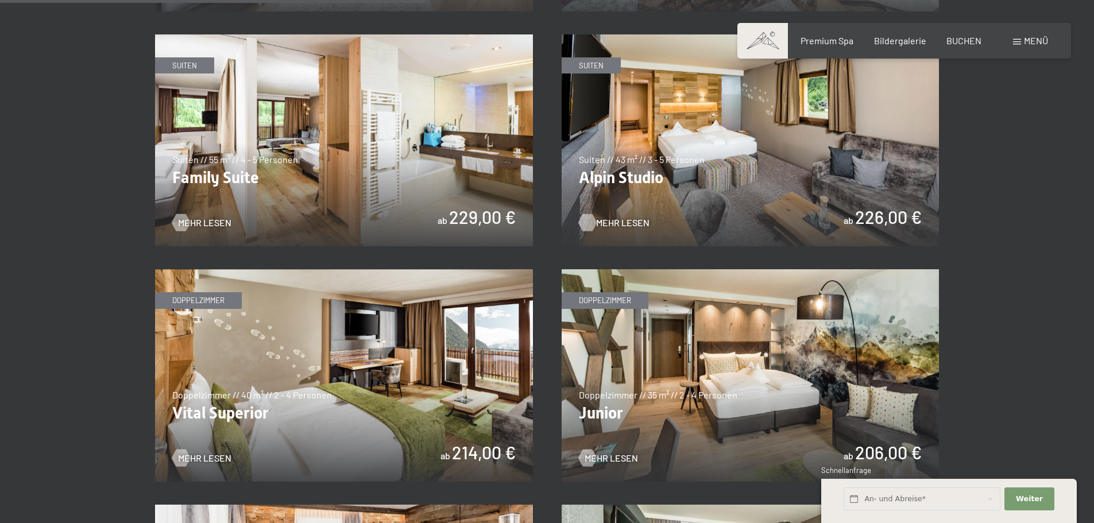
click at [624, 220] on span "Mehr Lesen" at bounding box center [622, 222] width 53 height 13
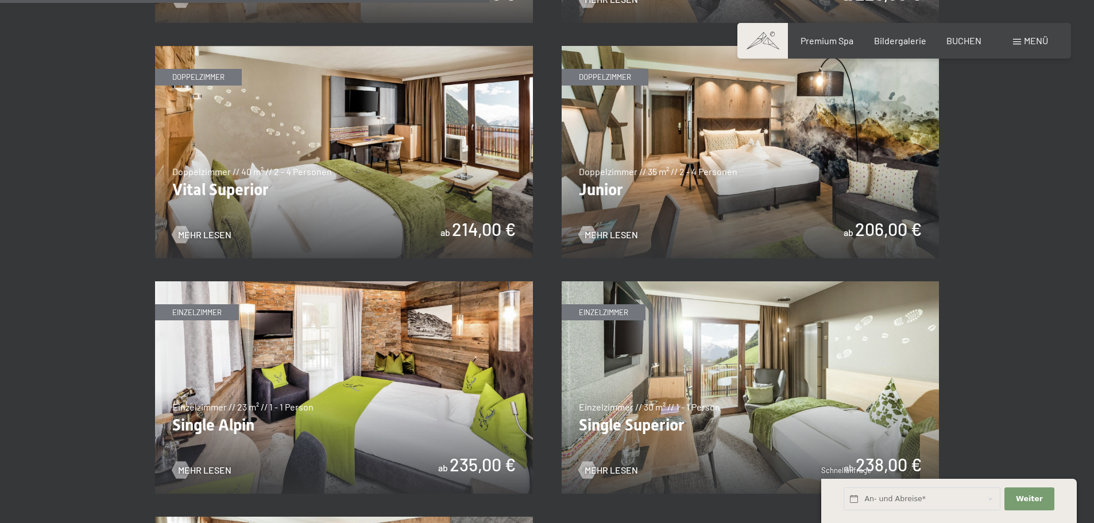
scroll to position [1665, 0]
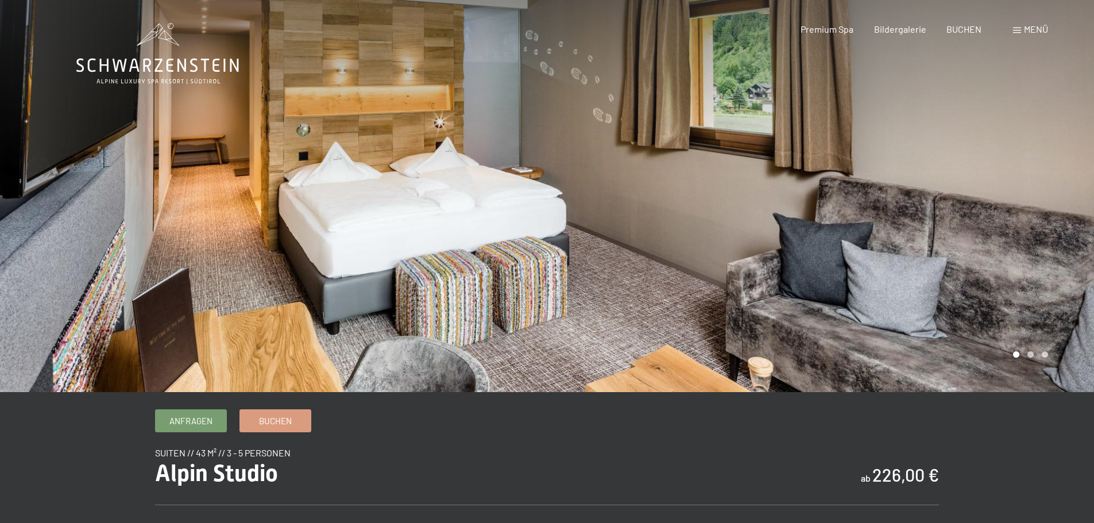
click at [702, 146] on div at bounding box center [820, 196] width 547 height 392
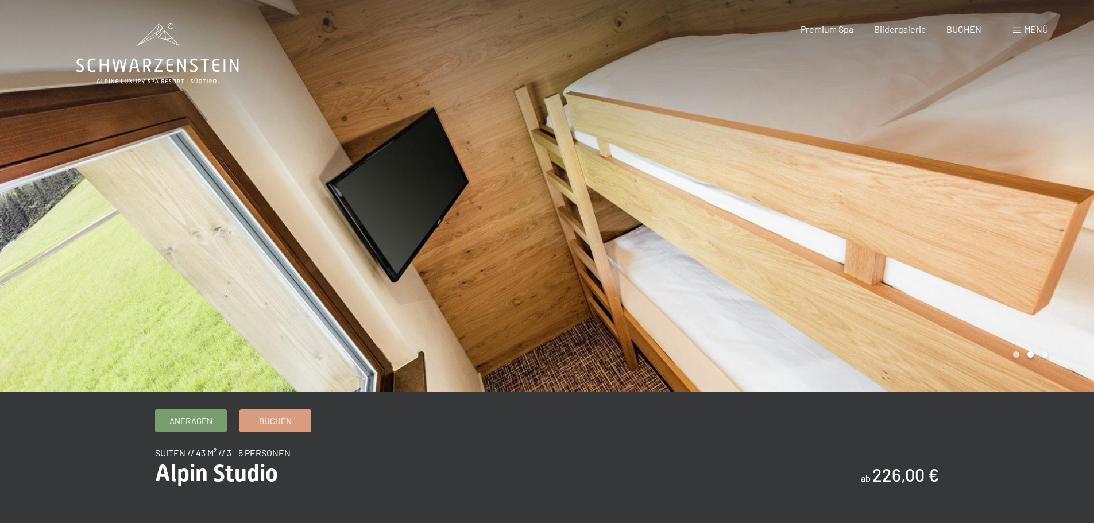
click at [703, 146] on div at bounding box center [820, 196] width 547 height 392
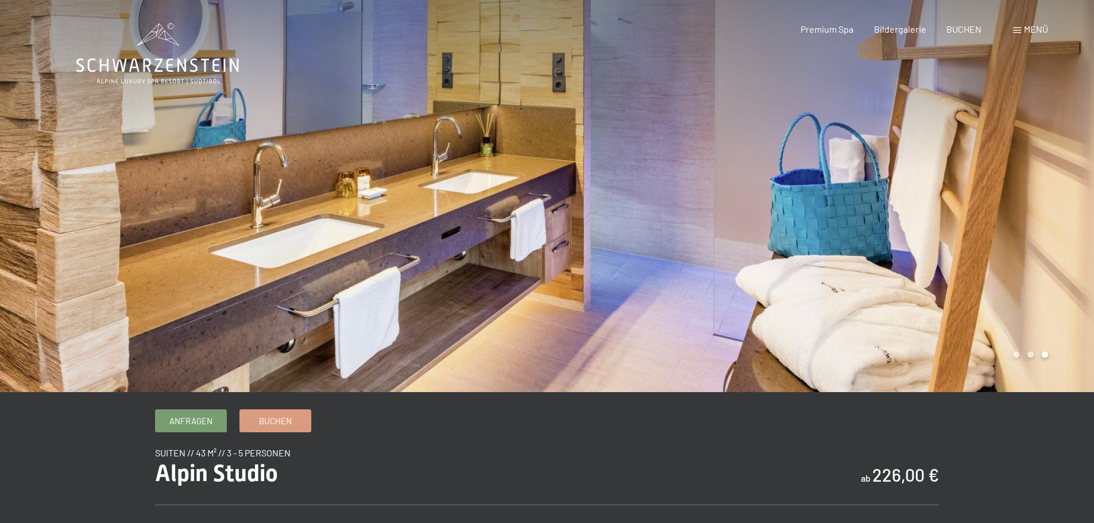
click at [703, 146] on div at bounding box center [820, 196] width 547 height 392
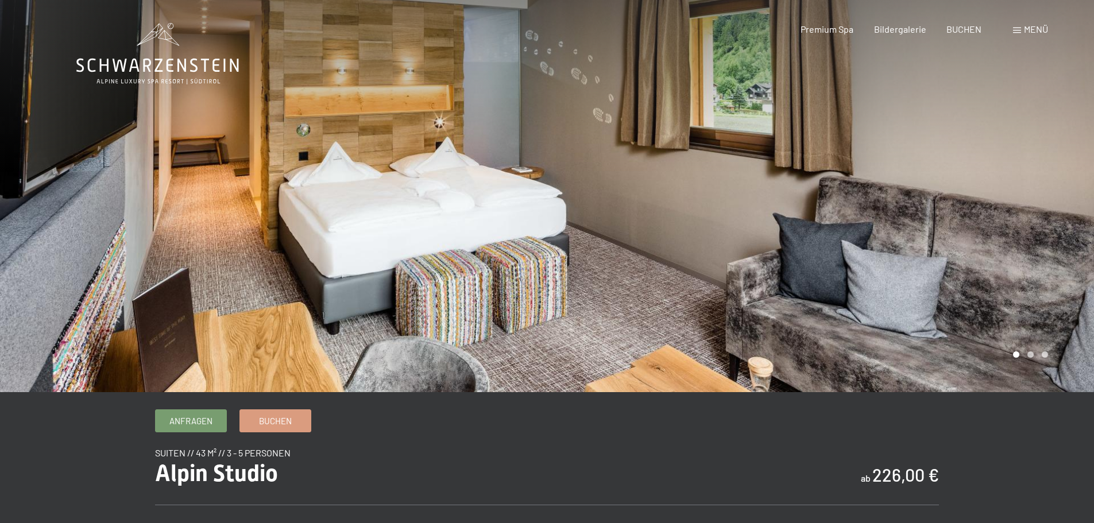
click at [703, 146] on div at bounding box center [820, 196] width 547 height 392
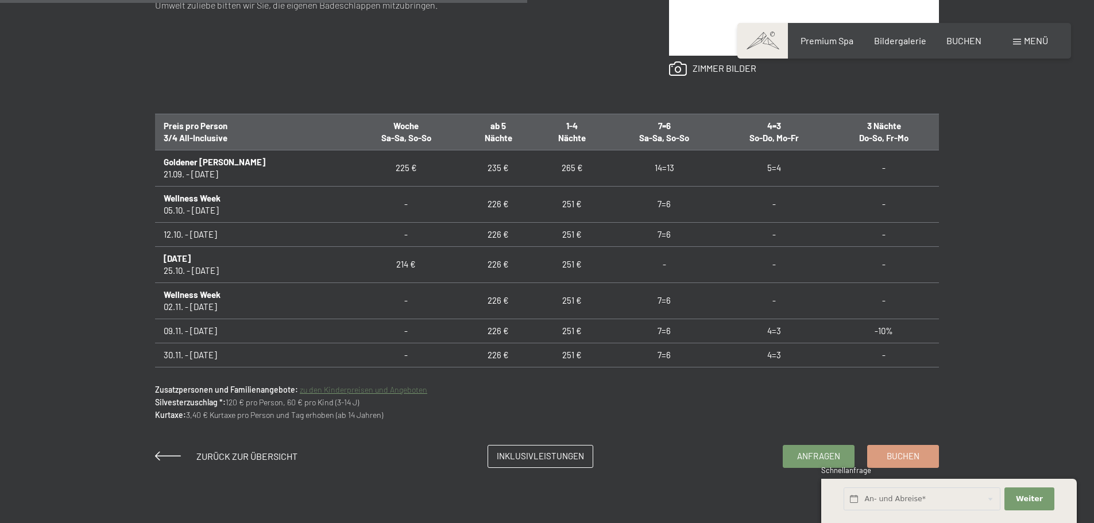
scroll to position [861, 0]
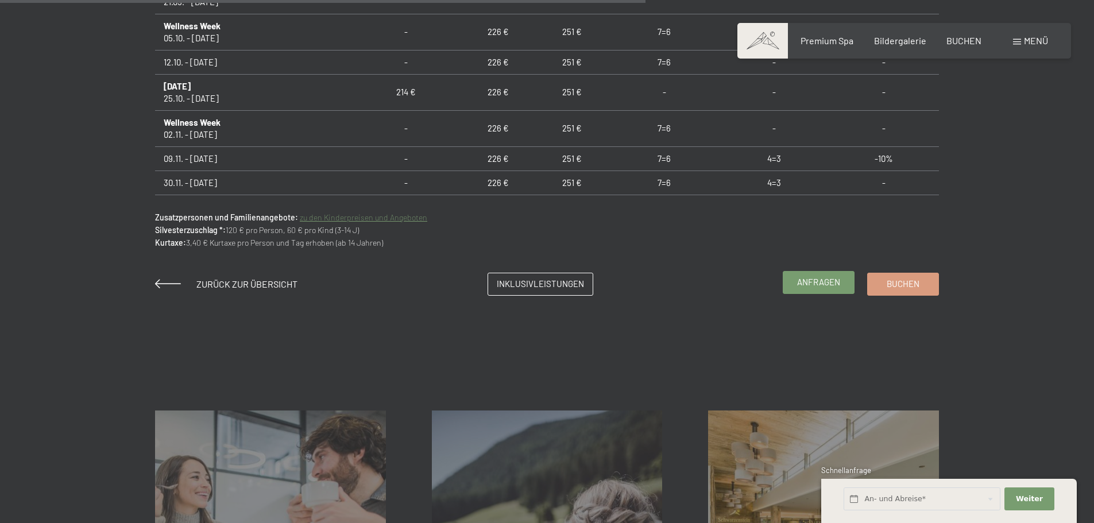
click at [811, 281] on span "Anfragen" at bounding box center [818, 282] width 43 height 12
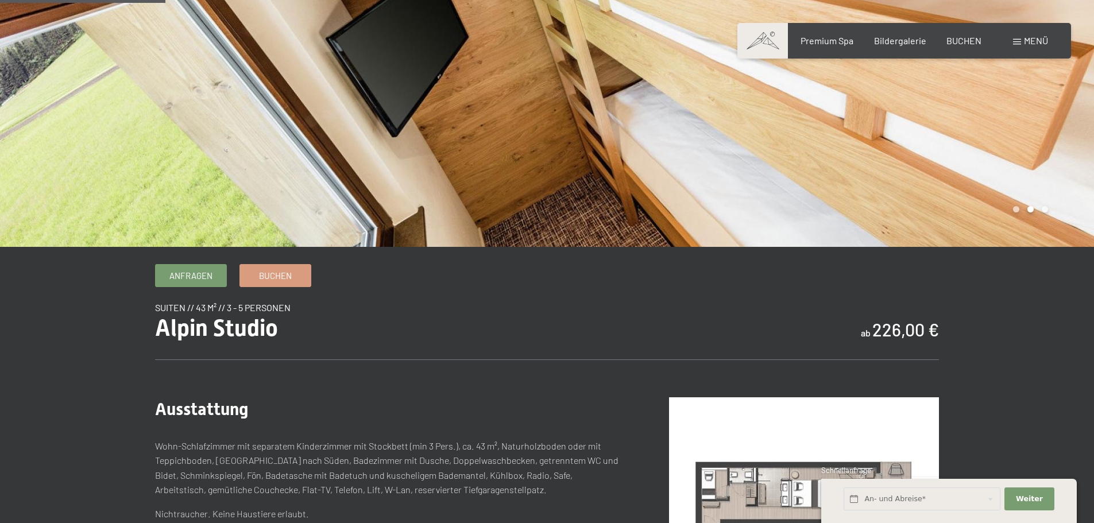
scroll to position [0, 0]
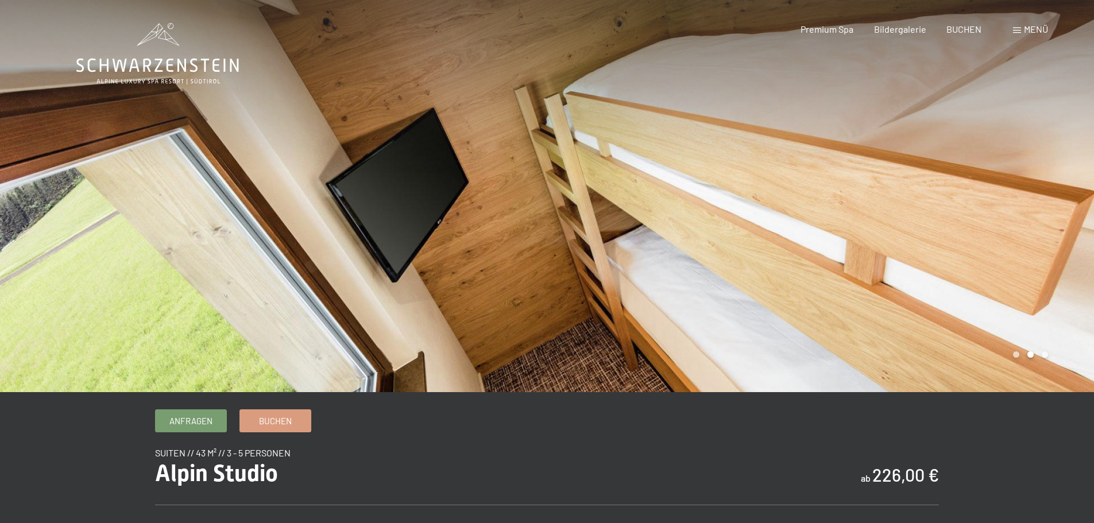
click at [705, 218] on div at bounding box center [820, 196] width 547 height 392
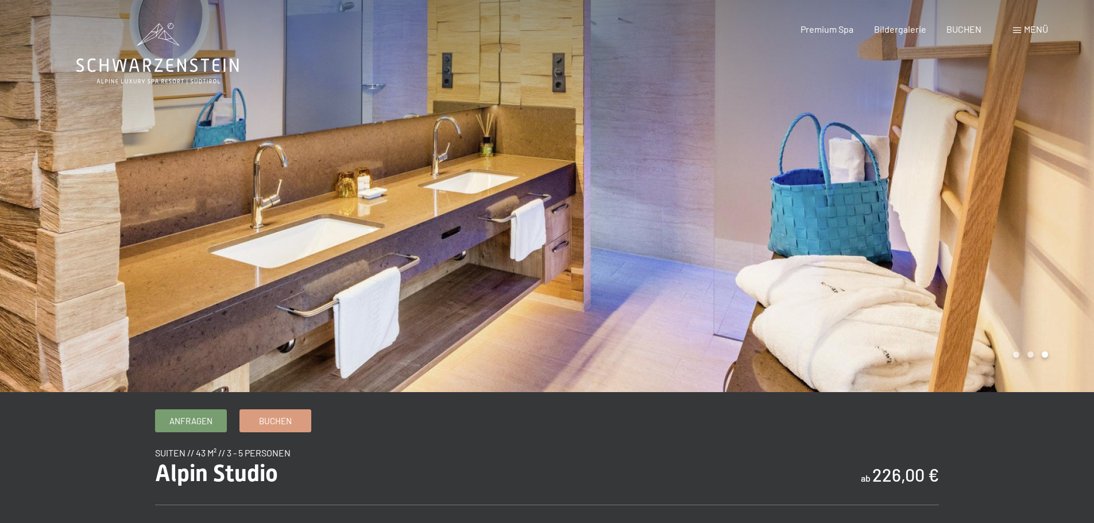
click at [705, 218] on div at bounding box center [820, 196] width 547 height 392
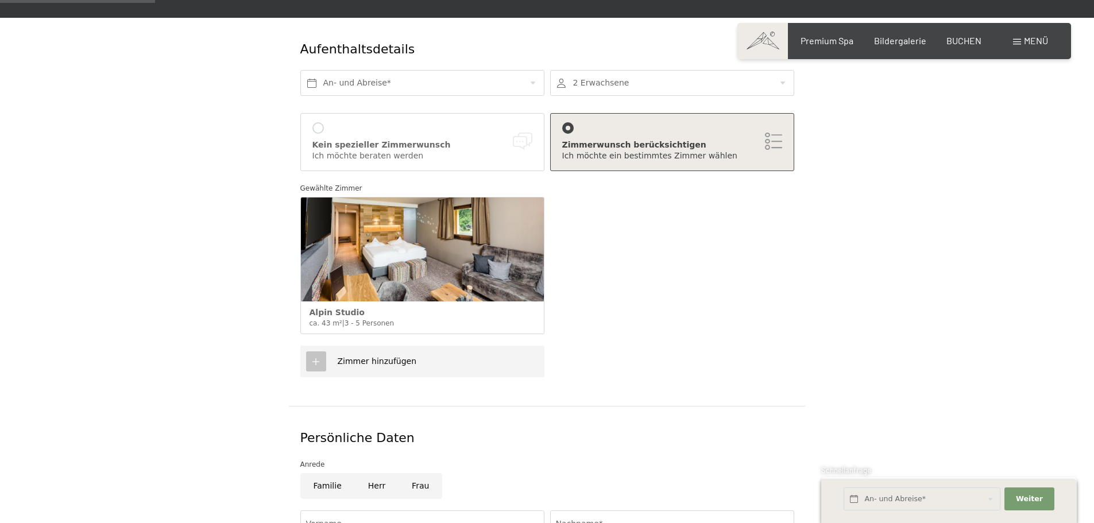
scroll to position [172, 0]
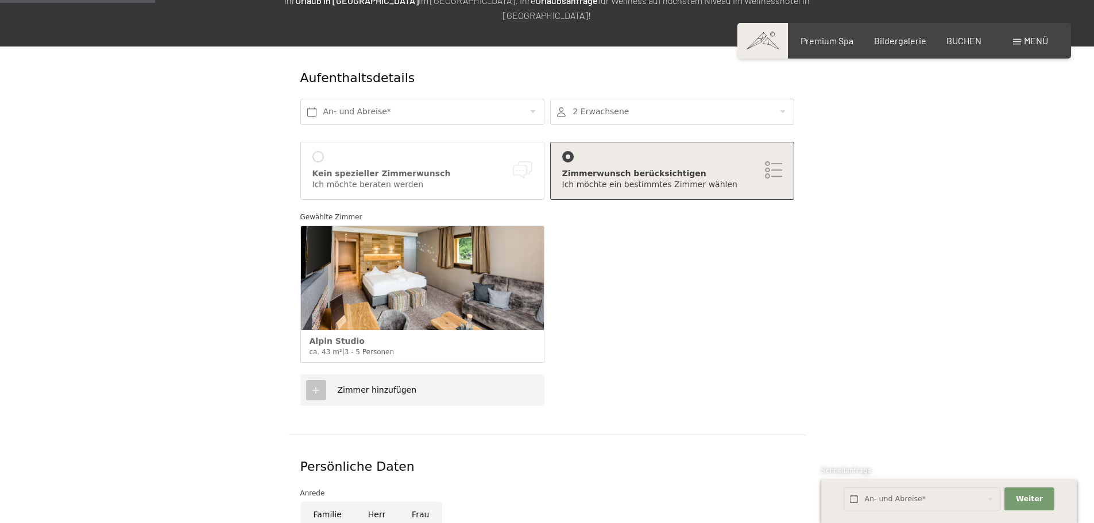
click at [600, 99] on div at bounding box center [672, 112] width 244 height 26
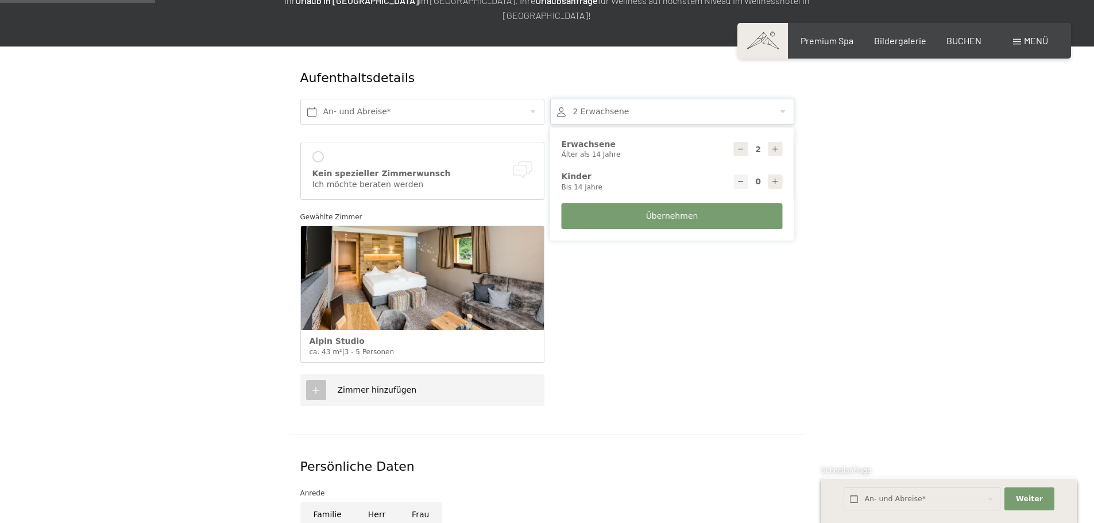
click at [600, 99] on div at bounding box center [672, 112] width 244 height 26
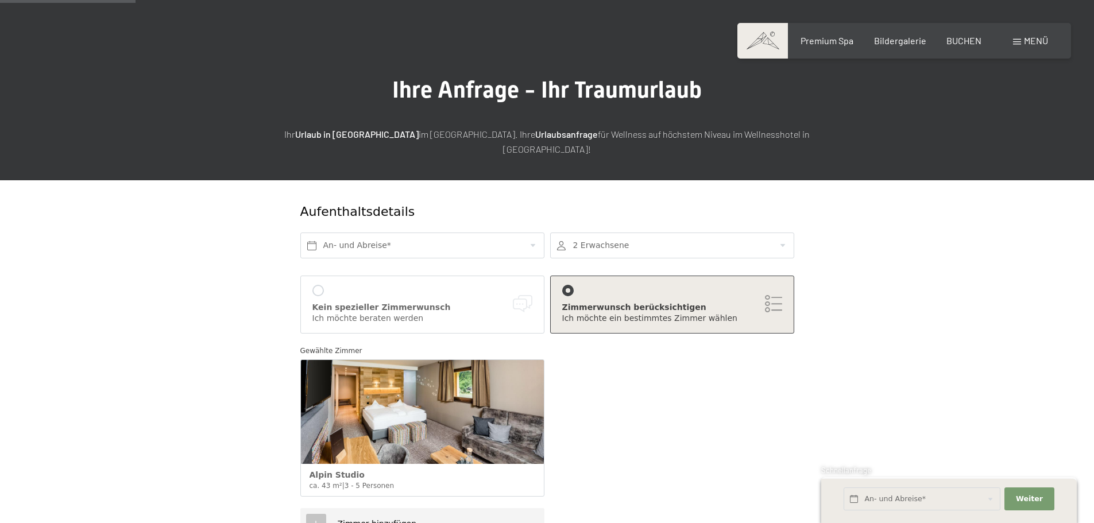
scroll to position [0, 0]
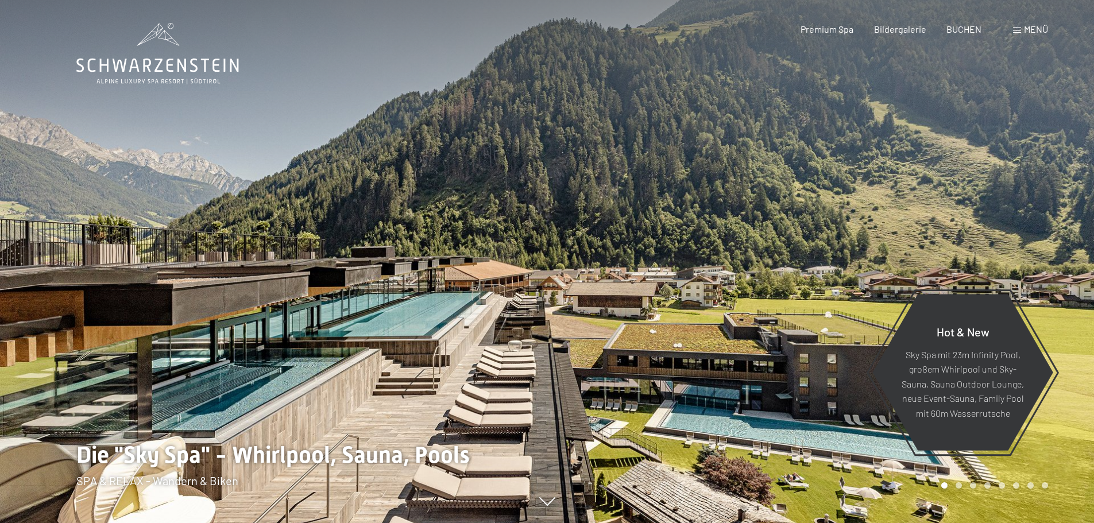
click at [1018, 28] on span at bounding box center [1017, 31] width 8 height 6
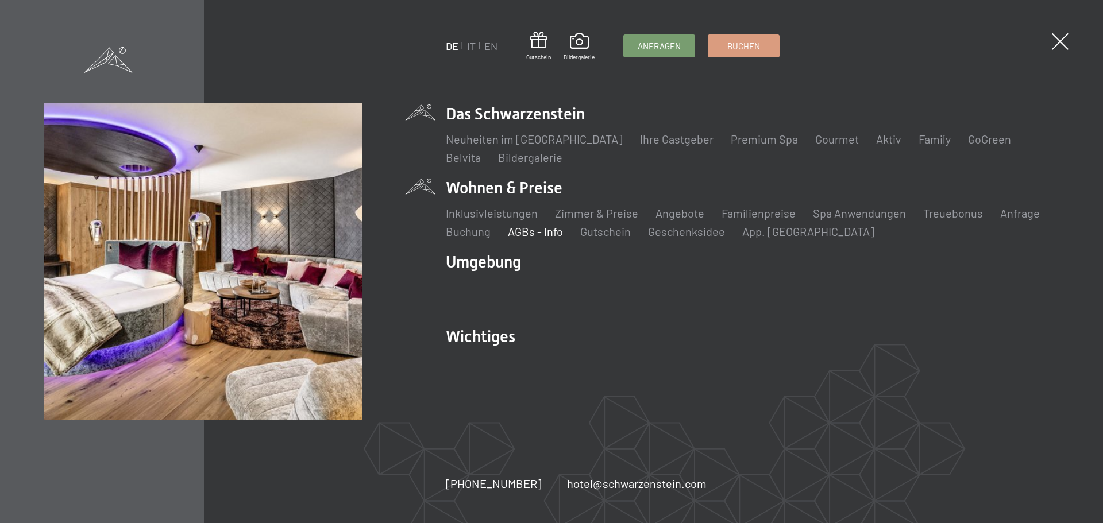
click at [525, 231] on link "AGBs - Info" at bounding box center [535, 232] width 55 height 14
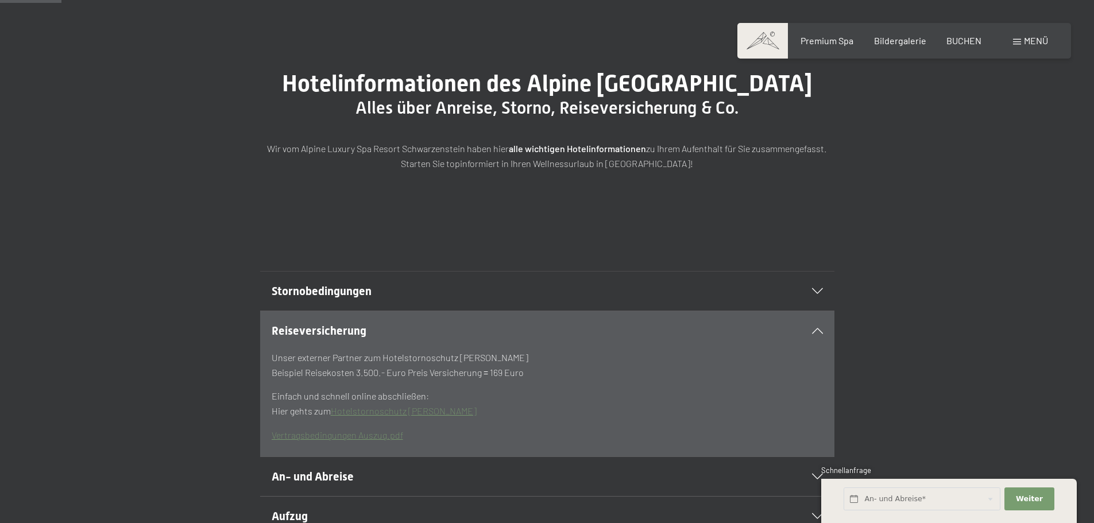
scroll to position [115, 0]
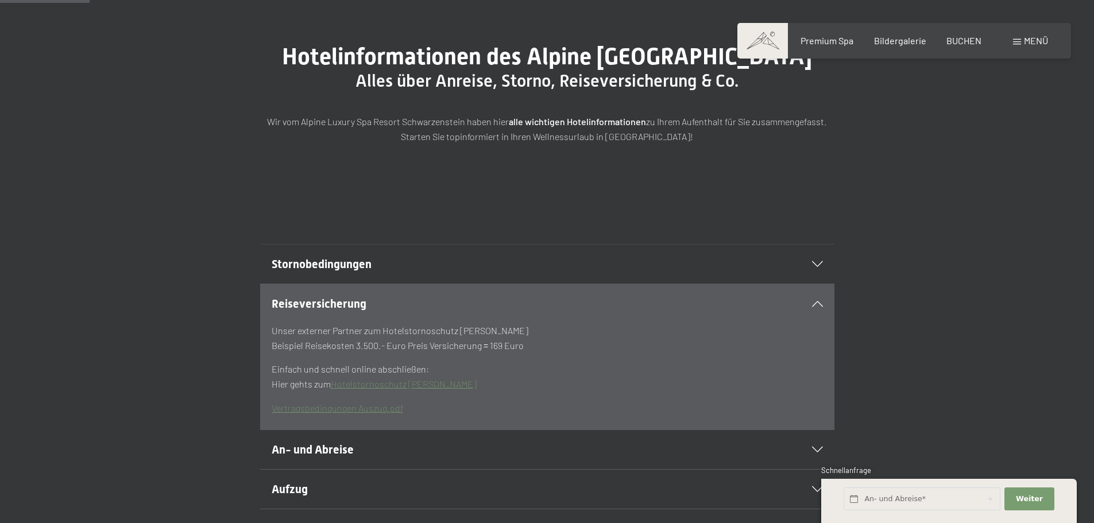
click at [823, 332] on section "Reiseversicherung Unser externer Partner zum Hotelstornoschutz [PERSON_NAME] Be…" at bounding box center [547, 357] width 574 height 146
click at [818, 323] on div "Reiseversicherung" at bounding box center [547, 303] width 551 height 39
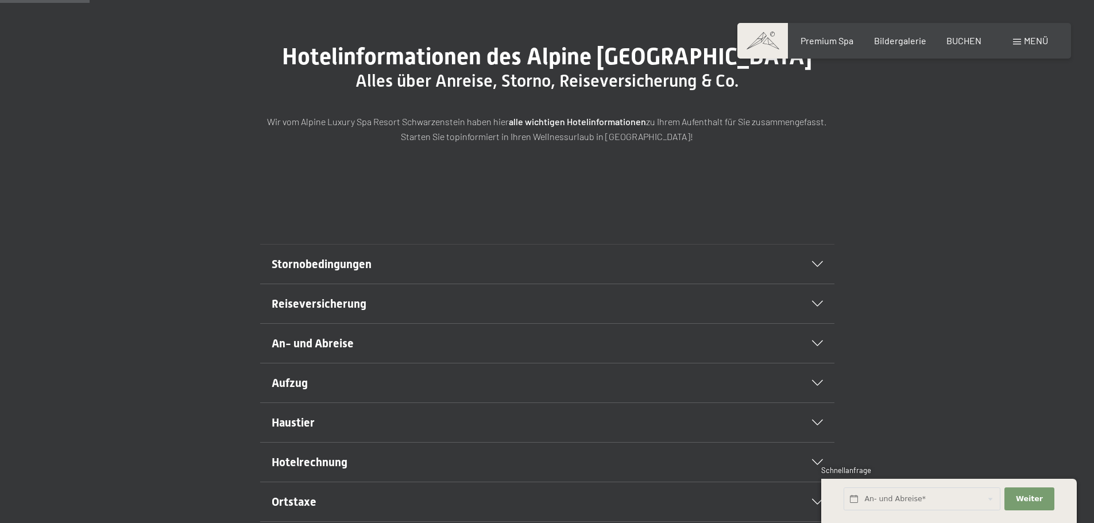
click at [818, 267] on icon at bounding box center [817, 264] width 11 height 6
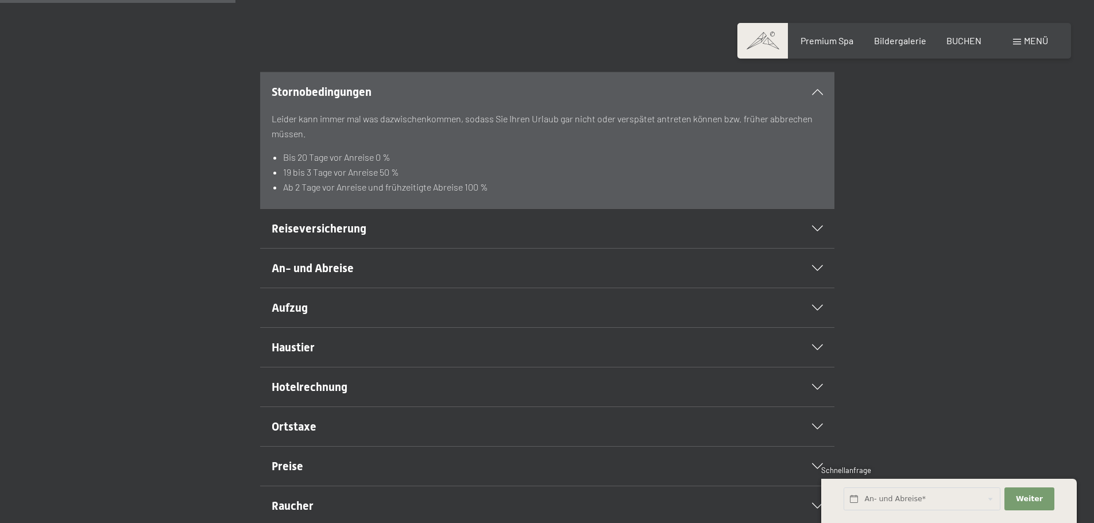
scroll to position [345, 0]
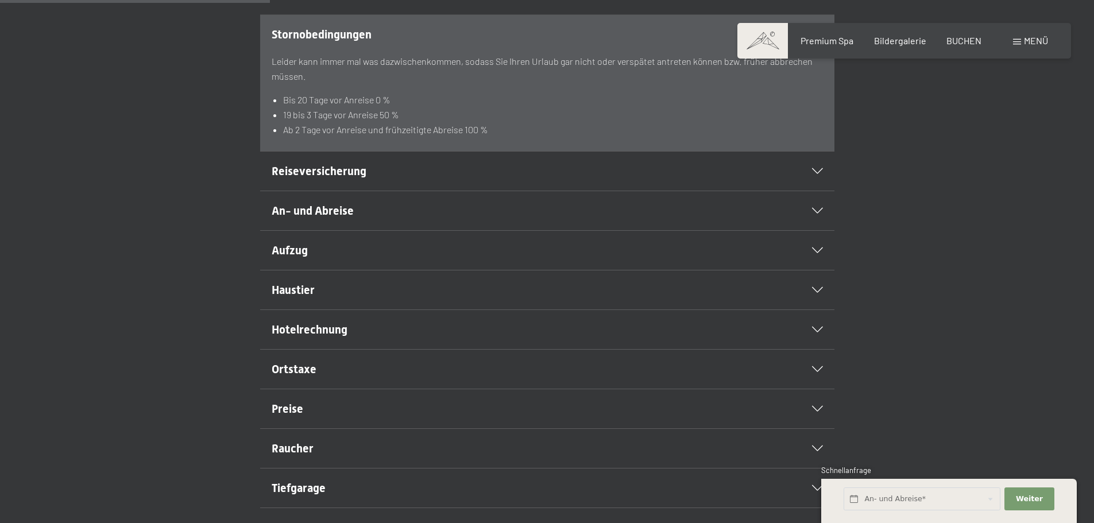
click at [814, 349] on div "Hotelrechnung" at bounding box center [547, 329] width 551 height 39
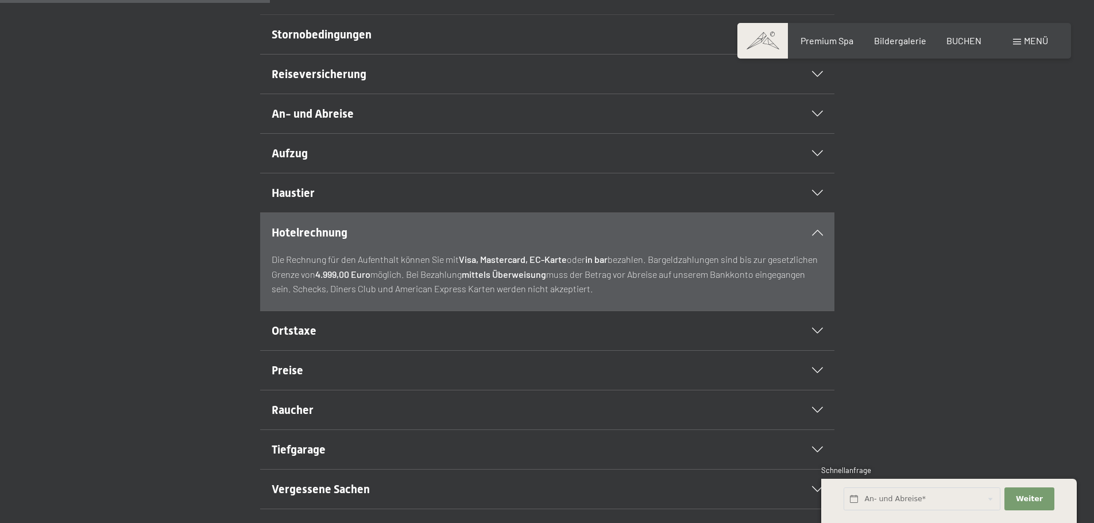
click at [819, 252] on div "Hotelrechnung" at bounding box center [547, 232] width 551 height 39
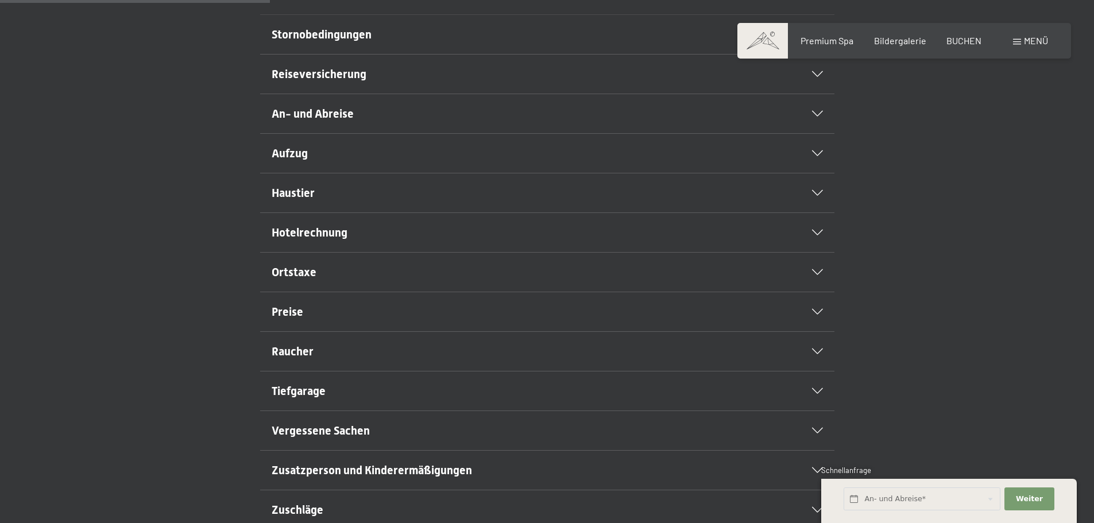
click at [818, 315] on icon at bounding box center [817, 312] width 11 height 6
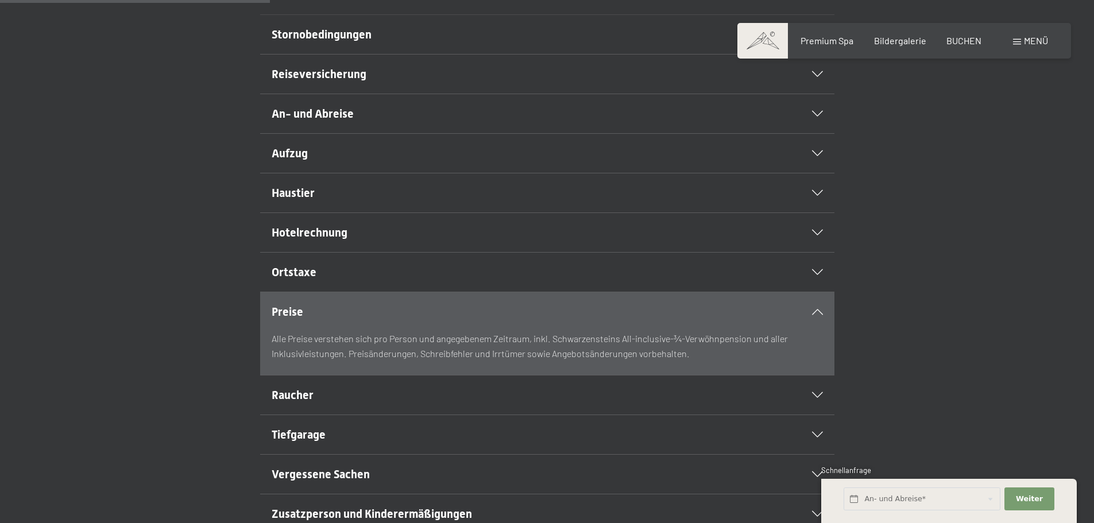
click at [818, 315] on icon at bounding box center [817, 312] width 11 height 6
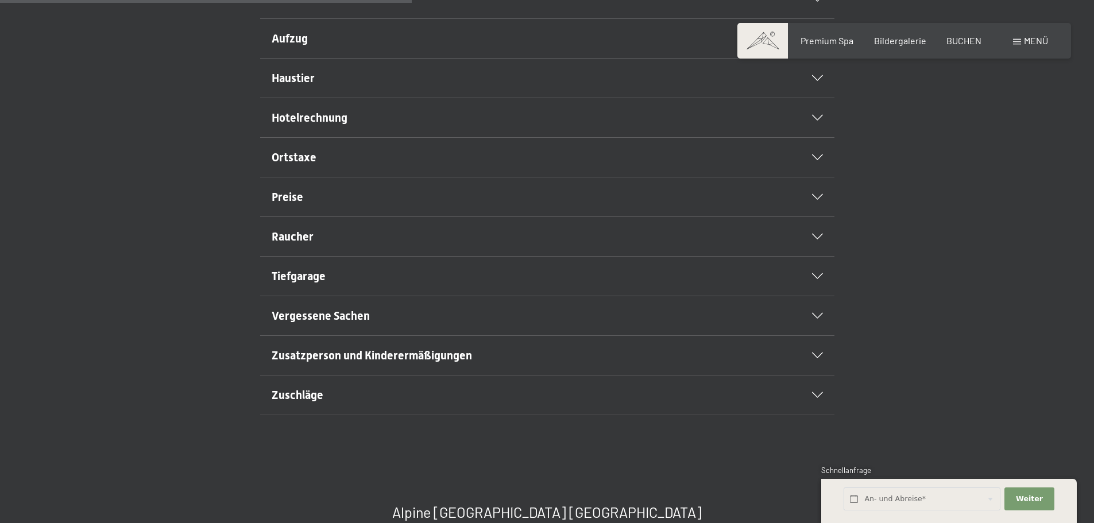
scroll to position [517, 0]
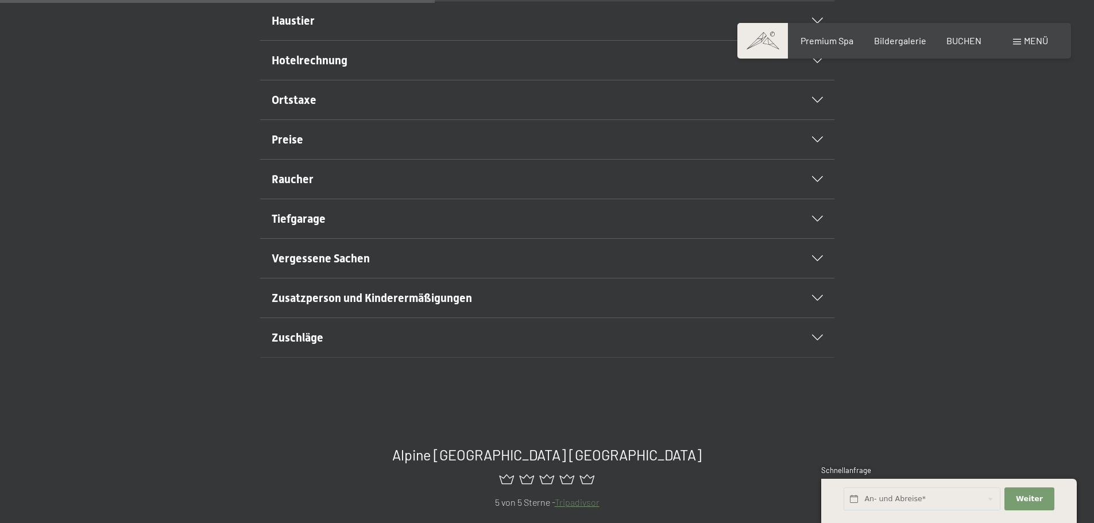
click at [815, 357] on div "Zuschläge" at bounding box center [547, 337] width 551 height 39
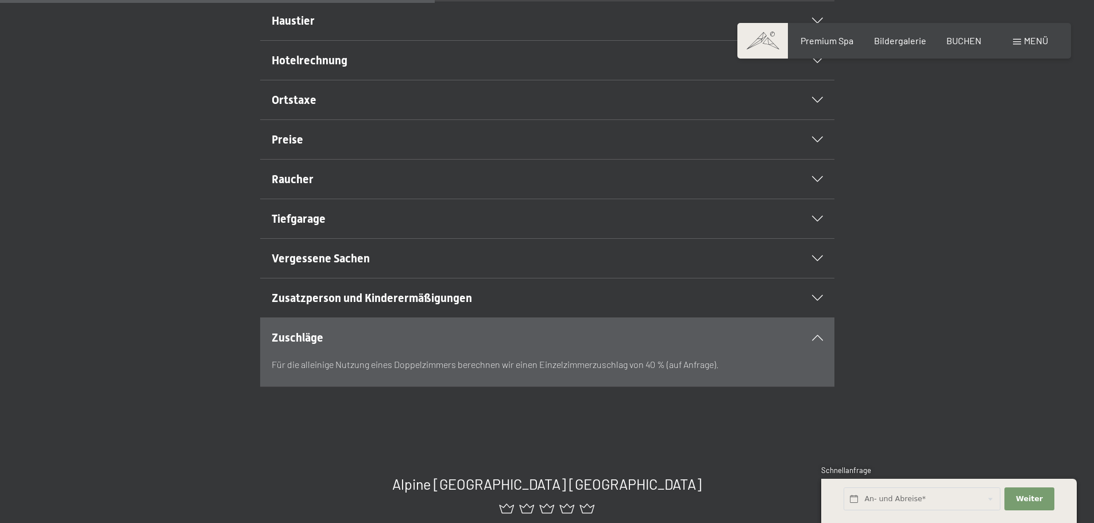
click at [815, 357] on div "Zuschläge" at bounding box center [547, 337] width 551 height 39
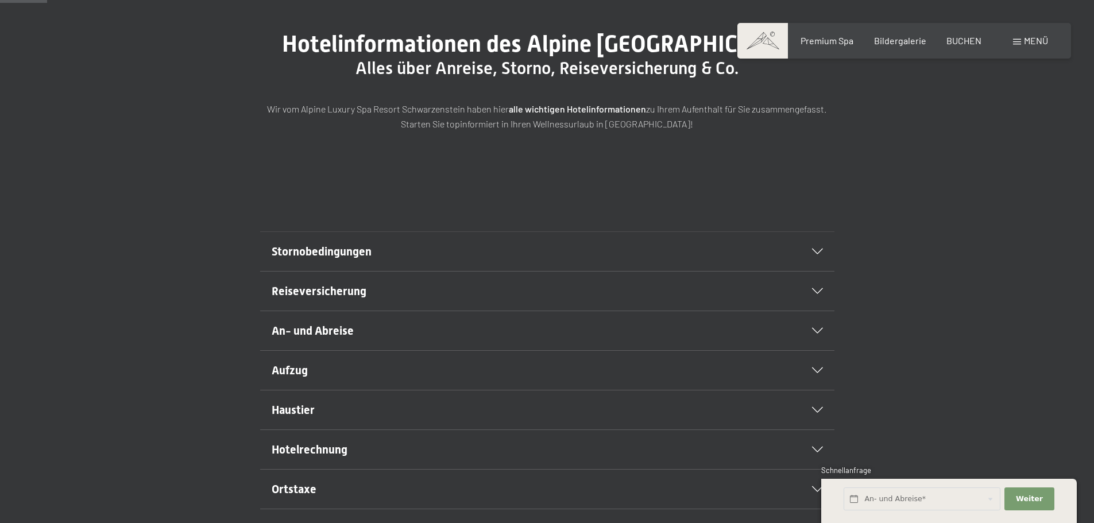
scroll to position [172, 0]
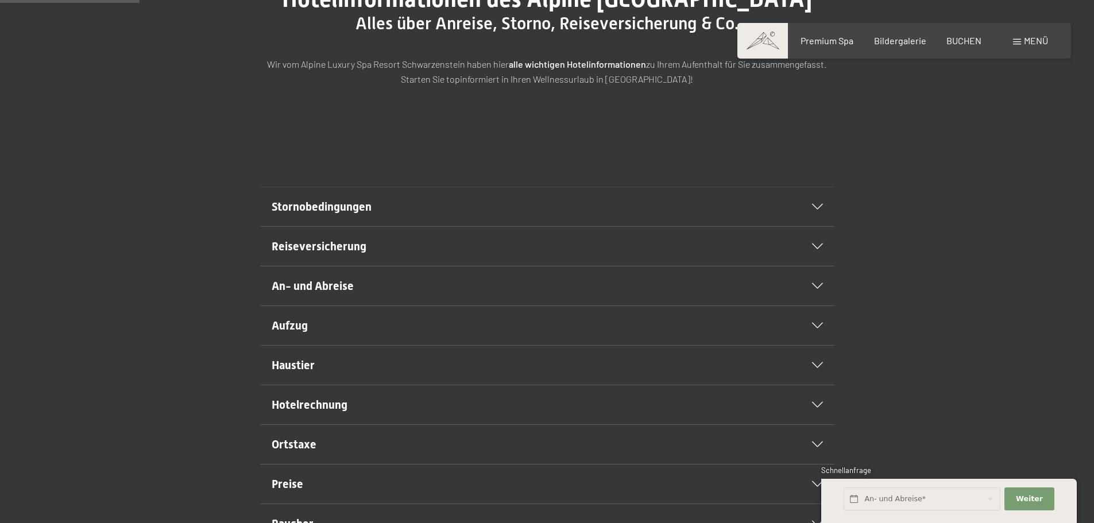
click at [814, 210] on icon at bounding box center [817, 207] width 11 height 6
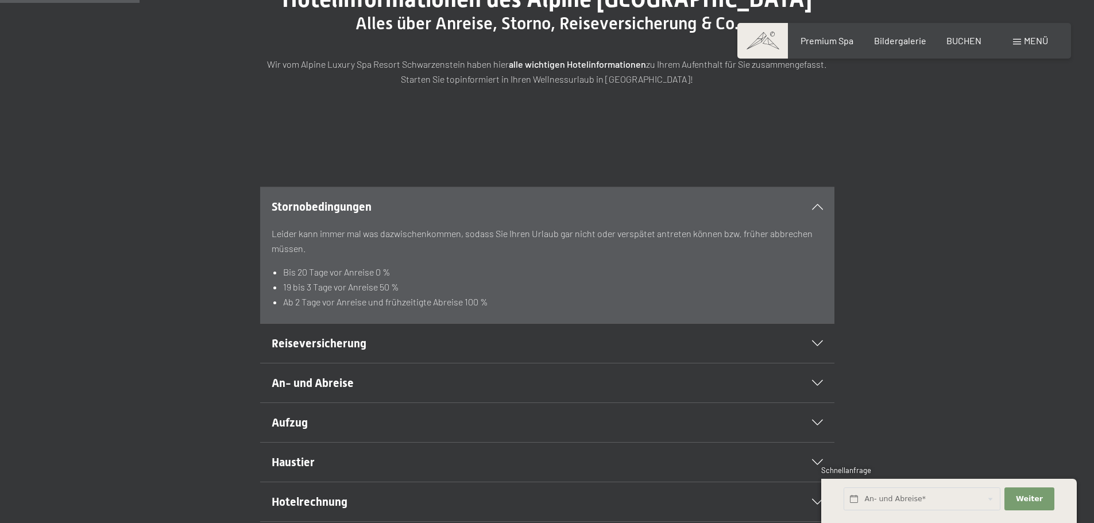
click at [814, 210] on icon at bounding box center [817, 207] width 11 height 6
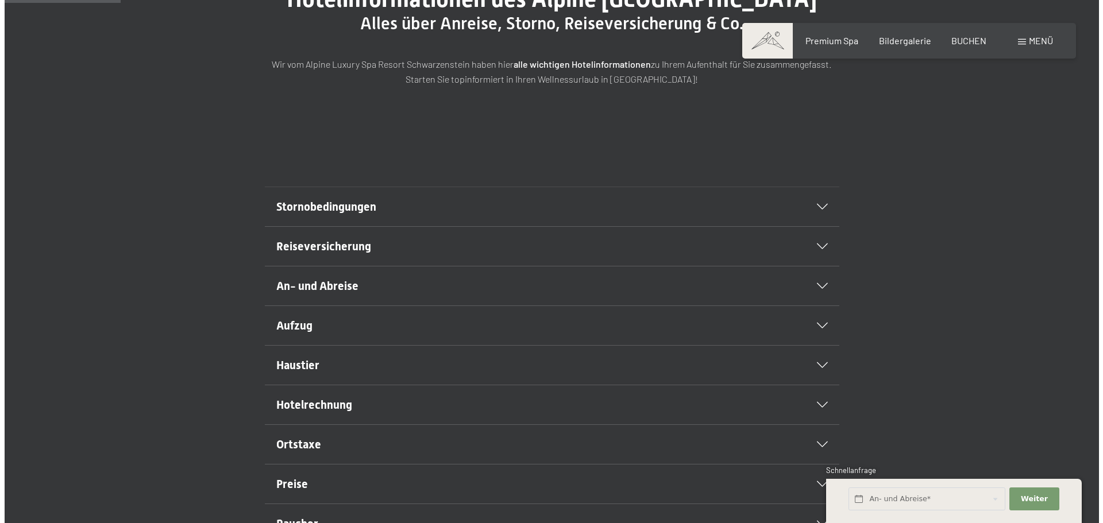
scroll to position [115, 0]
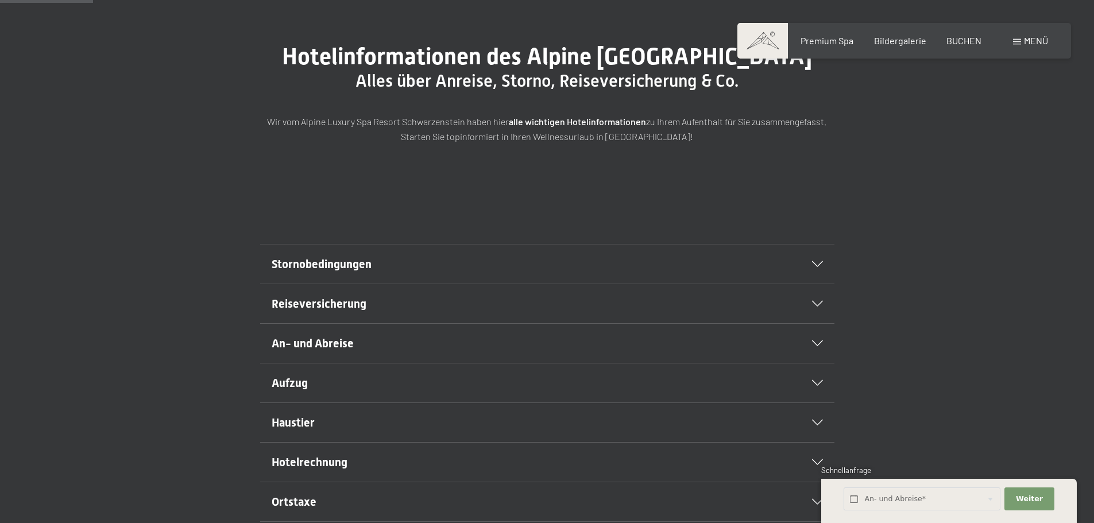
click at [1034, 42] on span "Menü" at bounding box center [1036, 40] width 24 height 11
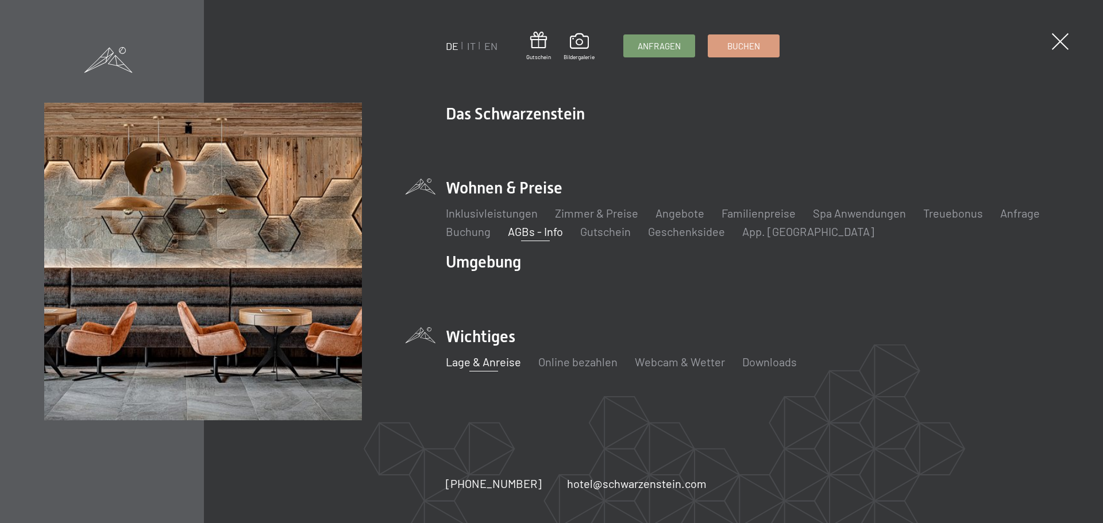
click at [487, 363] on link "Lage & Anreise" at bounding box center [483, 362] width 75 height 14
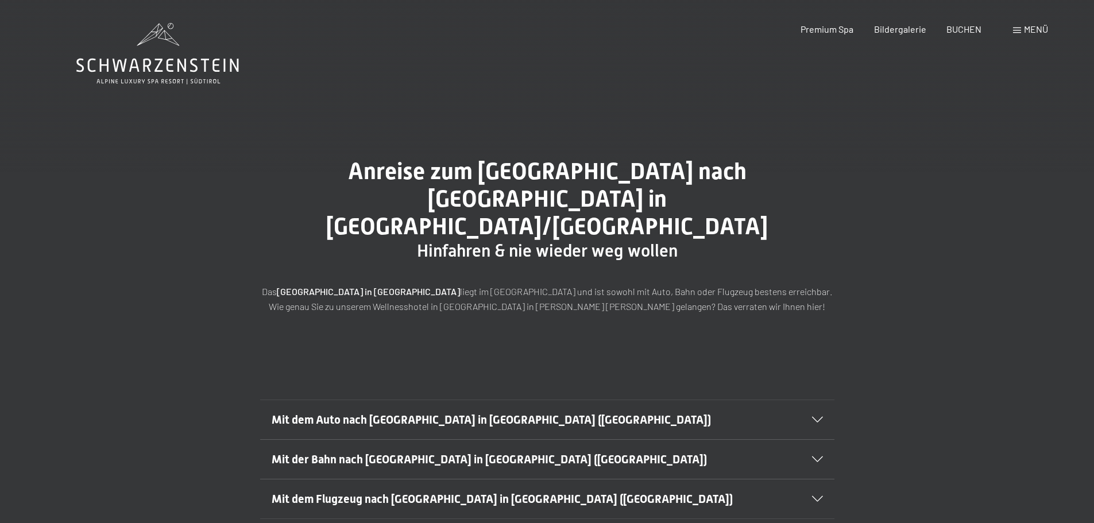
click at [483, 413] on span "Mit dem Auto nach Luttach in Südtirol (Italien)" at bounding box center [491, 420] width 439 height 14
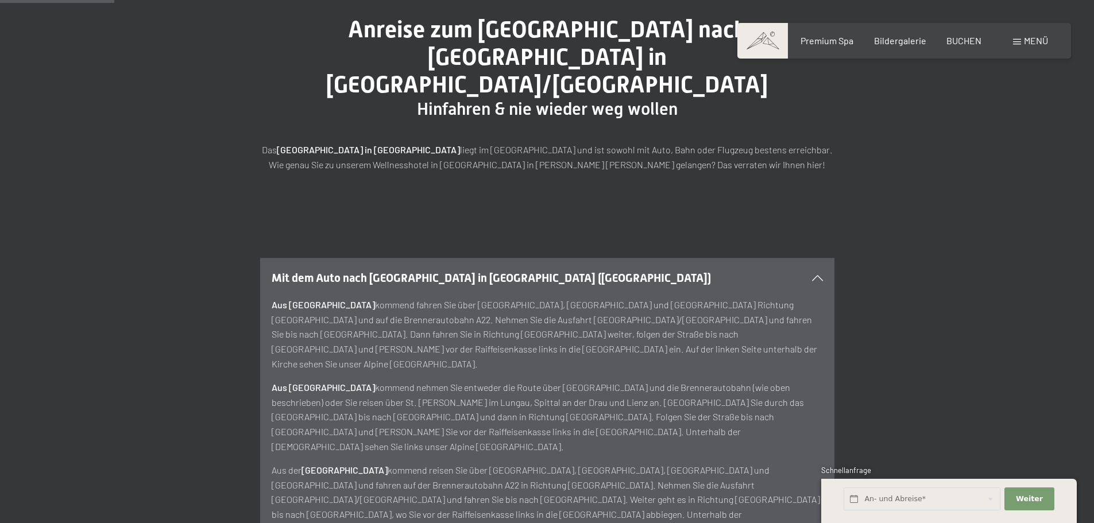
scroll to position [172, 0]
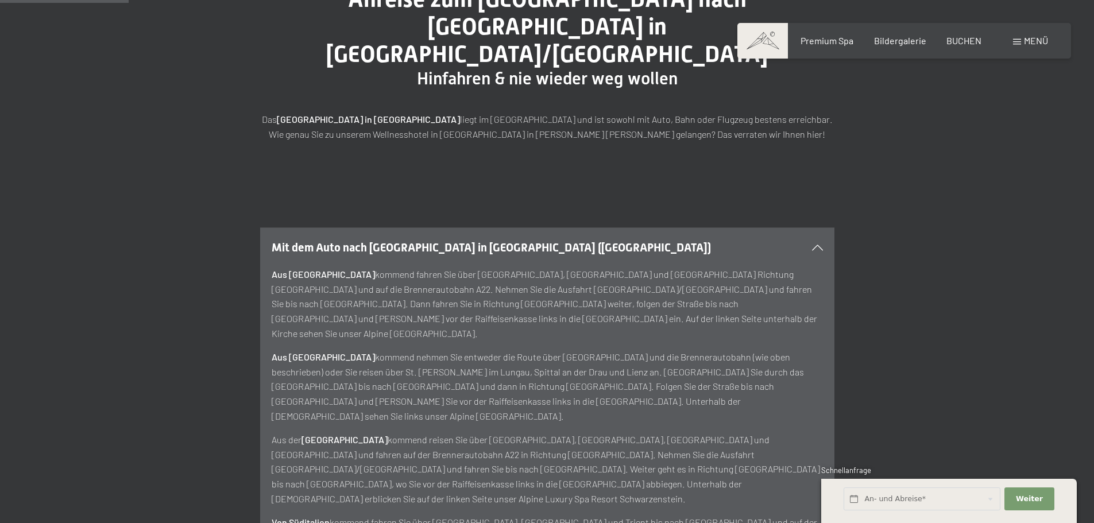
click at [475, 241] on span "Mit dem Auto nach Luttach in Südtirol (Italien)" at bounding box center [491, 248] width 439 height 14
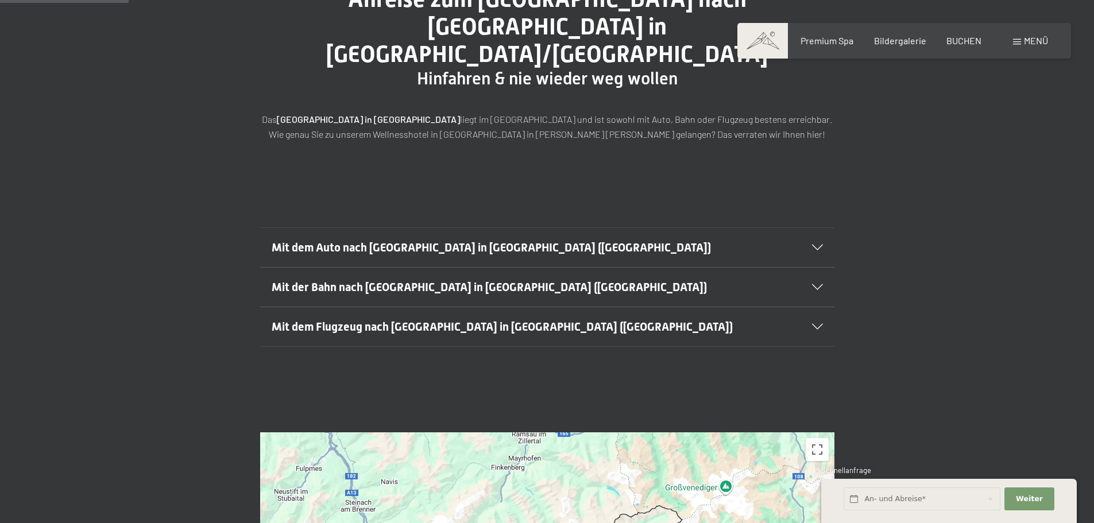
click at [554, 279] on h2 "Mit der Bahn nach Luttach in Südtirol (Italien)" at bounding box center [520, 287] width 496 height 16
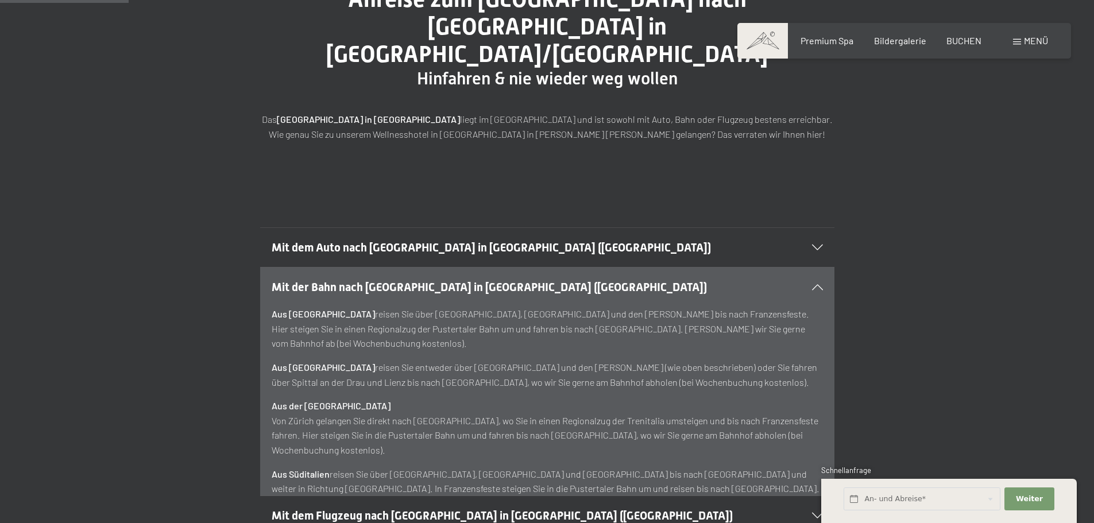
click at [554, 279] on h2 "Mit der Bahn nach Luttach in Südtirol (Italien)" at bounding box center [520, 287] width 496 height 16
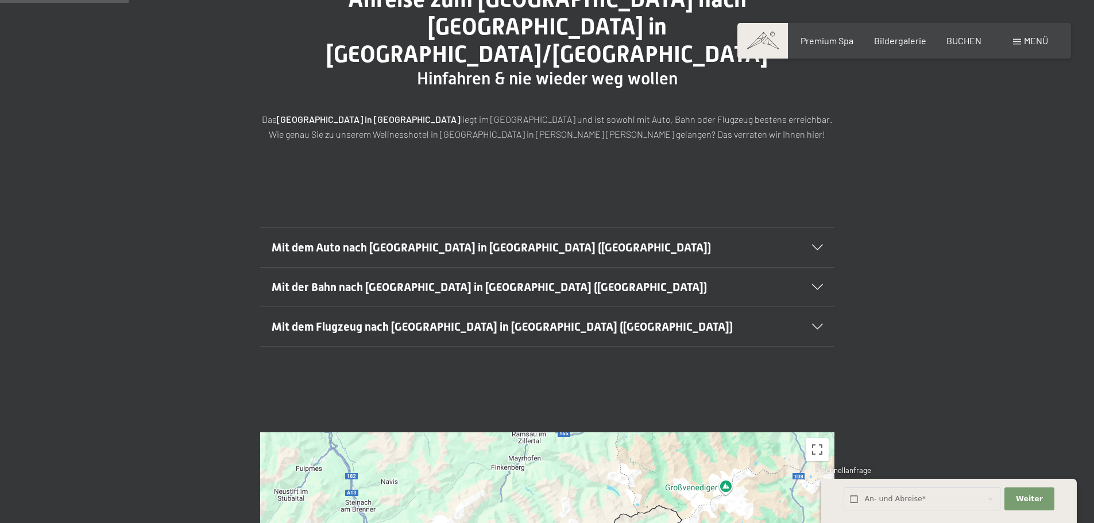
click at [538, 307] on div "Mit dem Flugzeug nach Luttach in Südtirol (Italien)" at bounding box center [547, 326] width 551 height 39
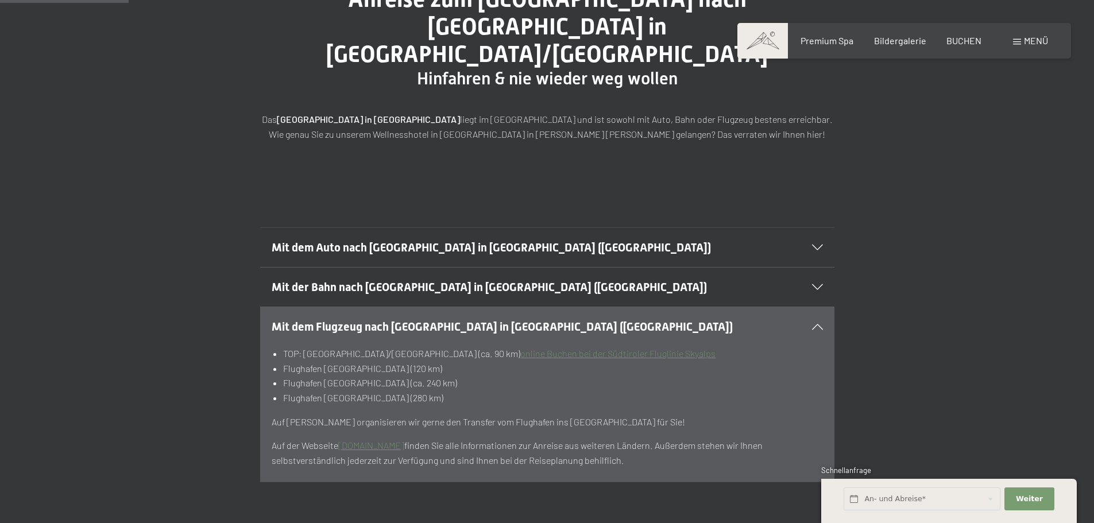
click at [538, 307] on div "Mit dem Flugzeug nach Luttach in Südtirol (Italien)" at bounding box center [547, 326] width 551 height 39
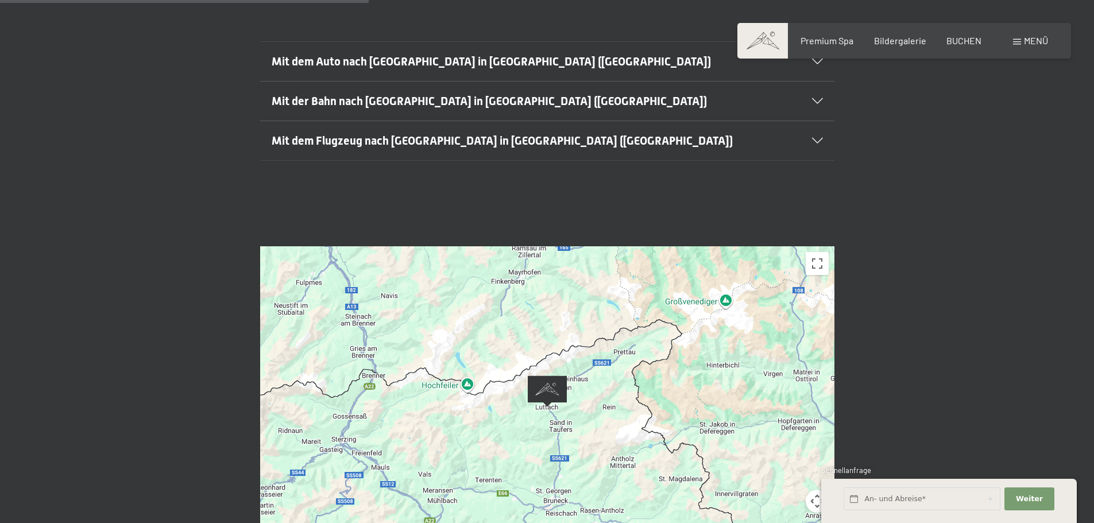
scroll to position [402, 0]
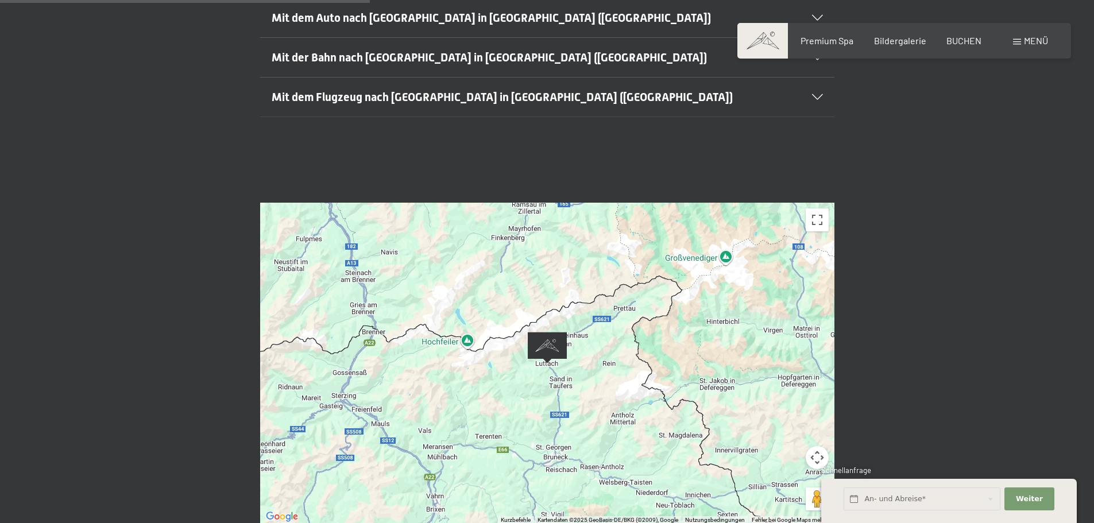
click at [894, 113] on div "Mit dem Auto nach Luttach in Südtirol (Italien) Aus Deutschland kommend fahren …" at bounding box center [547, 57] width 1094 height 205
click at [971, 353] on div "← Nach links → Nach rechts ↑ Nach oben ↓ Nach unten + Heranzoomen - Herauszoome…" at bounding box center [547, 364] width 1094 height 408
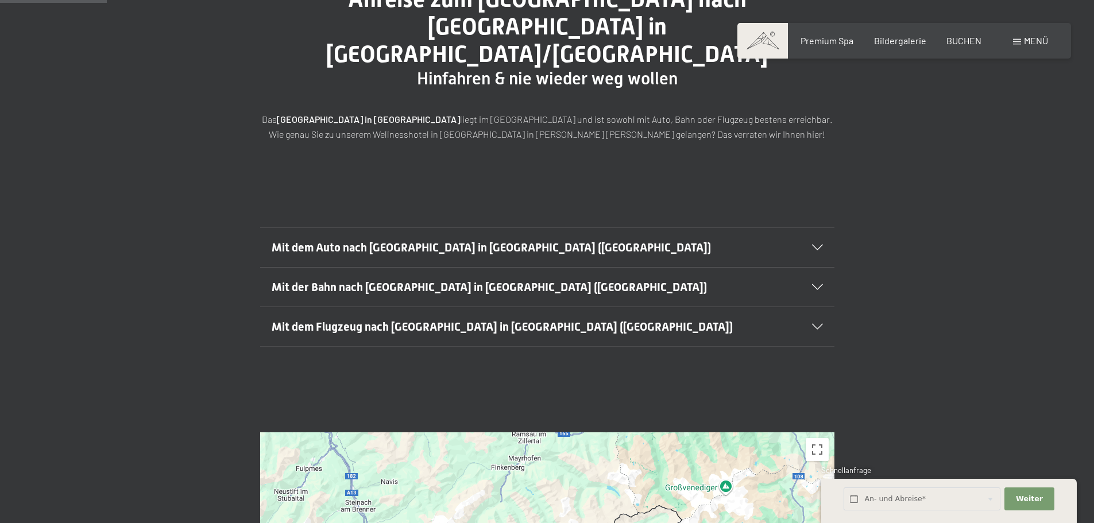
scroll to position [0, 0]
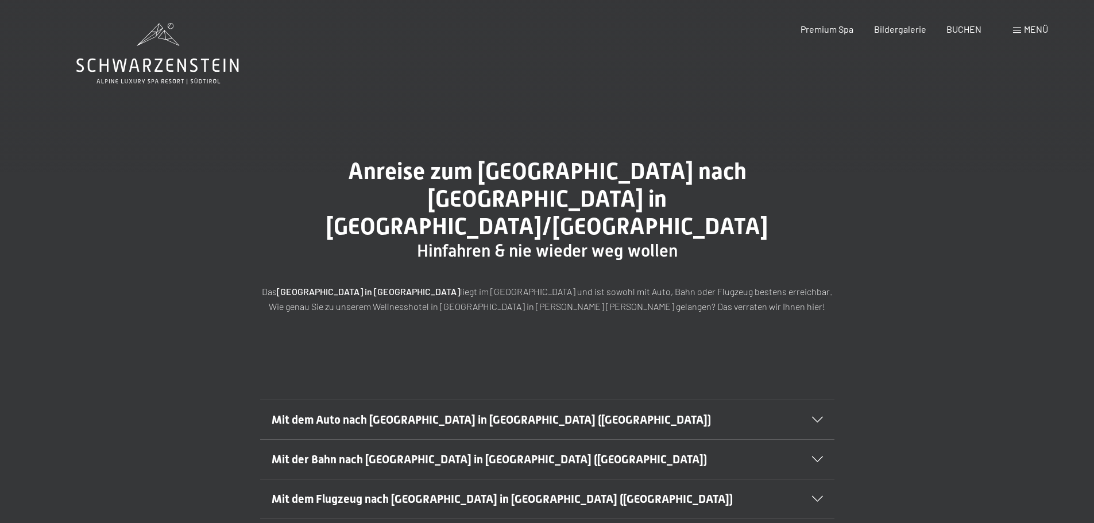
click at [159, 41] on icon at bounding box center [157, 53] width 163 height 61
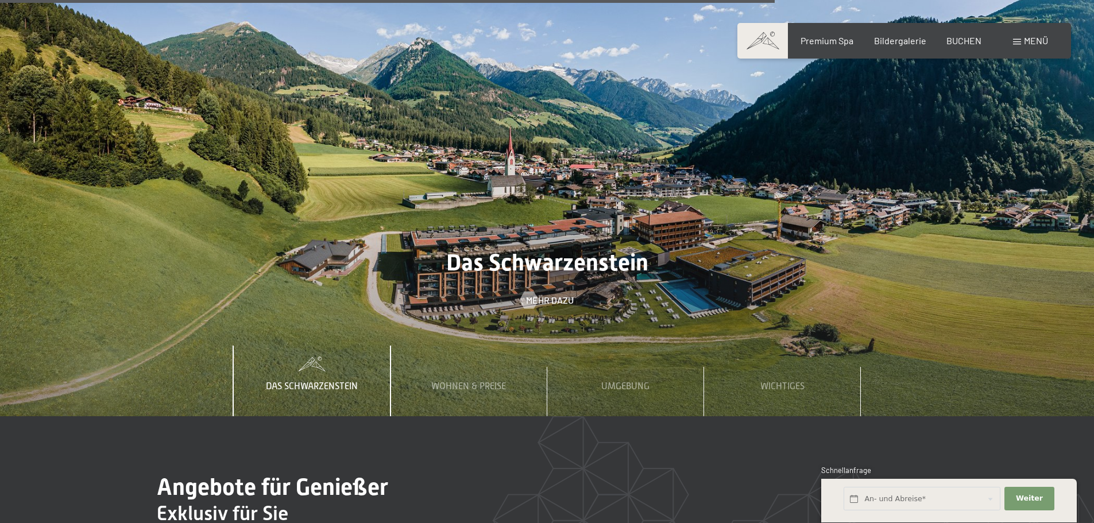
scroll to position [4020, 0]
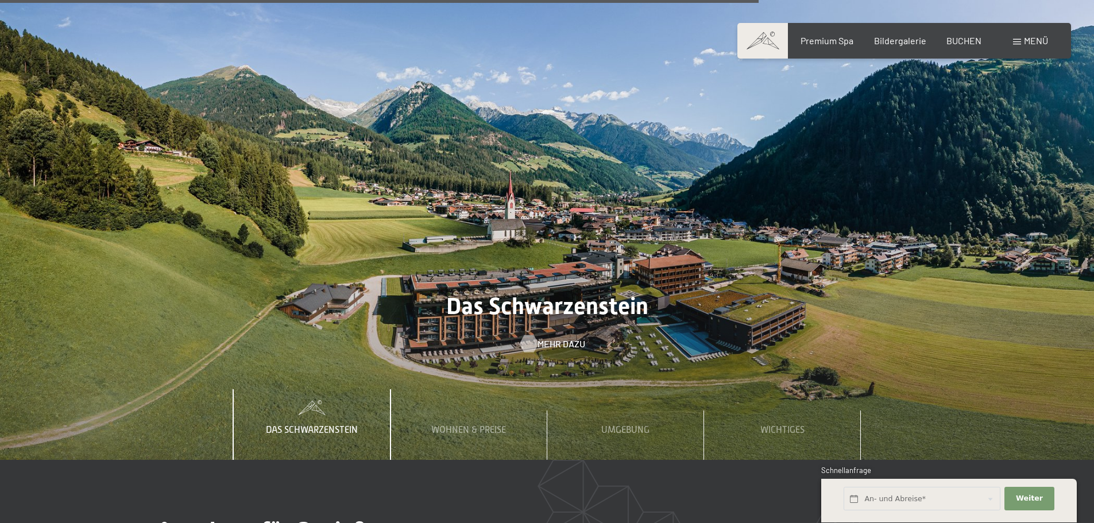
click at [552, 338] on span "Mehr dazu" at bounding box center [562, 344] width 48 height 13
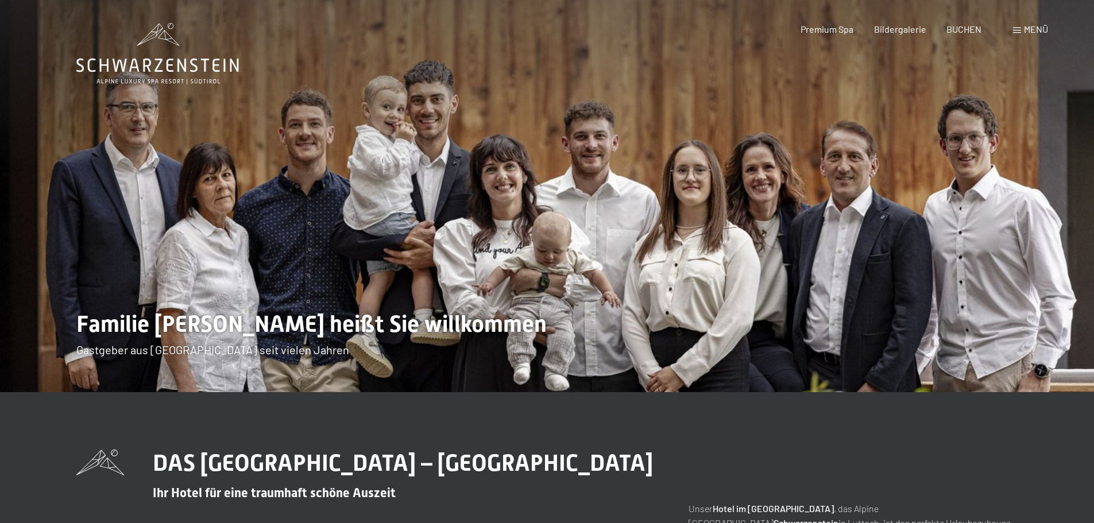
click at [216, 64] on icon at bounding box center [157, 53] width 163 height 61
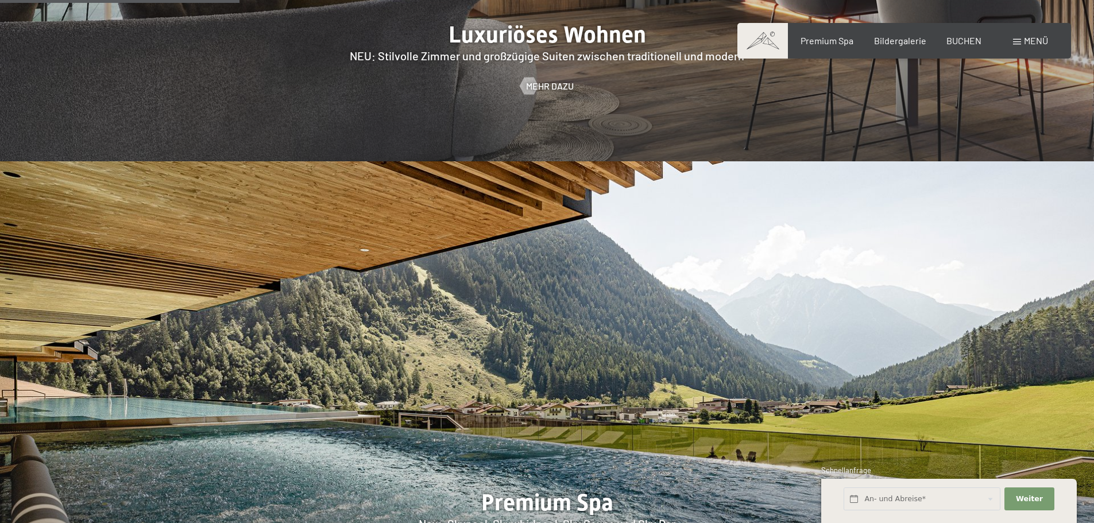
scroll to position [1493, 0]
